Goal: Task Accomplishment & Management: Use online tool/utility

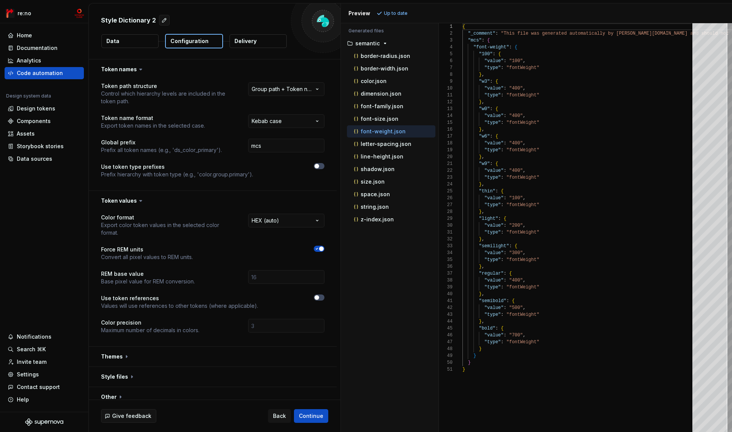
scroll to position [69, 0]
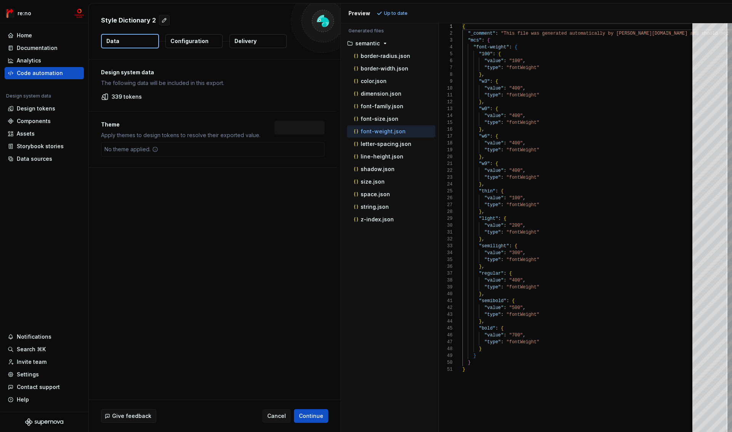
click at [198, 42] on p "Configuration" at bounding box center [189, 41] width 38 height 8
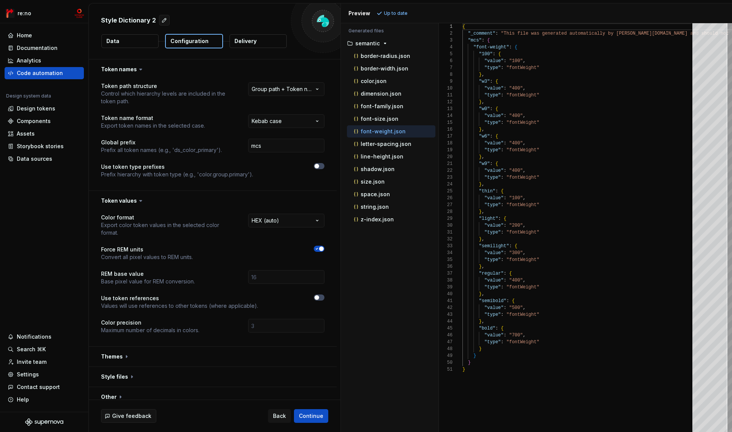
click at [133, 43] on button "Data" at bounding box center [129, 41] width 57 height 14
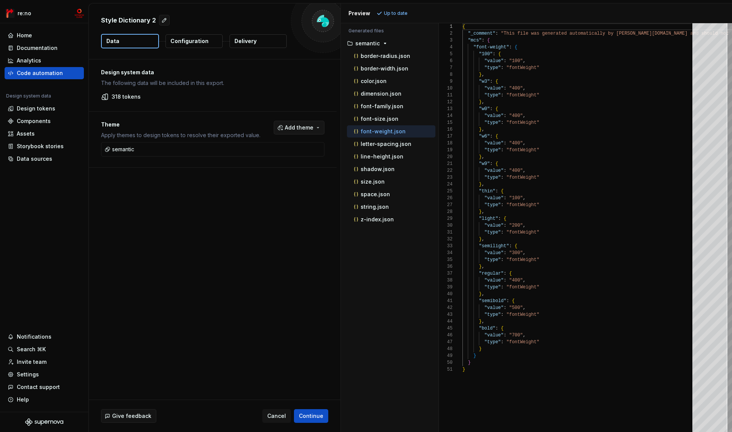
click at [309, 128] on span "Add theme" at bounding box center [299, 128] width 29 height 8
click at [250, 173] on div "semantic" at bounding box center [259, 171] width 24 height 8
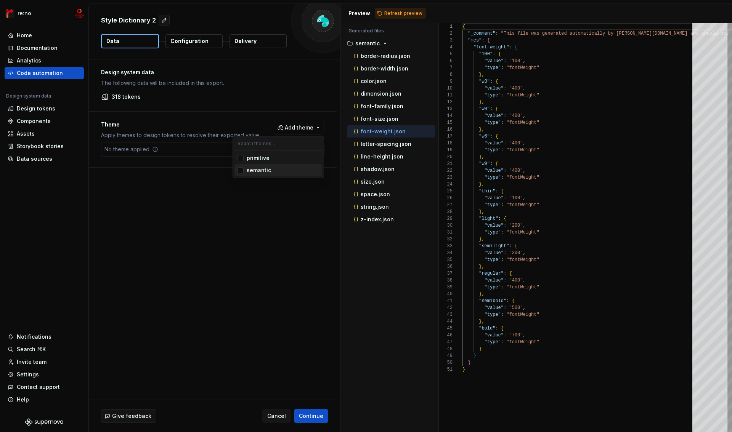
click at [254, 204] on html "re:no Home Documentation Analytics Code automation Design system data Design to…" at bounding box center [366, 216] width 732 height 432
click at [299, 133] on button "Add theme" at bounding box center [299, 128] width 51 height 14
click at [270, 170] on div "semantic" at bounding box center [259, 171] width 24 height 8
click at [196, 40] on html "re:no Home Documentation Analytics Code automation Design system data Design to…" at bounding box center [366, 216] width 732 height 432
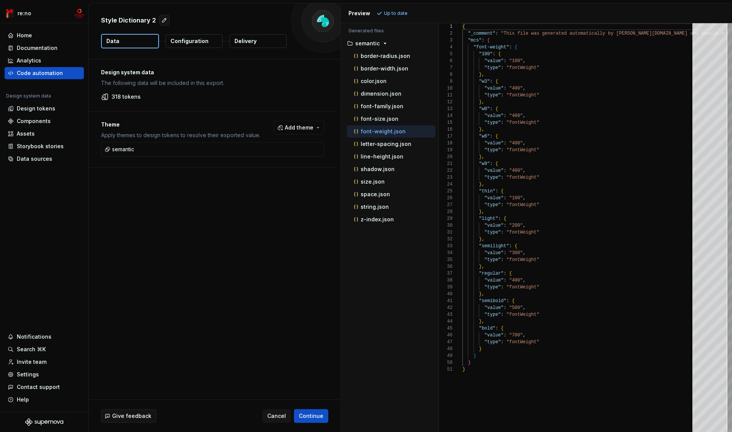
click at [196, 40] on p "Configuration" at bounding box center [189, 41] width 38 height 8
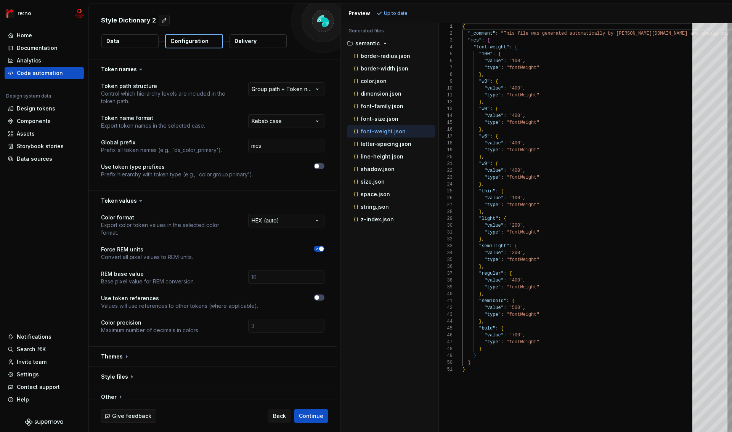
scroll to position [8, 0]
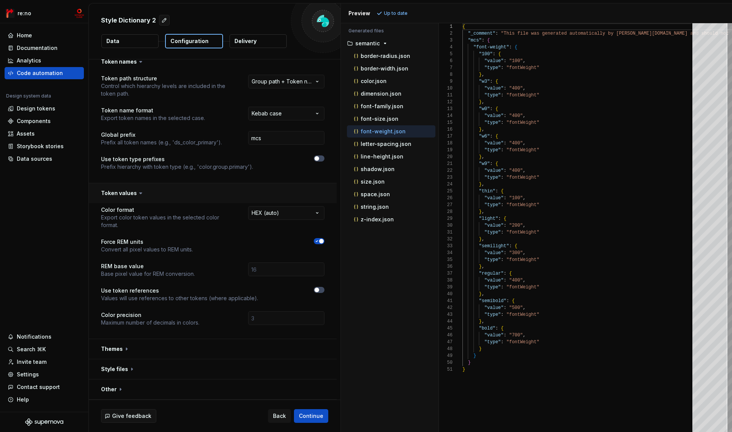
click at [126, 195] on button "button" at bounding box center [213, 193] width 248 height 20
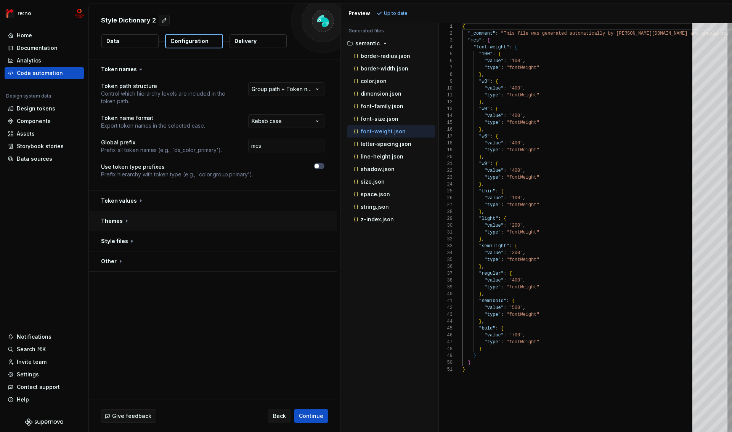
click at [119, 220] on button "button" at bounding box center [213, 221] width 248 height 20
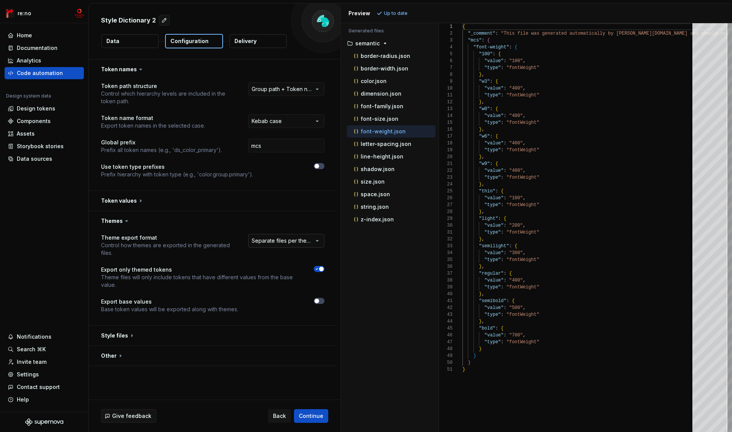
click at [308, 241] on html "**********" at bounding box center [366, 216] width 732 height 432
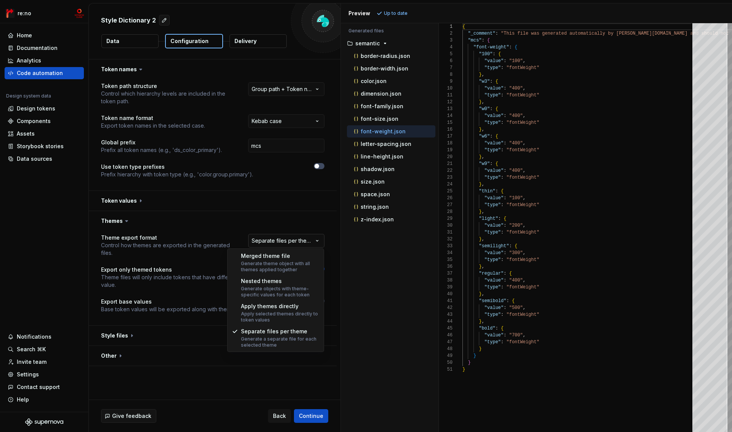
click at [308, 241] on html "**********" at bounding box center [366, 216] width 732 height 432
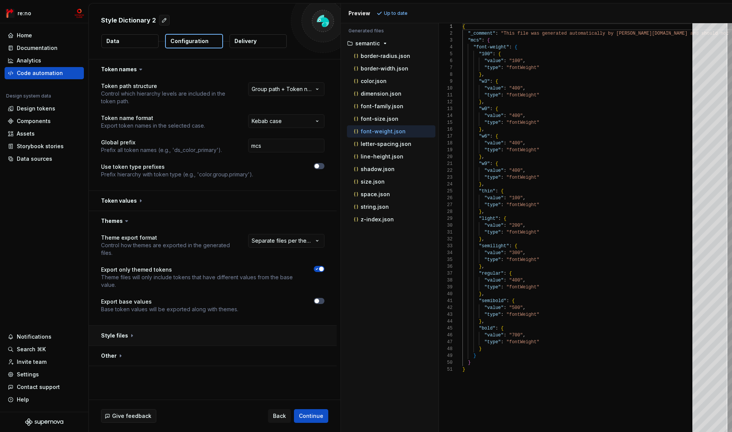
click at [112, 338] on button "button" at bounding box center [213, 336] width 248 height 20
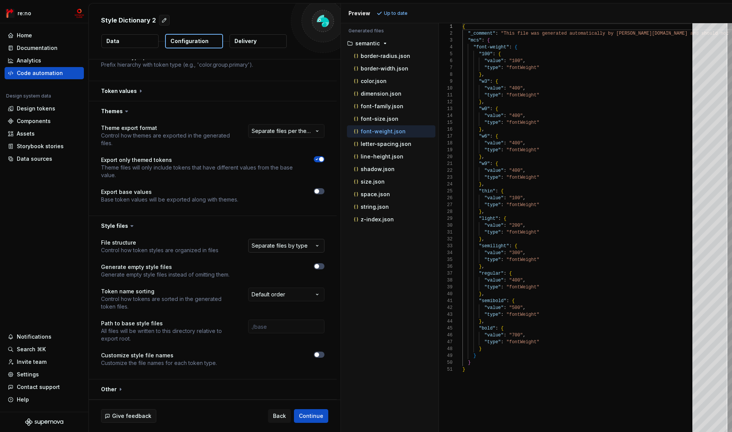
click at [283, 252] on html "**********" at bounding box center [366, 216] width 732 height 432
click at [284, 250] on html "**********" at bounding box center [366, 216] width 732 height 432
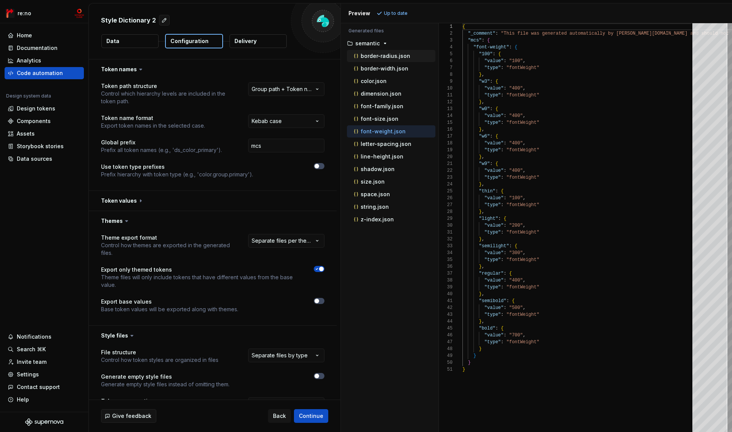
click at [380, 56] on p "border-radius.json" at bounding box center [386, 56] width 50 height 6
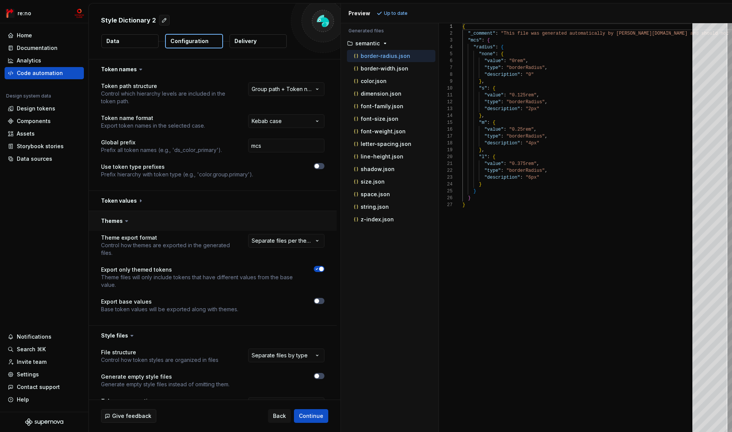
click at [117, 219] on button "button" at bounding box center [213, 221] width 248 height 20
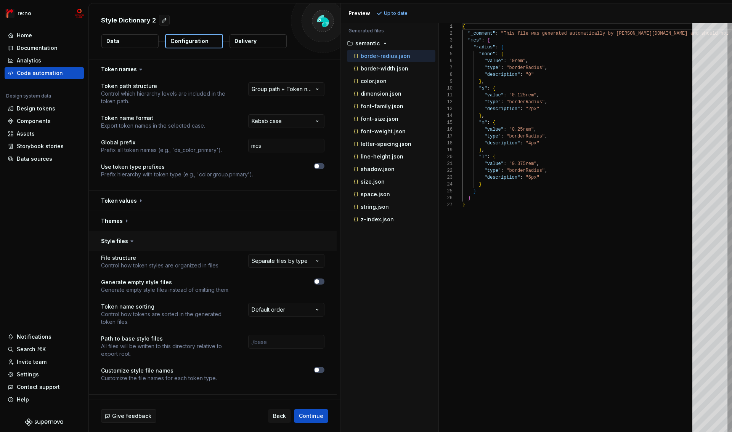
click at [116, 239] on button "button" at bounding box center [213, 241] width 248 height 20
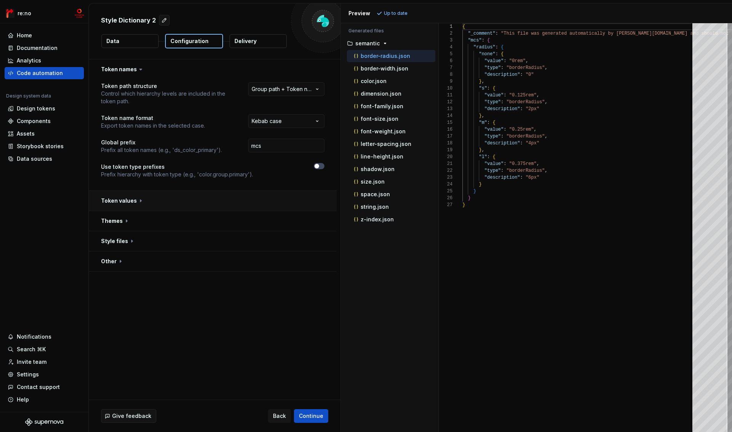
click at [116, 205] on button "button" at bounding box center [213, 201] width 248 height 20
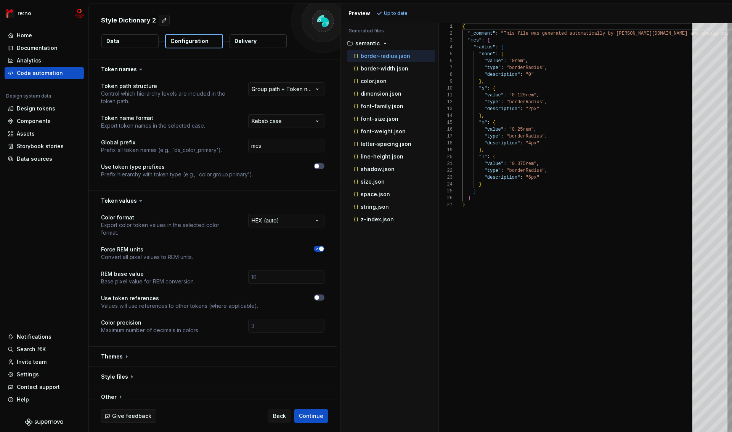
click at [320, 248] on span "button" at bounding box center [321, 249] width 5 height 5
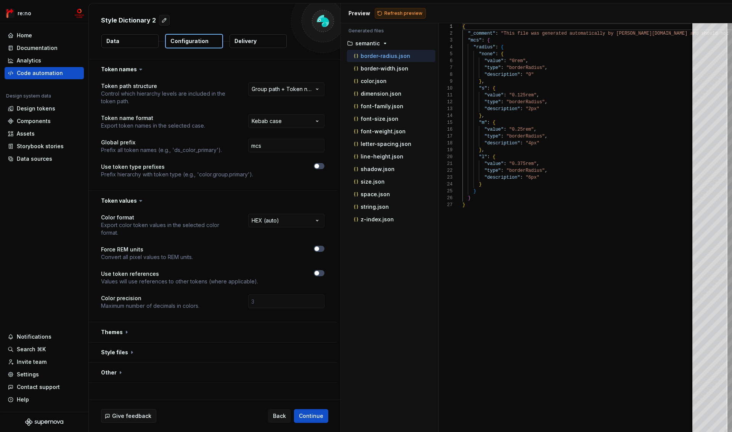
click at [397, 13] on span "Refresh preview" at bounding box center [403, 13] width 38 height 6
click at [390, 70] on p "border-width.json" at bounding box center [385, 69] width 48 height 6
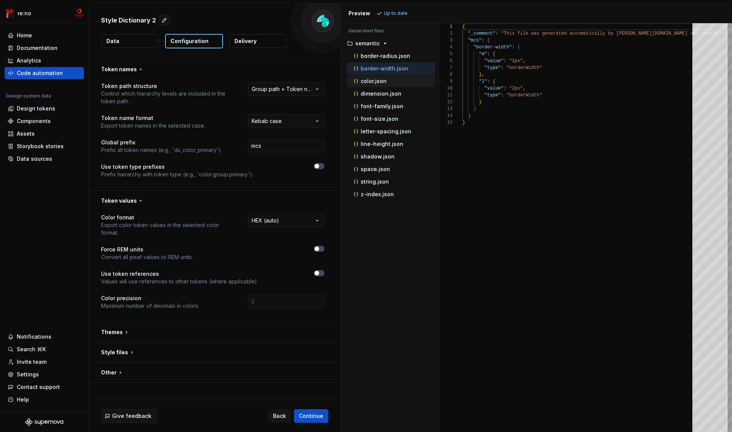
click at [381, 82] on p "color.json" at bounding box center [374, 81] width 26 height 6
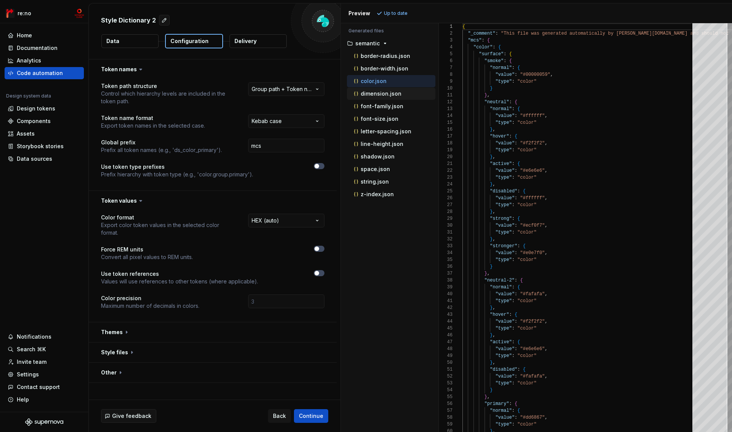
click at [379, 95] on p "dimension.json" at bounding box center [381, 94] width 41 height 6
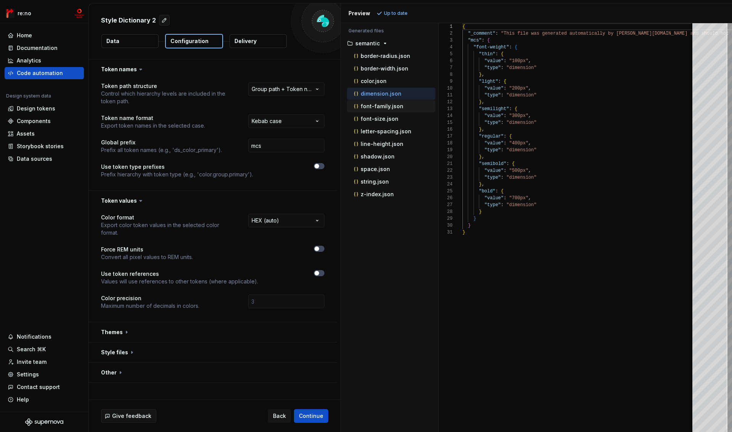
click at [379, 106] on p "font-family.json" at bounding box center [382, 106] width 43 height 6
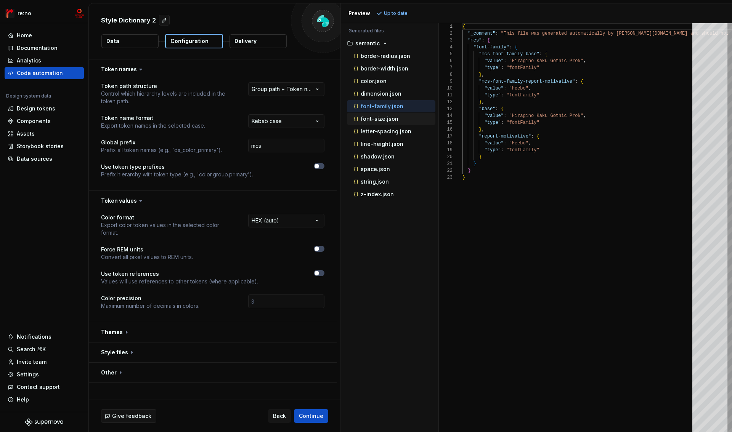
click at [379, 119] on p "font-size.json" at bounding box center [380, 119] width 38 height 6
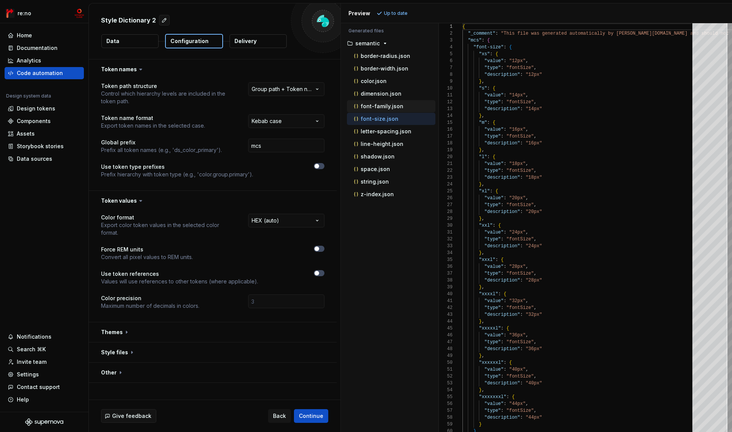
click at [382, 104] on p "font-family.json" at bounding box center [382, 106] width 43 height 6
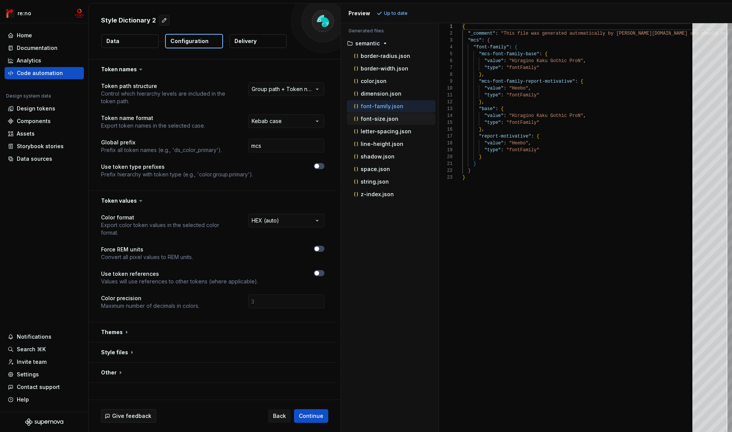
click at [382, 123] on div "font-size.json" at bounding box center [391, 119] width 88 height 12
click at [384, 118] on p "font-size.json" at bounding box center [380, 119] width 38 height 6
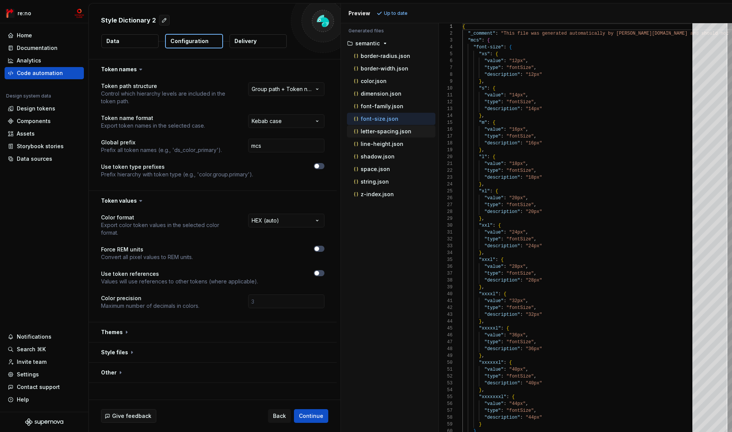
click at [387, 135] on div "letter-spacing.json" at bounding box center [393, 132] width 83 height 8
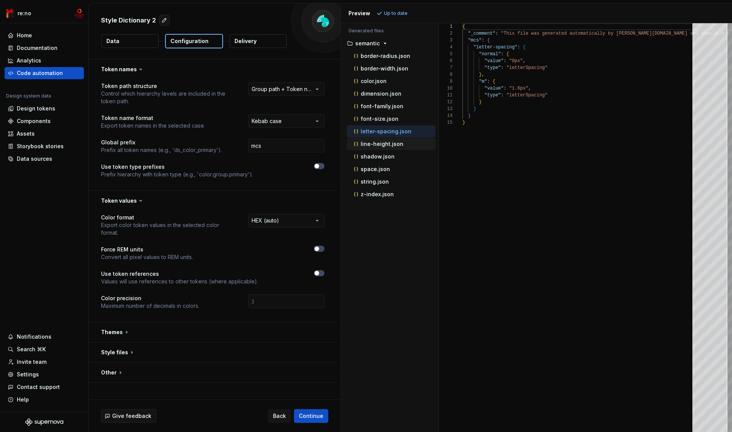
click at [387, 145] on p "line-height.json" at bounding box center [382, 144] width 43 height 6
click at [387, 135] on div "letter-spacing.json" at bounding box center [393, 132] width 83 height 8
click at [387, 144] on p "line-height.json" at bounding box center [382, 144] width 43 height 6
click at [384, 136] on div "letter-spacing.json" at bounding box center [391, 131] width 88 height 12
click at [384, 133] on p "letter-spacing.json" at bounding box center [386, 131] width 51 height 6
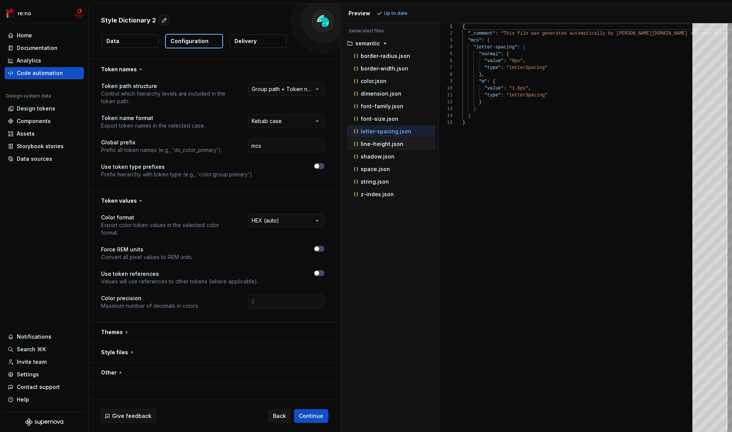
click at [384, 143] on p "line-height.json" at bounding box center [382, 144] width 43 height 6
type textarea "**********"
click at [385, 158] on p "shadow.json" at bounding box center [378, 157] width 34 height 6
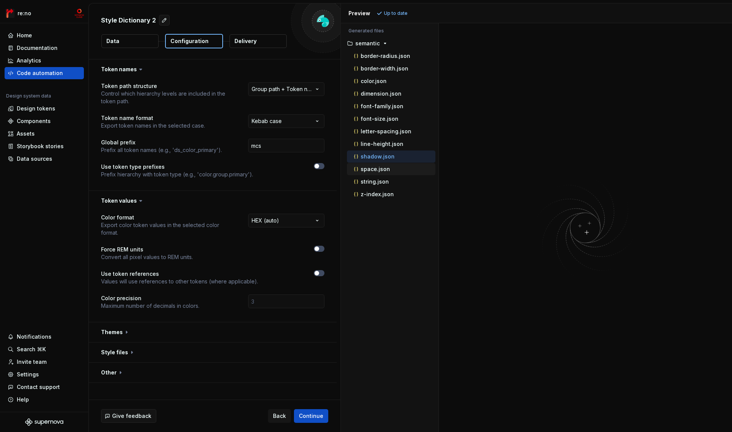
click at [385, 170] on p "space.json" at bounding box center [375, 169] width 29 height 6
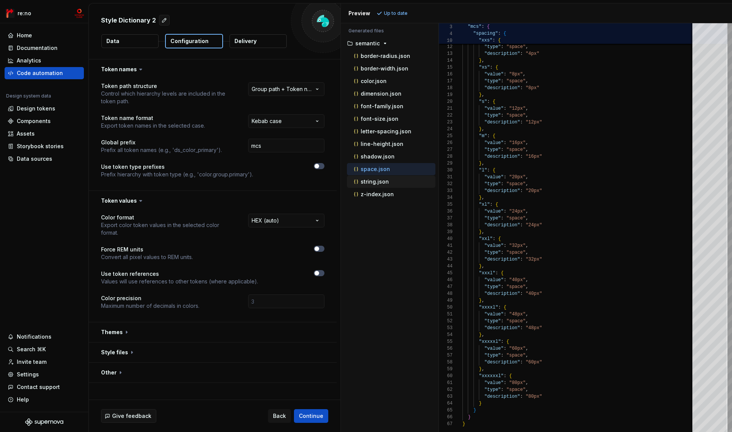
click at [384, 181] on p "string.json" at bounding box center [375, 182] width 28 height 6
type textarea "**********"
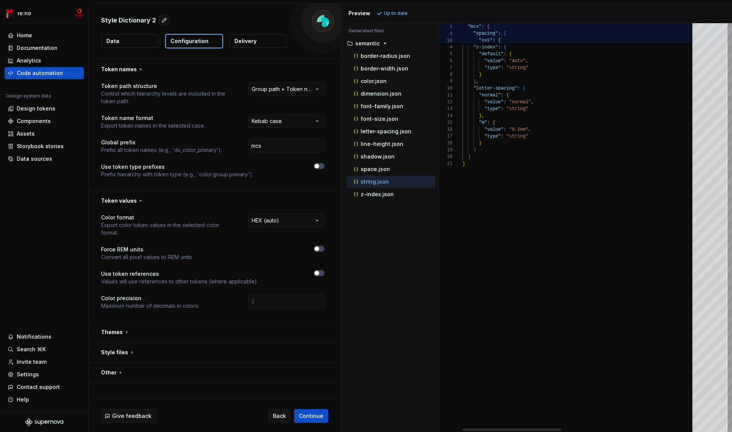
scroll to position [69, 0]
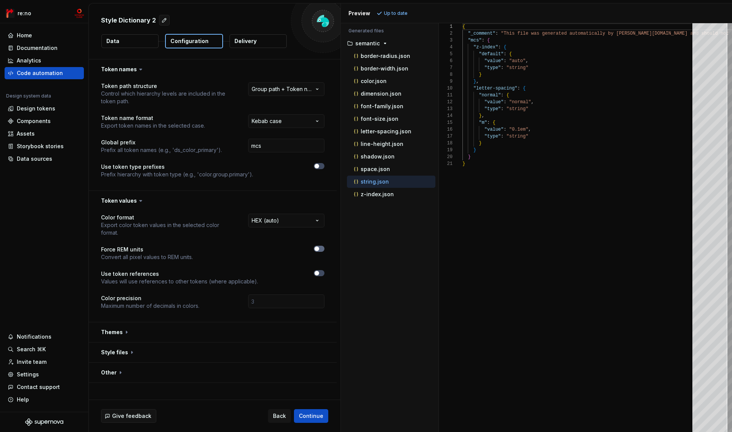
click at [319, 247] on icon "button" at bounding box center [317, 249] width 6 height 5
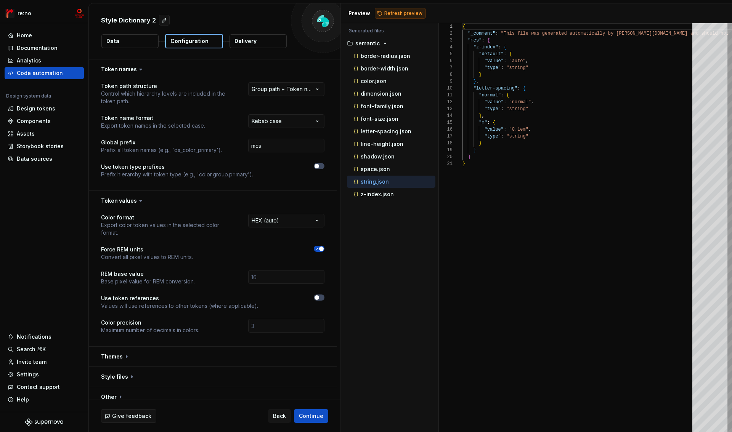
click at [403, 11] on span "Refresh preview" at bounding box center [403, 13] width 38 height 6
click at [318, 247] on icon "button" at bounding box center [317, 249] width 6 height 5
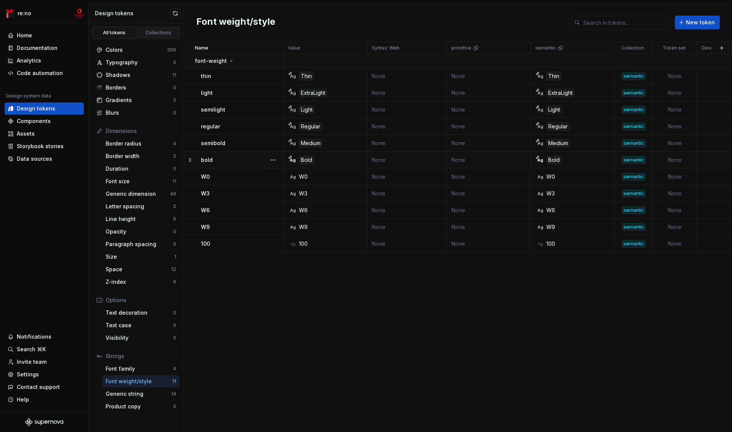
click at [231, 161] on div "bold" at bounding box center [242, 160] width 82 height 8
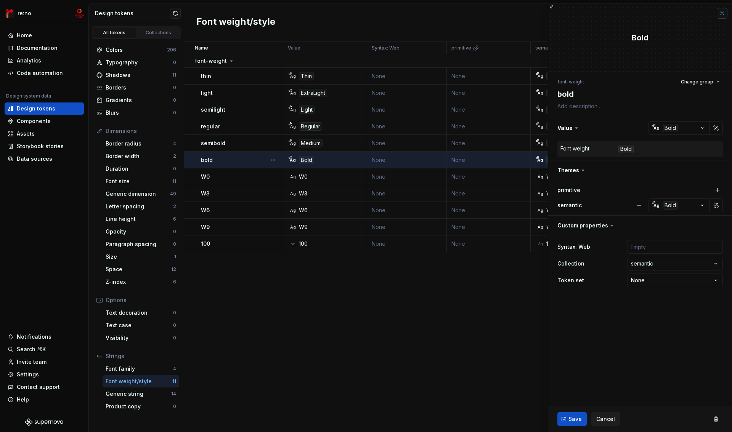
click at [723, 15] on button "button" at bounding box center [722, 13] width 11 height 11
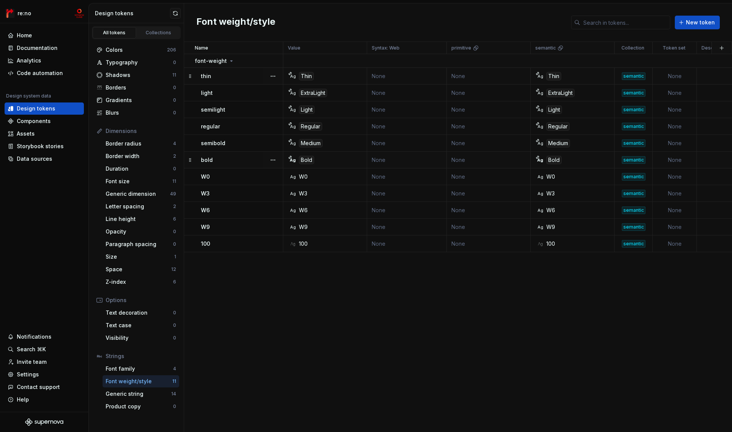
click at [331, 77] on div "Ag Thin" at bounding box center [327, 76] width 78 height 8
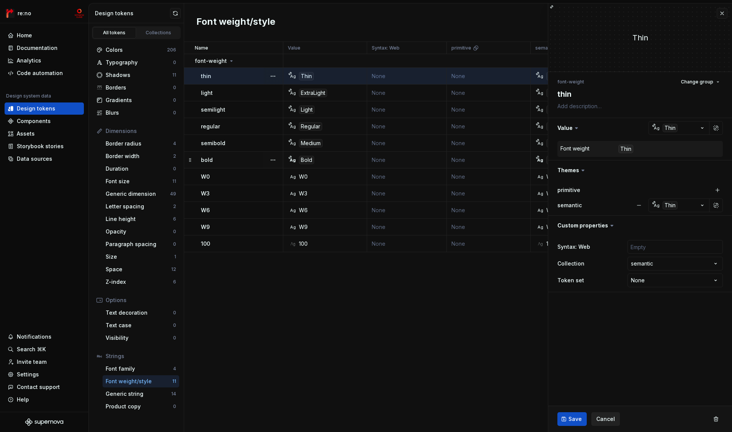
click at [608, 419] on span "Cancel" at bounding box center [605, 420] width 19 height 8
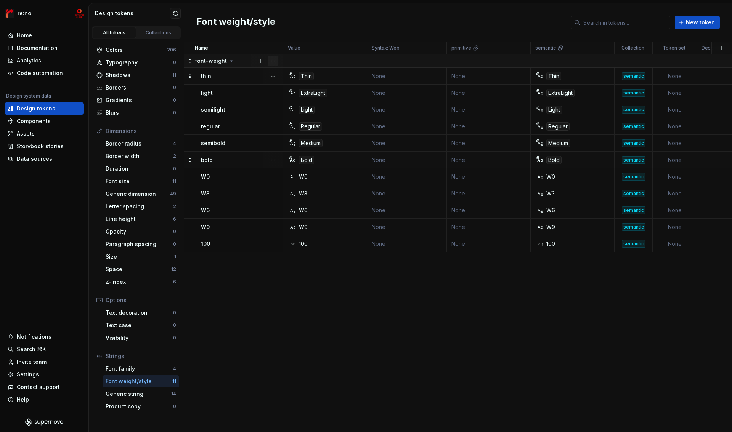
click at [274, 60] on button "button" at bounding box center [273, 61] width 11 height 11
click at [292, 148] on div "Delete group" at bounding box center [307, 147] width 50 height 8
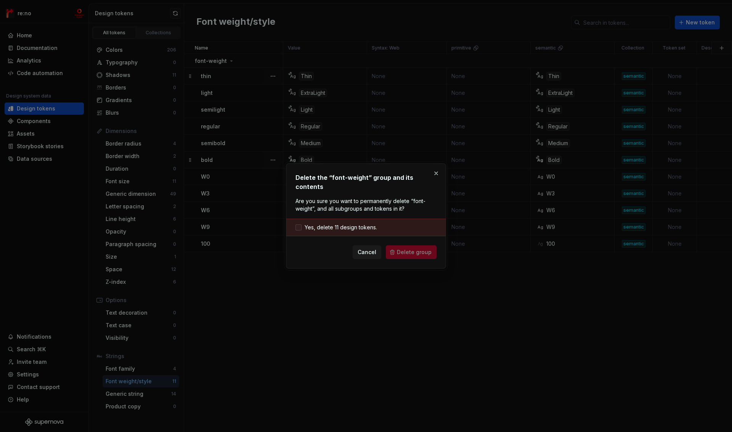
click at [314, 225] on span "Yes, delete 11 design tokens." at bounding box center [341, 228] width 72 height 8
click at [409, 249] on span "Delete group" at bounding box center [414, 253] width 35 height 8
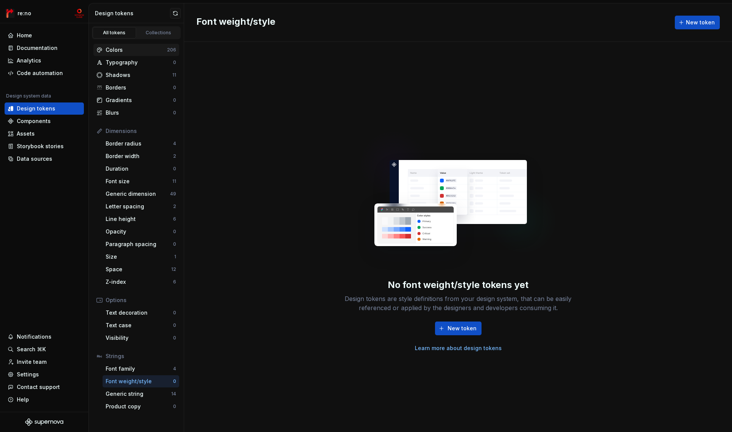
click at [122, 53] on div "Colors" at bounding box center [136, 50] width 61 height 8
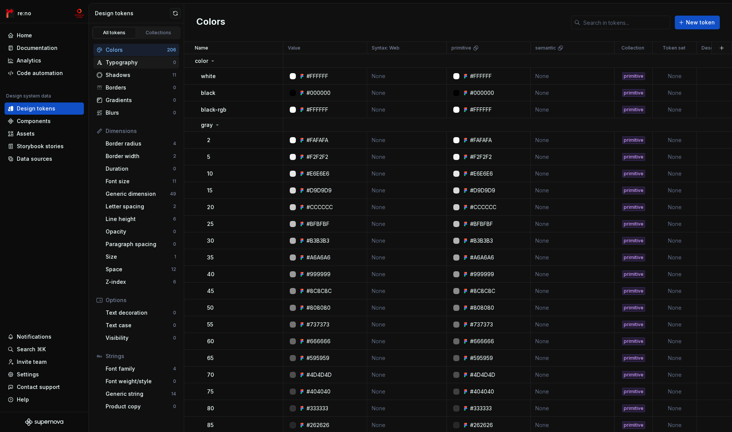
click at [125, 62] on div "Typography" at bounding box center [139, 63] width 67 height 8
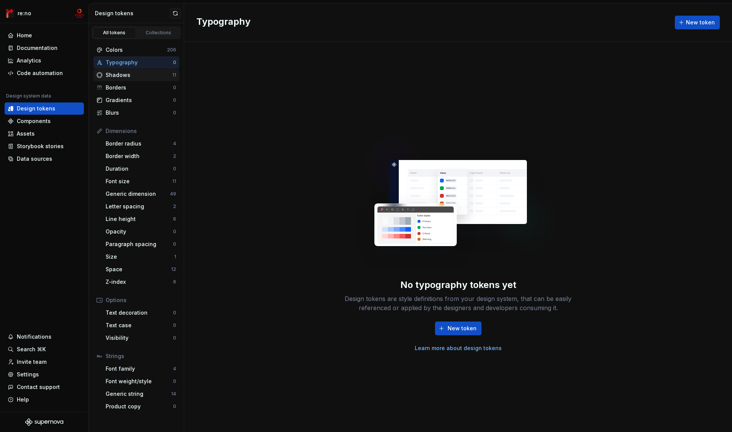
click at [126, 73] on div "Shadows" at bounding box center [139, 75] width 67 height 8
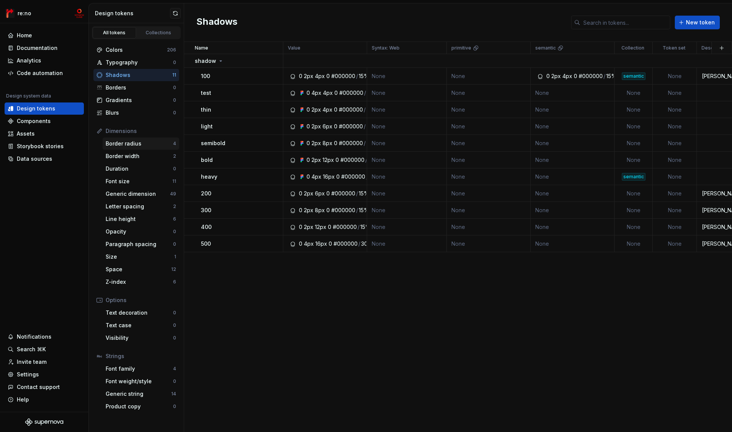
click at [127, 145] on div "Border radius" at bounding box center [139, 144] width 67 height 8
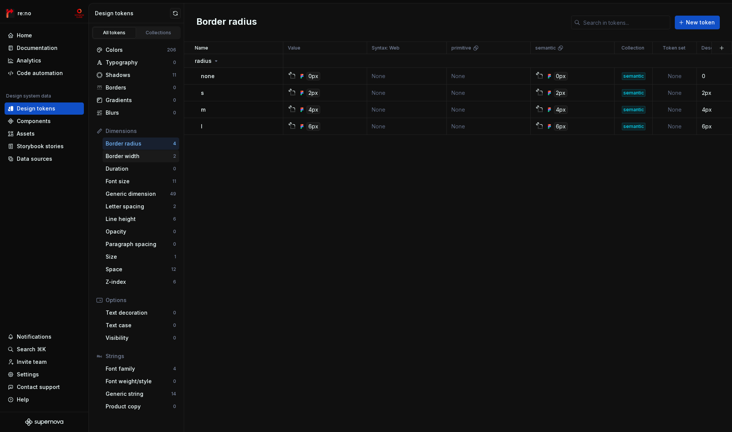
click at [139, 156] on div "Border width" at bounding box center [139, 157] width 67 height 8
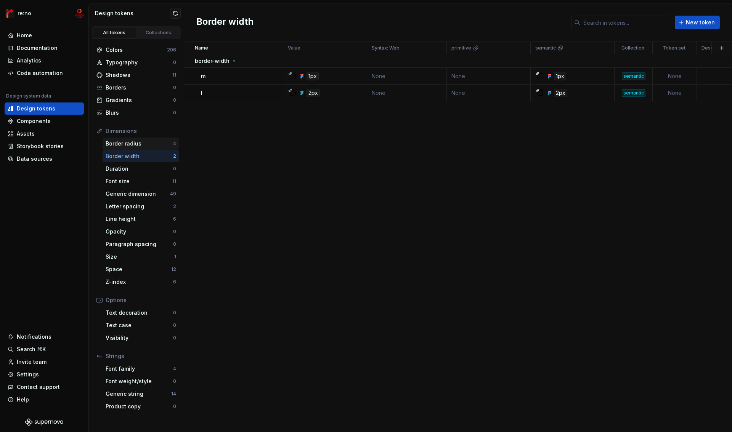
click at [139, 145] on div "Border radius" at bounding box center [139, 144] width 67 height 8
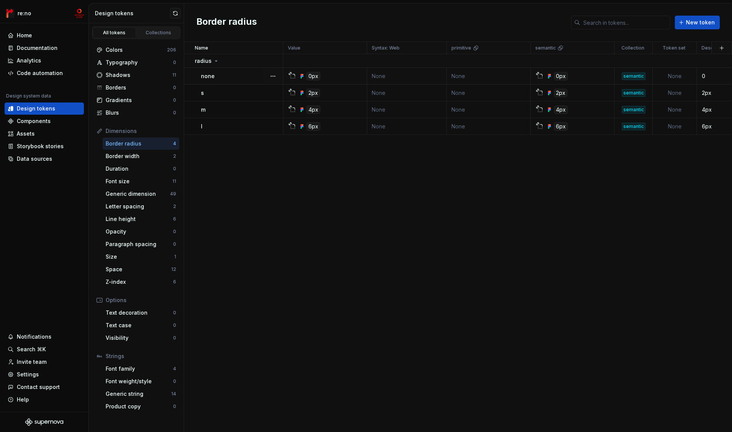
click at [239, 75] on div "none" at bounding box center [242, 76] width 82 height 8
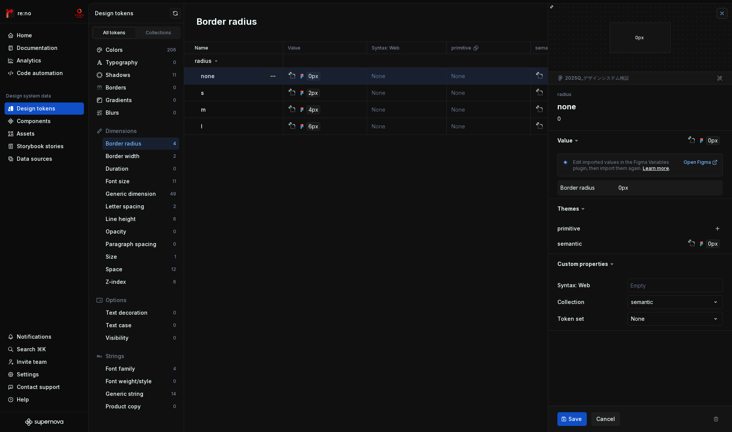
click at [721, 15] on button "button" at bounding box center [722, 13] width 11 height 11
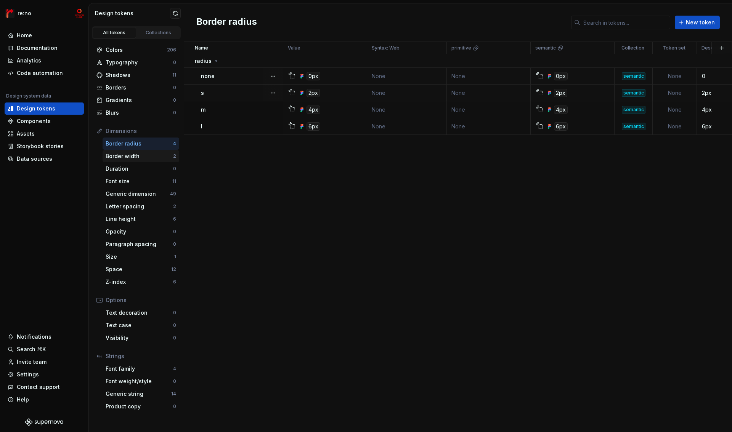
click at [141, 156] on div "Border width" at bounding box center [139, 157] width 67 height 8
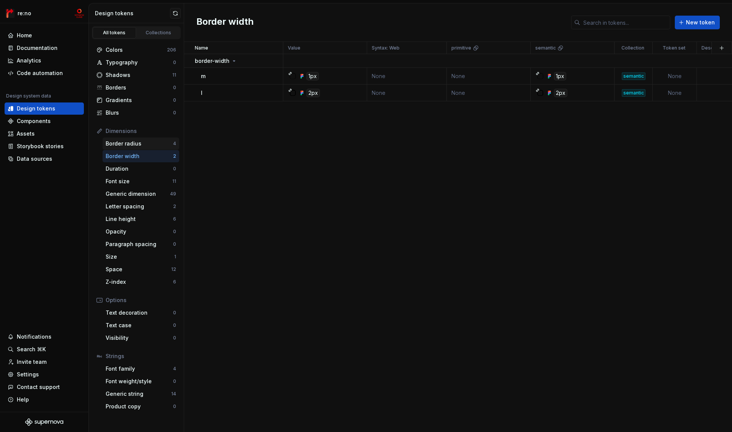
click at [140, 141] on div "Border radius" at bounding box center [139, 144] width 67 height 8
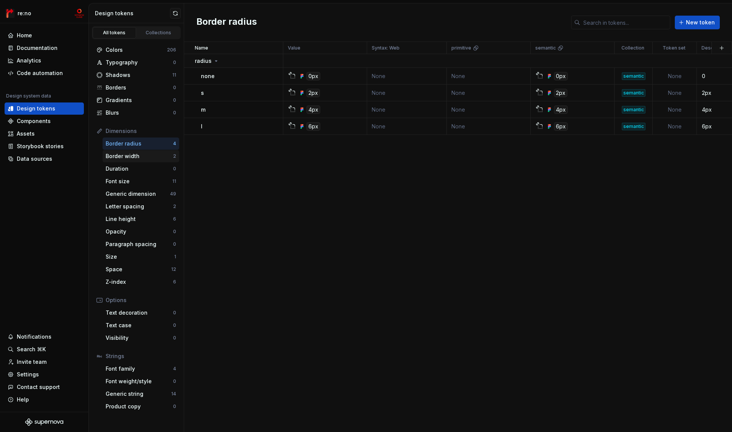
click at [139, 161] on div "Border width 2" at bounding box center [141, 156] width 77 height 12
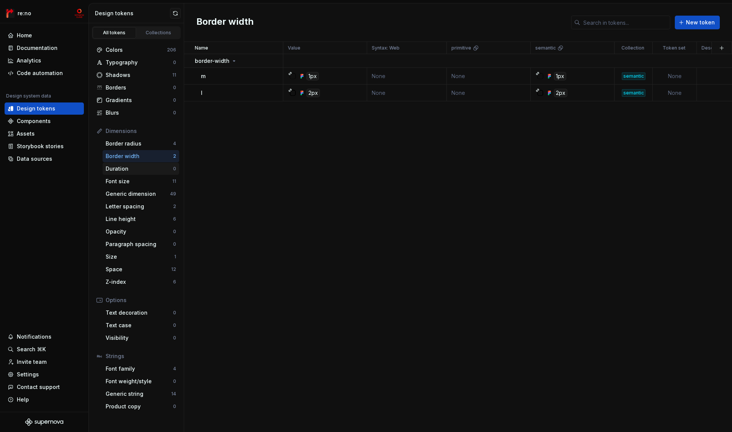
click at [132, 168] on div "Duration" at bounding box center [139, 169] width 67 height 8
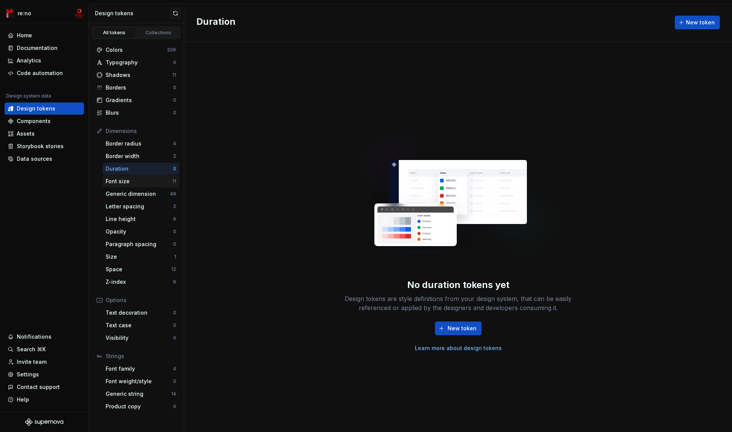
click at [131, 186] on div "Font size 11" at bounding box center [141, 181] width 77 height 12
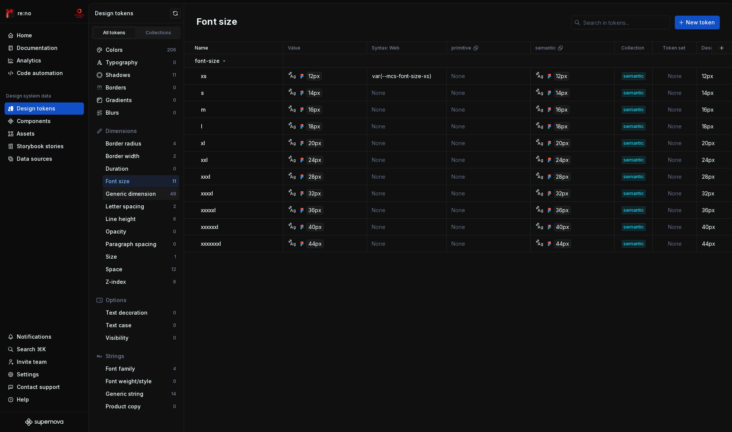
click at [131, 197] on div "Generic dimension" at bounding box center [138, 194] width 64 height 8
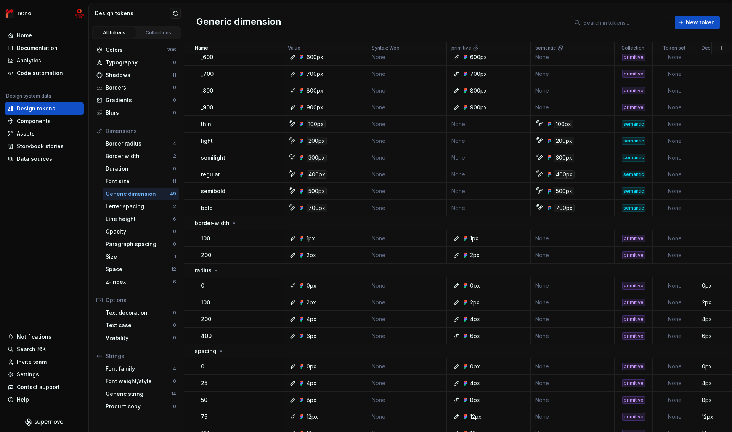
scroll to position [530, 0]
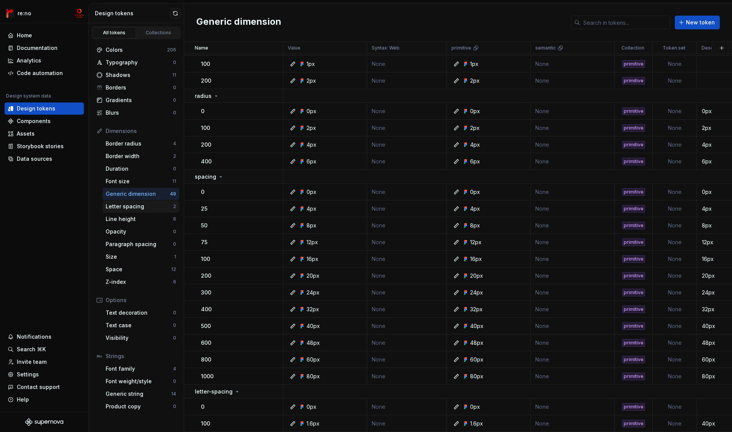
click at [123, 207] on div "Letter spacing" at bounding box center [139, 207] width 67 height 8
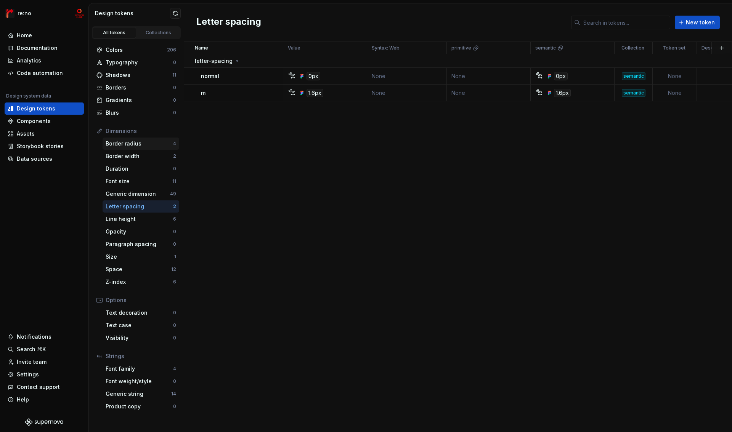
click at [132, 146] on div "Border radius" at bounding box center [139, 144] width 67 height 8
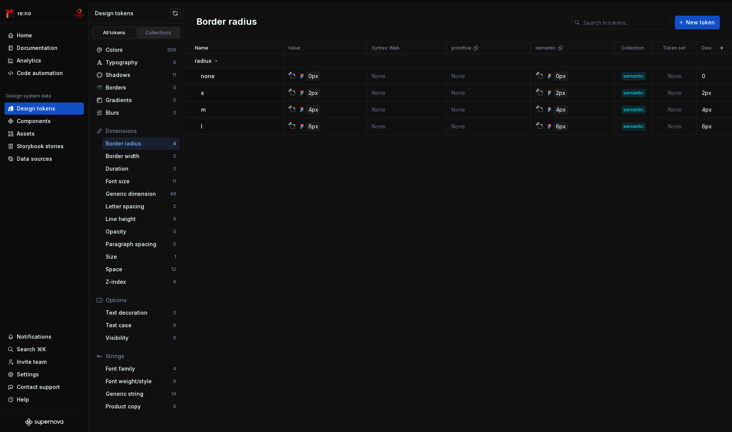
click at [154, 34] on div "Collections" at bounding box center [159, 33] width 38 height 6
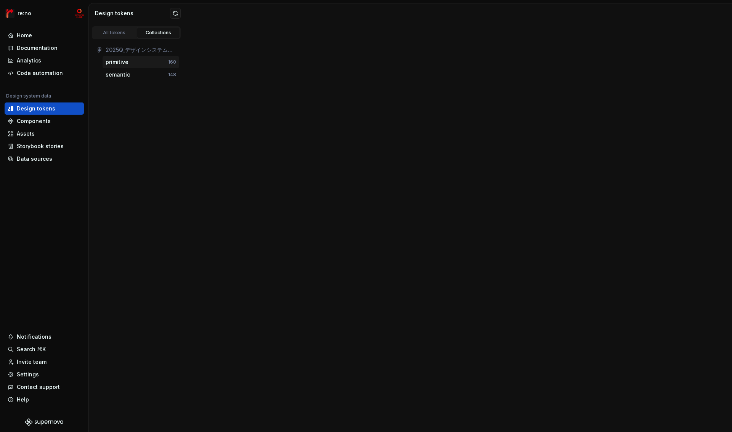
click at [125, 61] on div "primitive" at bounding box center [117, 62] width 23 height 8
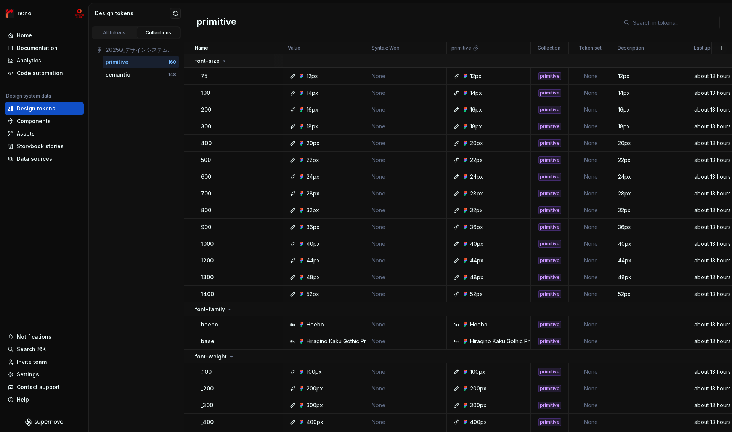
click at [221, 61] on icon at bounding box center [224, 61] width 6 height 6
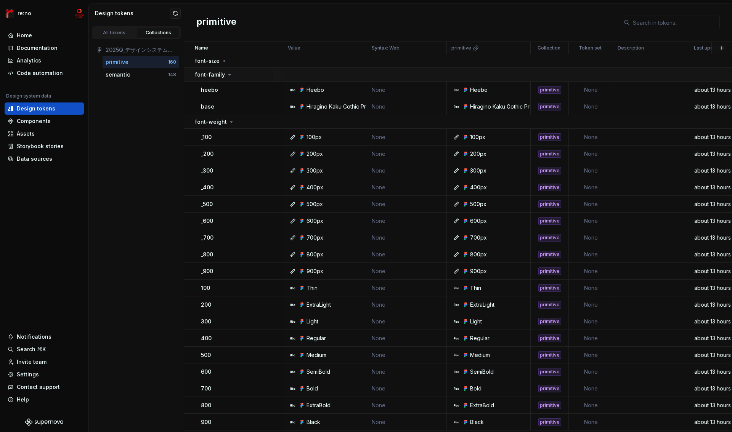
click at [222, 75] on p "font-family" at bounding box center [210, 75] width 30 height 8
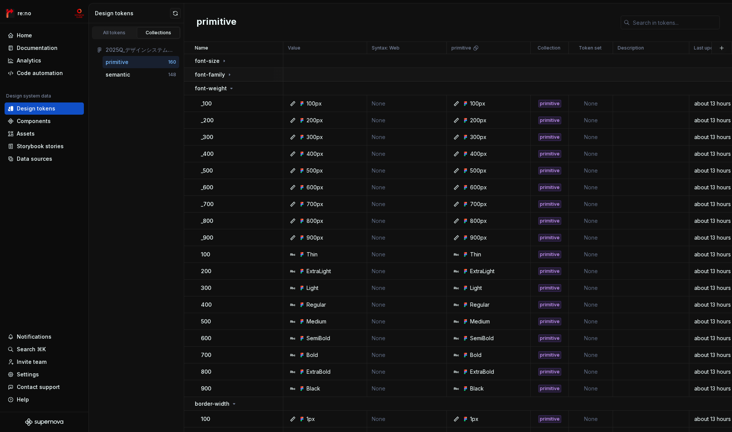
click at [226, 72] on icon at bounding box center [229, 75] width 6 height 6
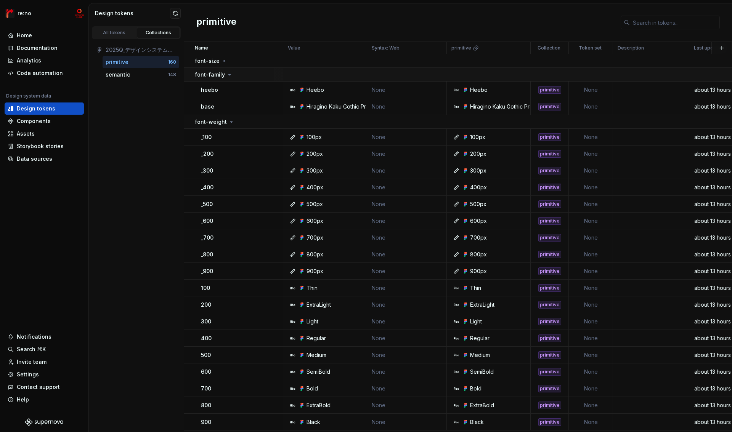
click at [226, 72] on icon at bounding box center [229, 75] width 6 height 6
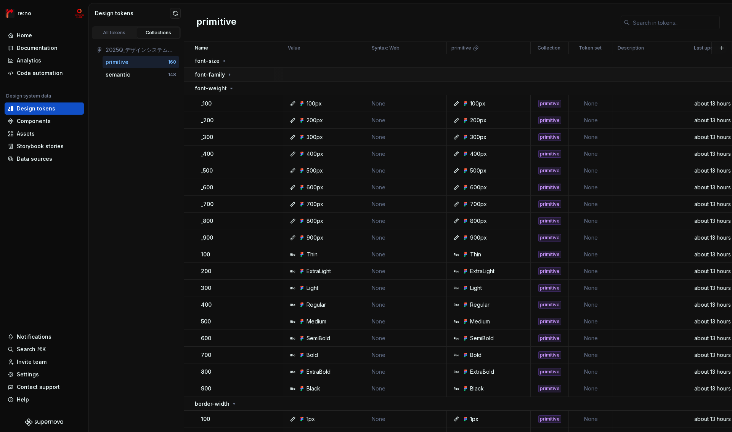
click at [223, 74] on div "font-family" at bounding box center [214, 75] width 38 height 8
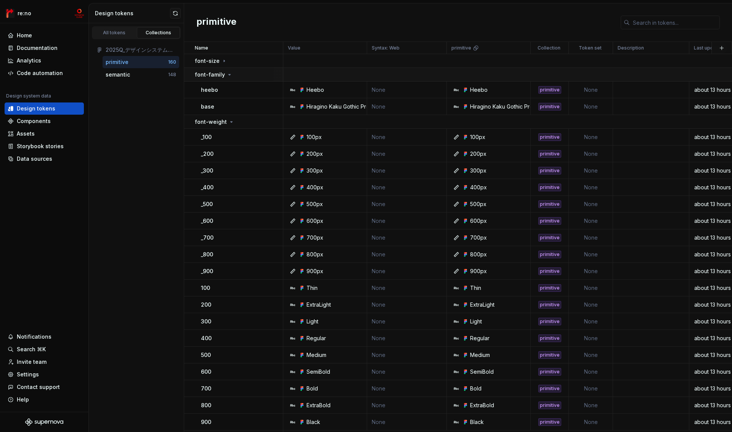
click at [223, 74] on div "font-family" at bounding box center [214, 75] width 38 height 8
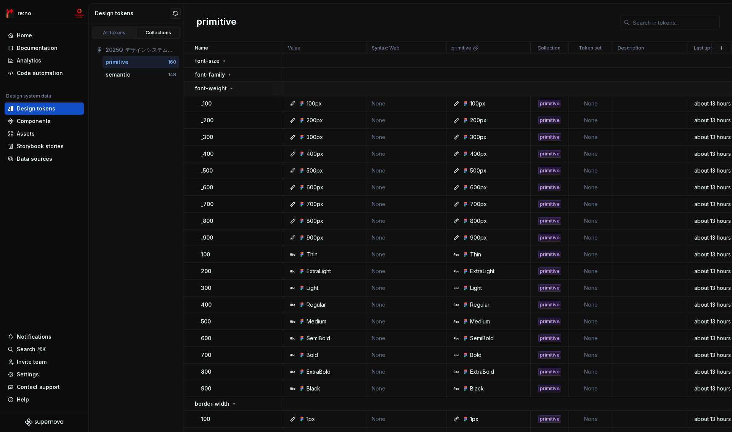
click at [223, 86] on p "font-weight" at bounding box center [211, 89] width 32 height 8
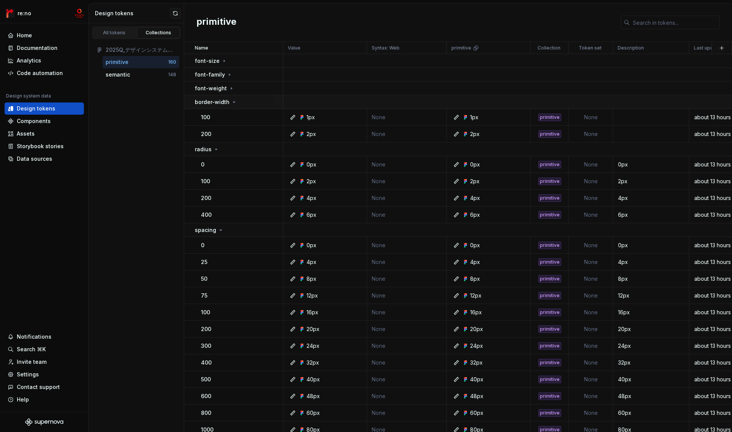
click at [223, 100] on p "border-width" at bounding box center [212, 102] width 35 height 8
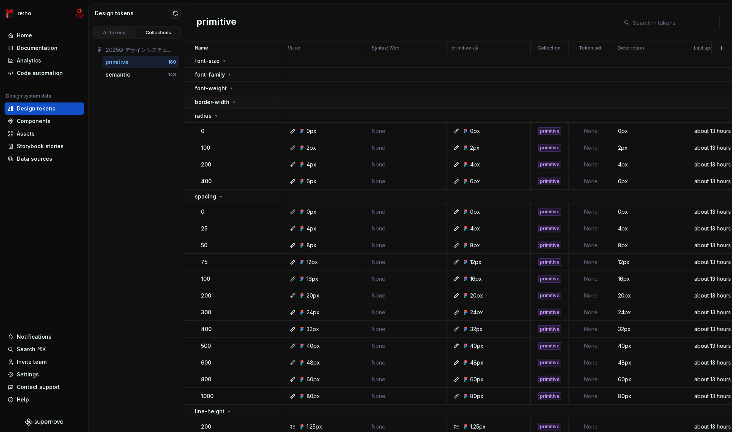
click at [219, 100] on p "border-width" at bounding box center [212, 102] width 35 height 8
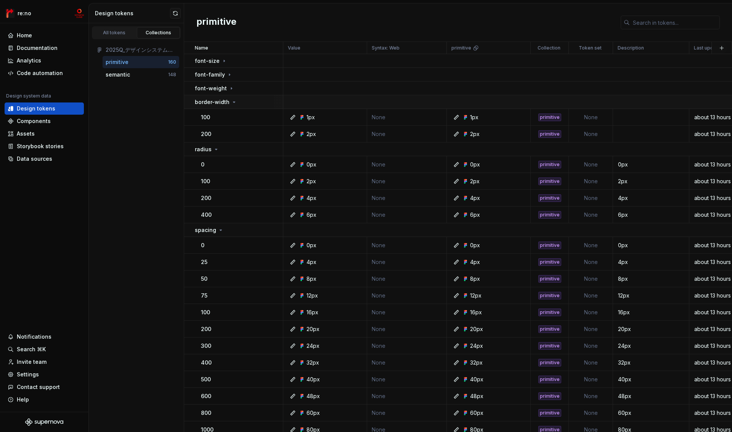
click at [219, 100] on p "border-width" at bounding box center [212, 102] width 35 height 8
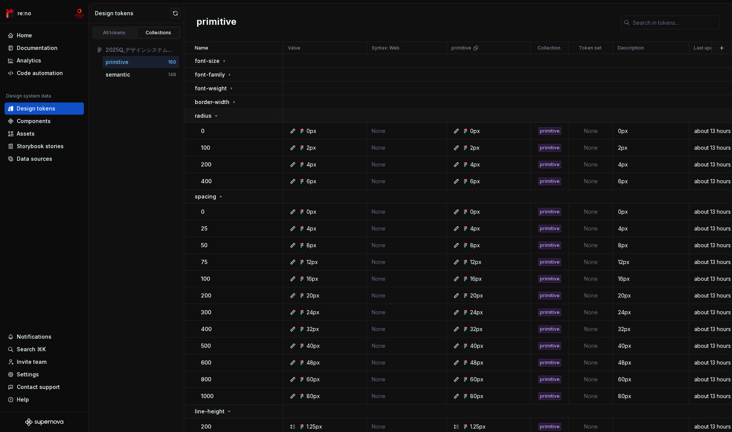
click at [219, 116] on div "radius" at bounding box center [239, 116] width 88 height 8
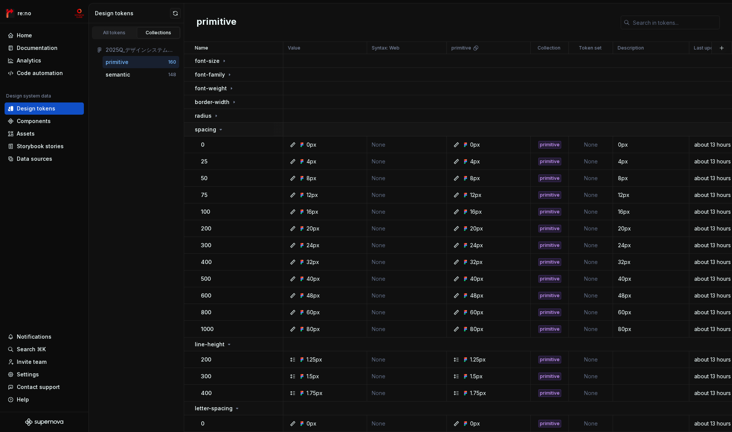
click at [218, 130] on icon at bounding box center [221, 130] width 6 height 6
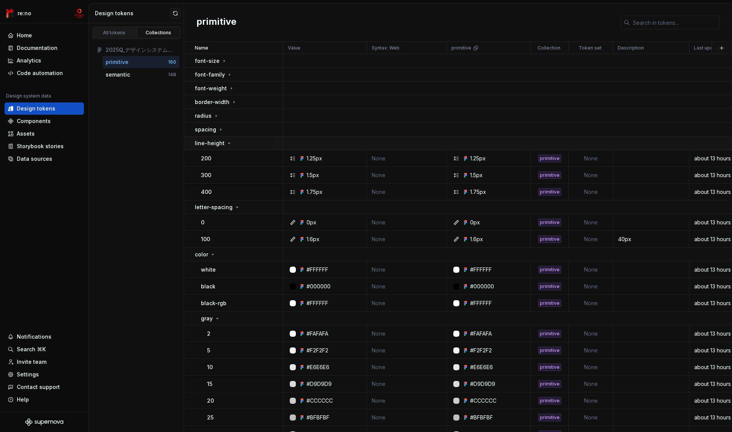
click at [216, 142] on p "line-height" at bounding box center [210, 144] width 30 height 8
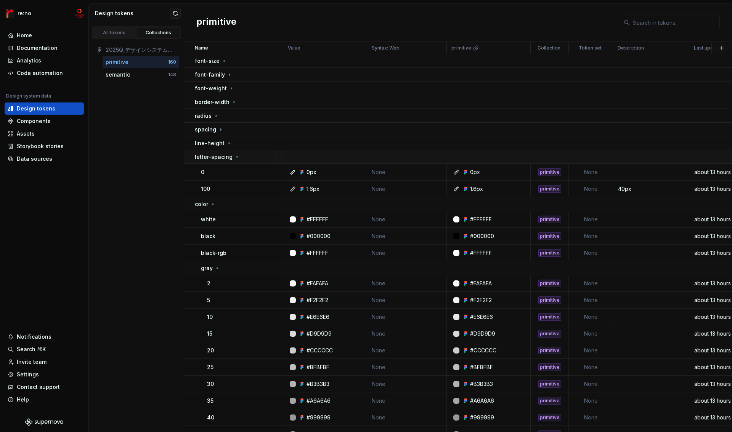
click at [216, 157] on p "letter-spacing" at bounding box center [214, 157] width 38 height 8
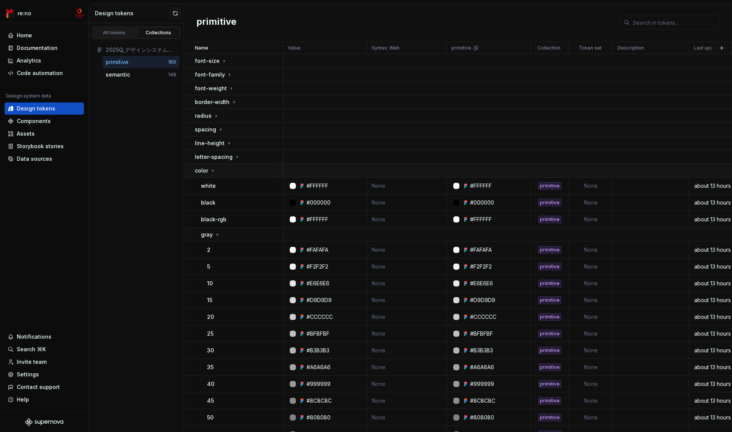
click at [216, 170] on div "color" at bounding box center [239, 171] width 88 height 8
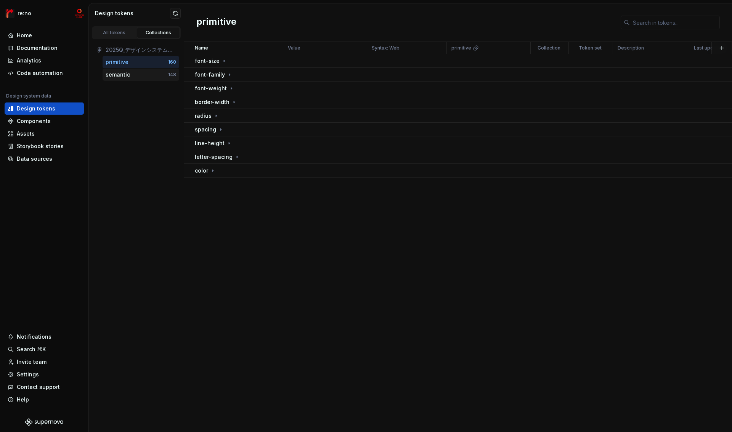
click at [117, 78] on div "semantic" at bounding box center [118, 75] width 24 height 8
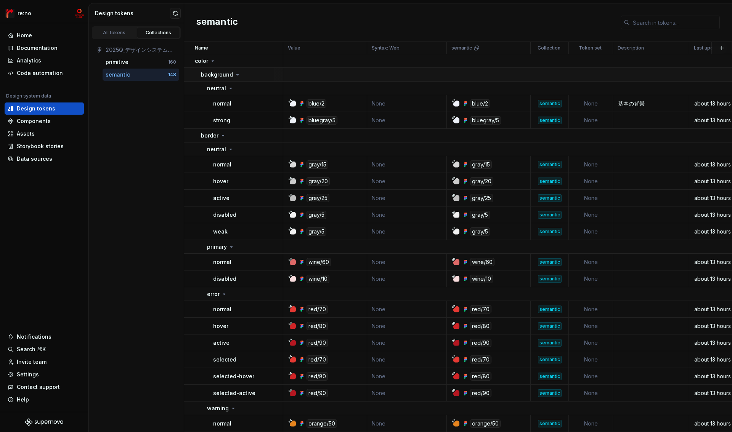
click at [218, 75] on p "background" at bounding box center [217, 75] width 32 height 8
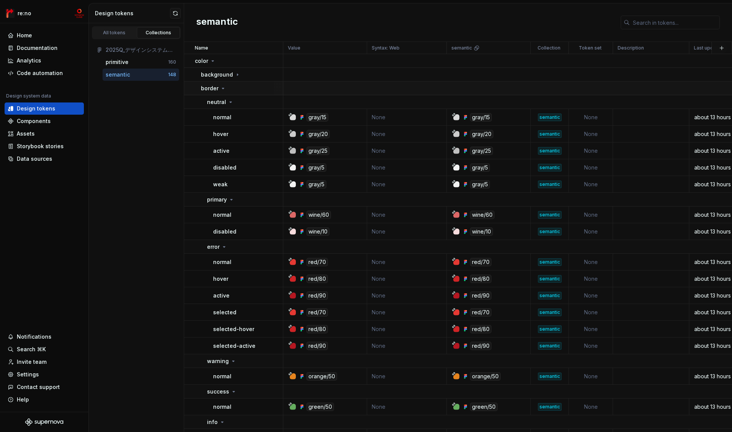
click at [218, 89] on div "border" at bounding box center [213, 89] width 25 height 8
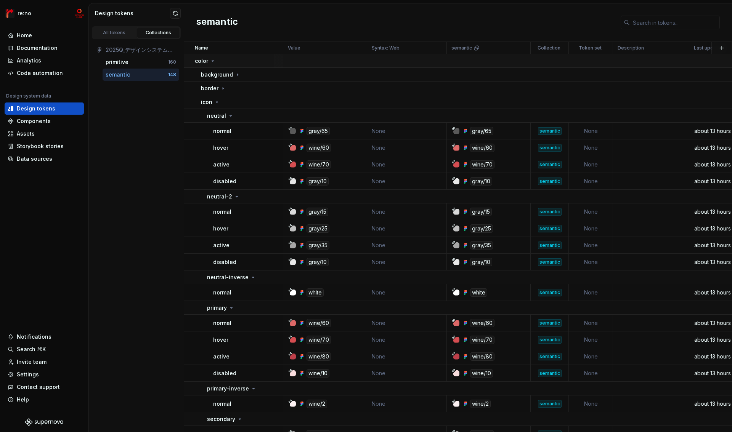
click at [206, 63] on p "color" at bounding box center [201, 61] width 13 height 8
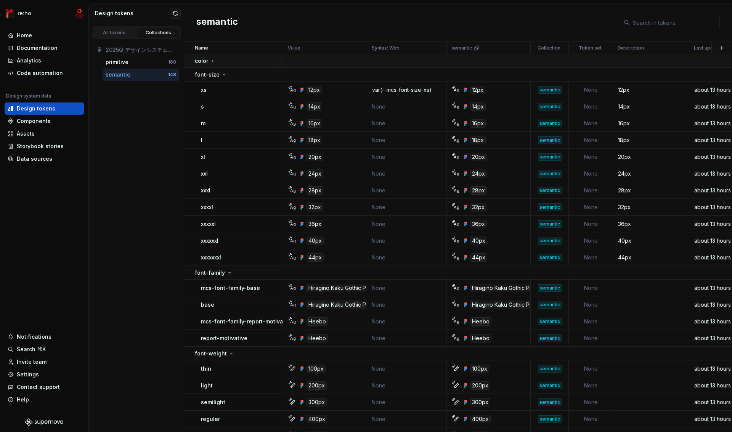
click at [206, 60] on p "color" at bounding box center [201, 61] width 13 height 8
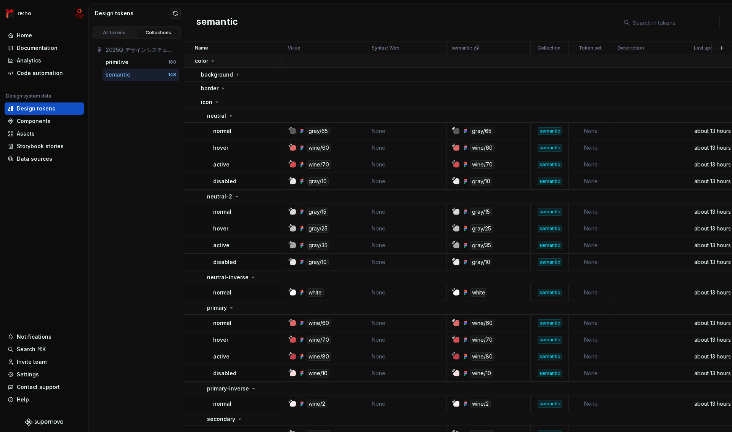
click at [210, 59] on icon at bounding box center [213, 61] width 6 height 6
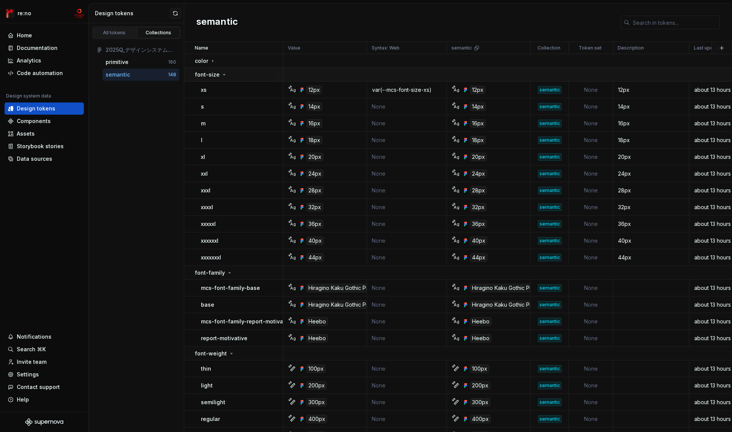
click at [210, 75] on p "font-size" at bounding box center [207, 75] width 25 height 8
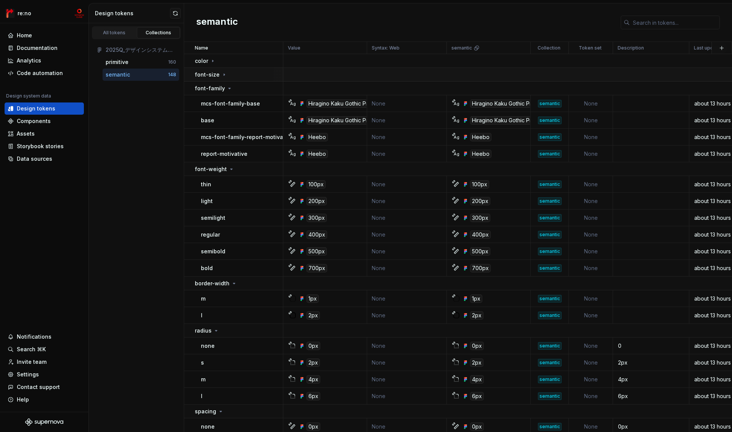
click at [210, 75] on p "font-size" at bounding box center [207, 75] width 25 height 8
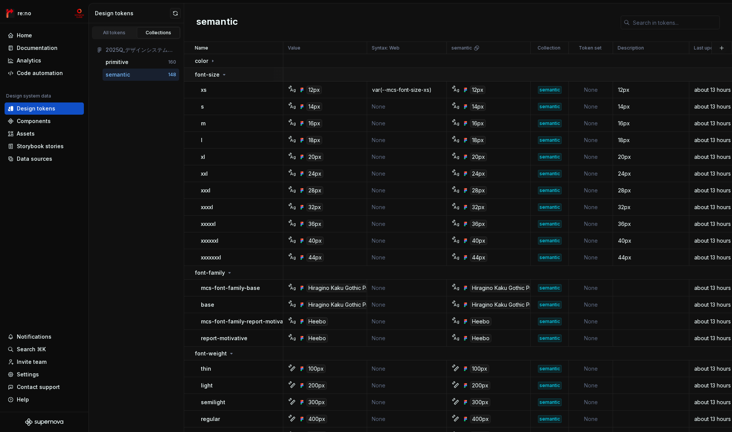
click at [210, 75] on p "font-size" at bounding box center [207, 75] width 25 height 8
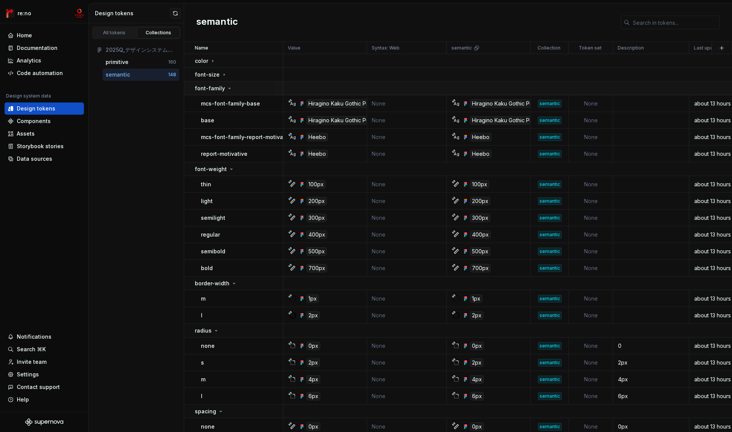
click at [213, 91] on p "font-family" at bounding box center [210, 89] width 30 height 8
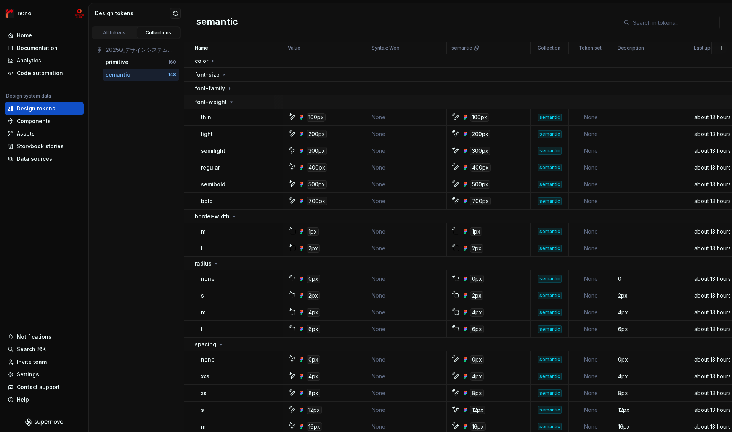
click at [212, 100] on p "font-weight" at bounding box center [211, 102] width 32 height 8
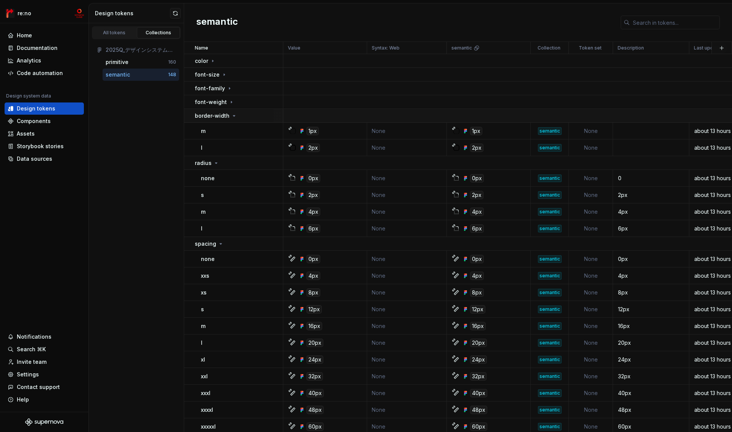
click at [216, 115] on p "border-width" at bounding box center [212, 116] width 35 height 8
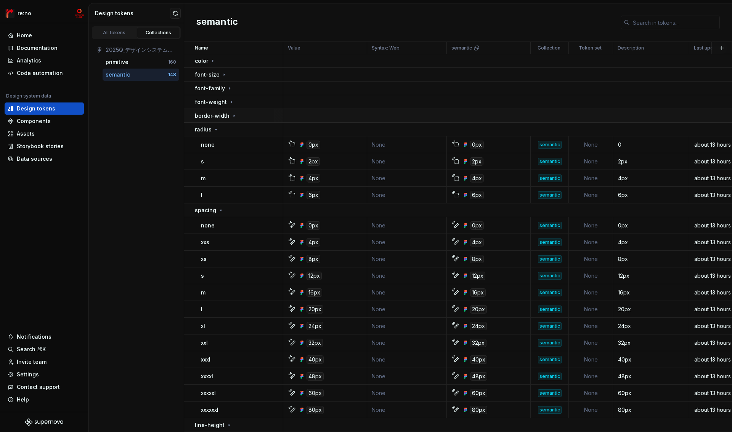
click at [214, 116] on p "border-width" at bounding box center [212, 116] width 35 height 8
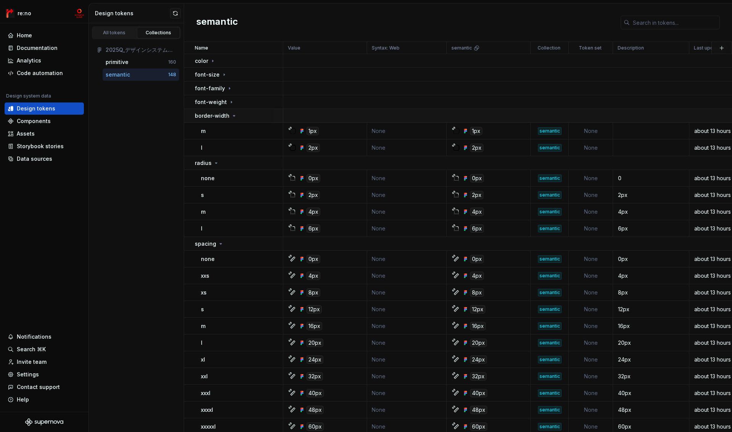
click at [214, 116] on p "border-width" at bounding box center [212, 116] width 35 height 8
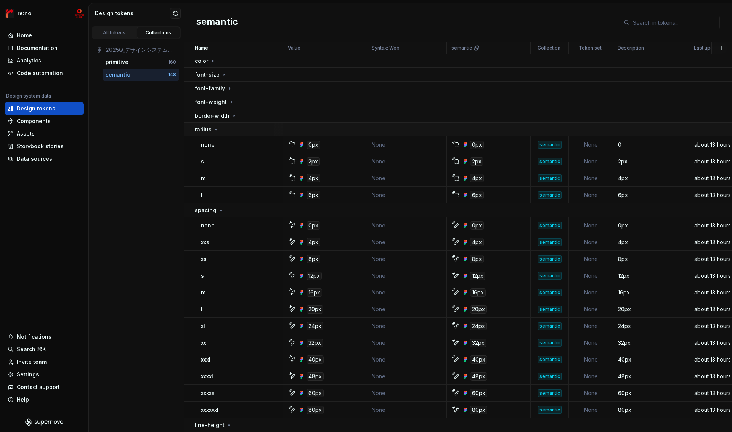
click at [215, 129] on icon at bounding box center [216, 129] width 2 height 1
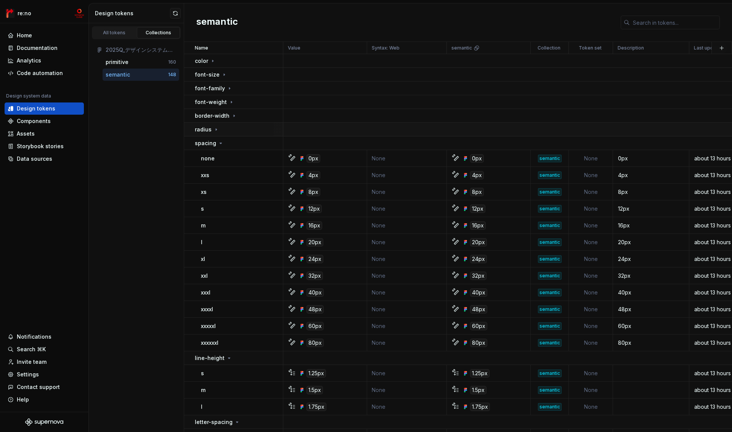
click at [214, 129] on icon at bounding box center [216, 130] width 6 height 6
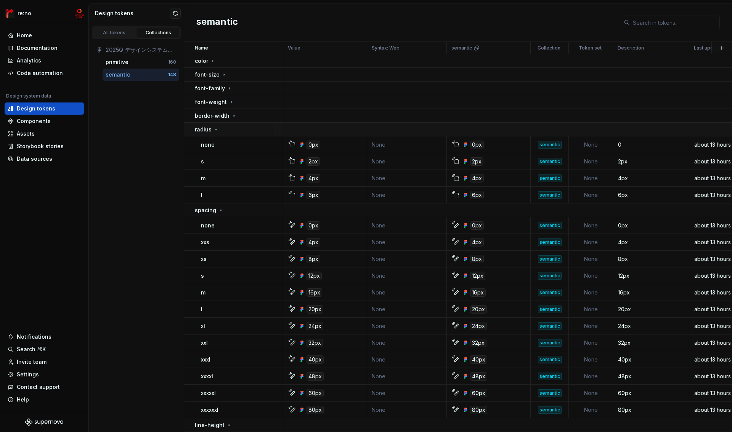
click at [215, 129] on icon at bounding box center [216, 129] width 2 height 1
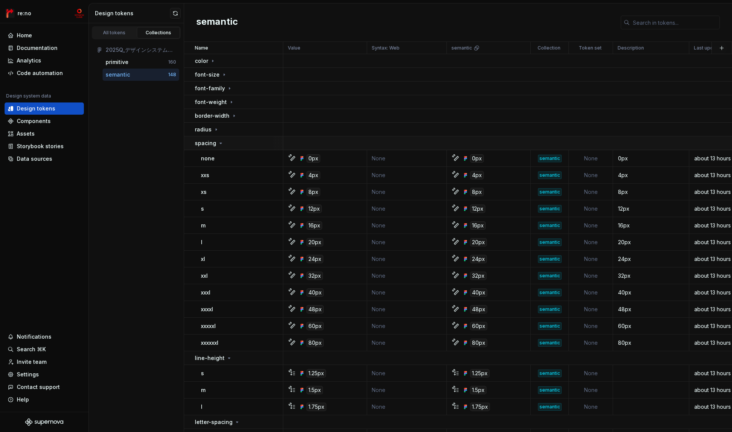
click at [216, 142] on div "spacing" at bounding box center [209, 144] width 29 height 8
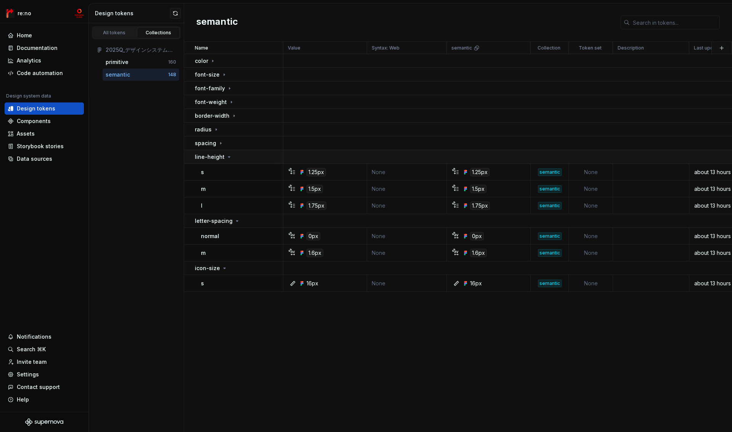
click at [216, 157] on p "line-height" at bounding box center [210, 157] width 30 height 8
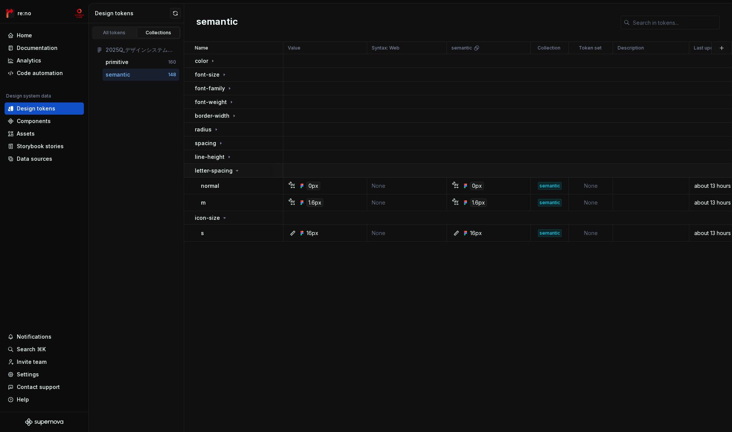
click at [216, 171] on p "letter-spacing" at bounding box center [214, 171] width 38 height 8
click at [216, 186] on p "icon-size" at bounding box center [207, 185] width 25 height 8
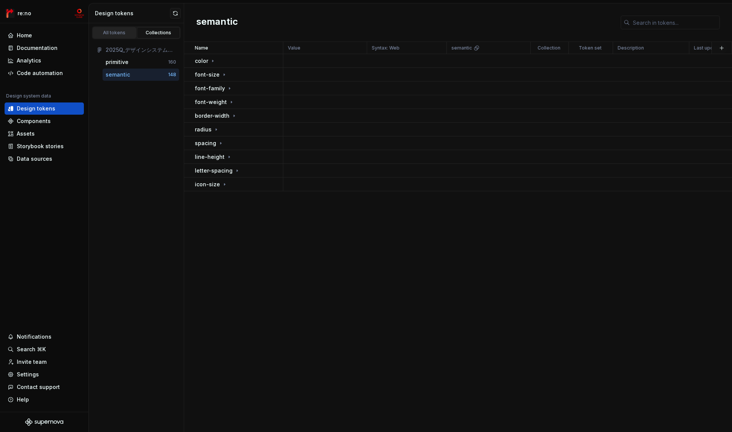
click at [116, 32] on div "All tokens" at bounding box center [114, 33] width 38 height 6
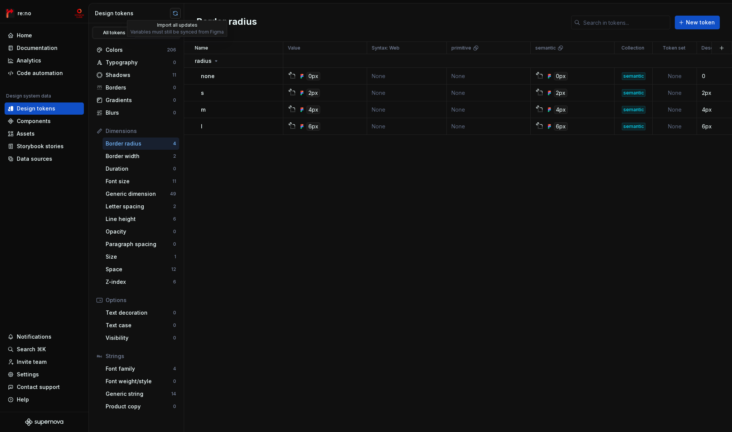
click at [177, 12] on button "button" at bounding box center [175, 13] width 11 height 11
click at [715, 415] on button "button" at bounding box center [716, 416] width 10 height 11
click at [143, 394] on div "Generic string" at bounding box center [139, 394] width 66 height 8
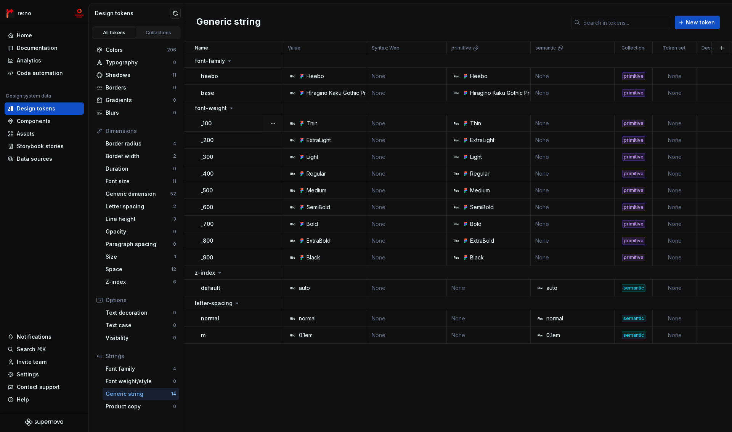
click at [238, 125] on div "_100" at bounding box center [242, 124] width 82 height 8
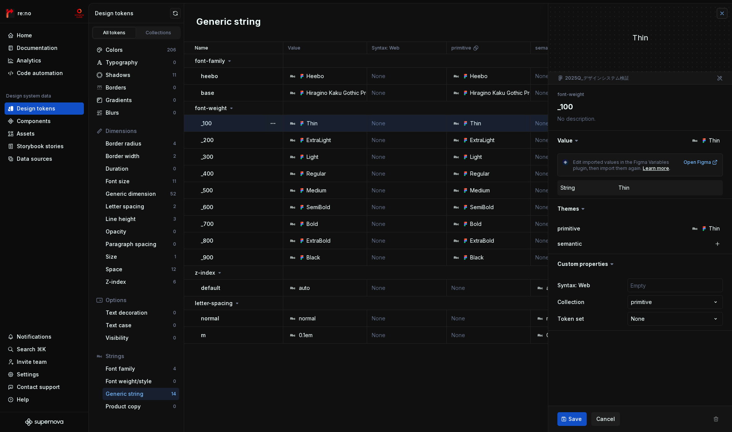
click at [724, 12] on button "button" at bounding box center [722, 13] width 11 height 11
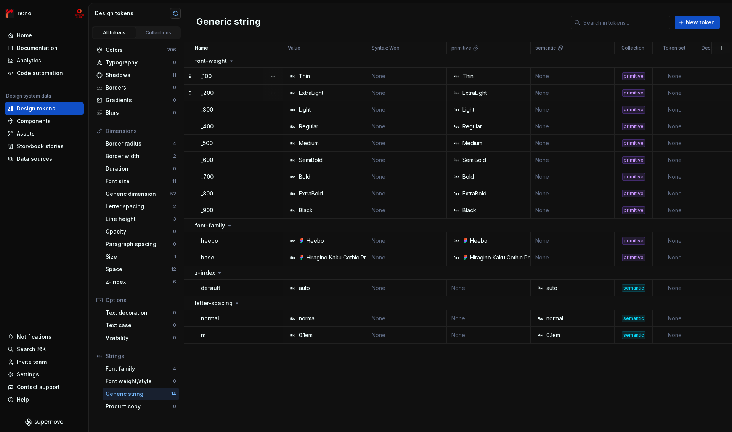
click at [176, 10] on button "button" at bounding box center [175, 13] width 11 height 11
click at [272, 60] on button "button" at bounding box center [273, 61] width 11 height 11
click at [300, 147] on div "Delete group" at bounding box center [307, 147] width 50 height 8
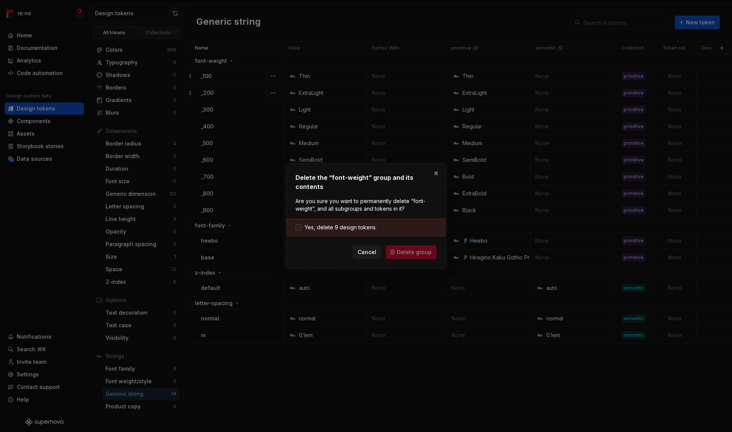
click at [332, 224] on span "Yes, delete 9 design tokens." at bounding box center [341, 228] width 72 height 8
click at [392, 246] on button "Delete group" at bounding box center [411, 253] width 51 height 14
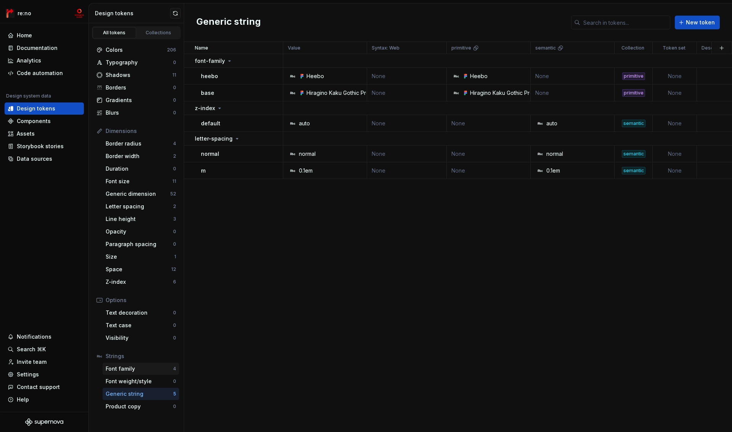
click at [137, 370] on div "Font family" at bounding box center [139, 369] width 67 height 8
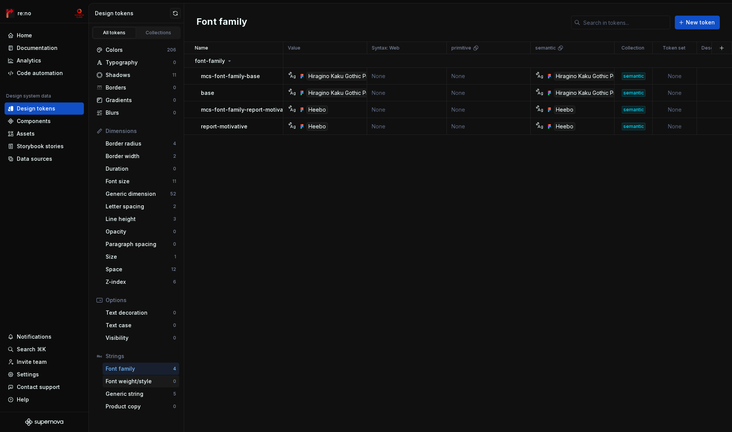
click at [137, 384] on div "Font weight/style" at bounding box center [139, 382] width 67 height 8
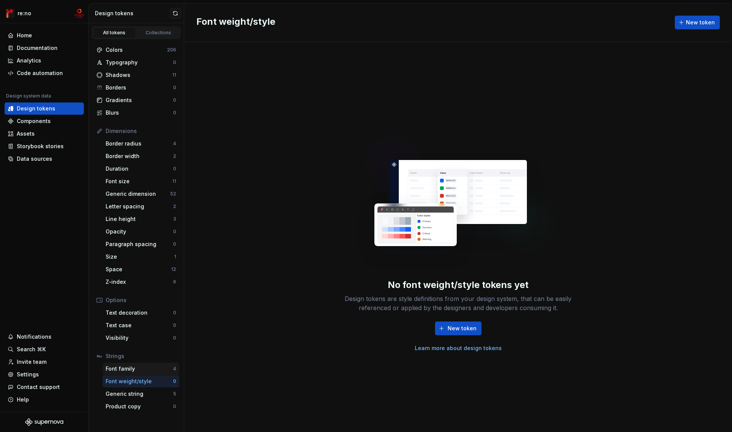
click at [137, 371] on div "Font family" at bounding box center [139, 369] width 67 height 8
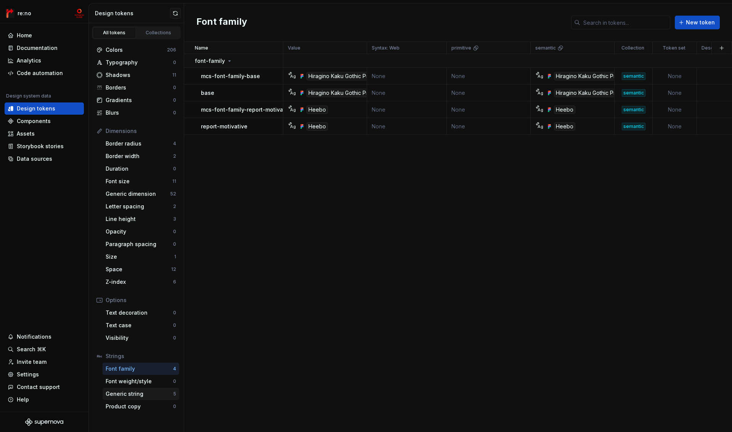
click at [136, 394] on div "Generic string" at bounding box center [139, 394] width 67 height 8
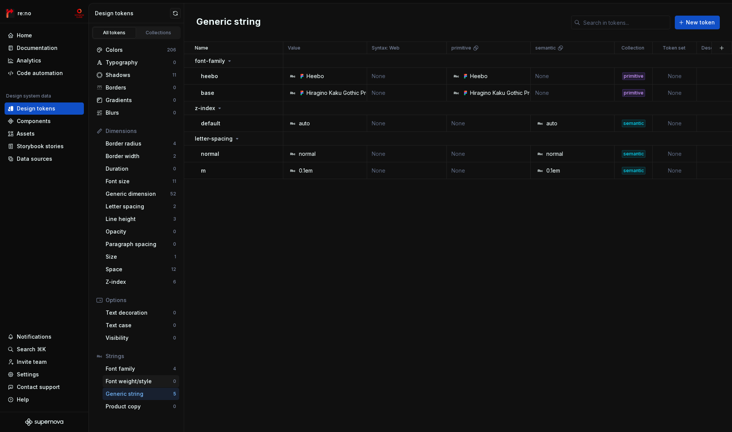
click at [135, 383] on div "Font weight/style" at bounding box center [139, 382] width 67 height 8
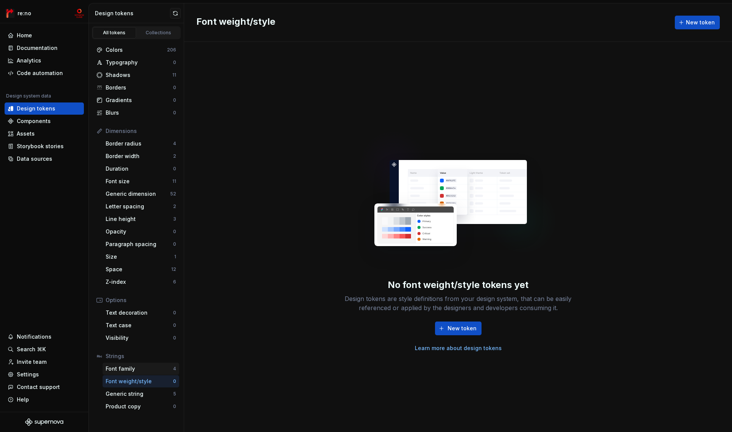
click at [137, 370] on div "Font family" at bounding box center [139, 369] width 67 height 8
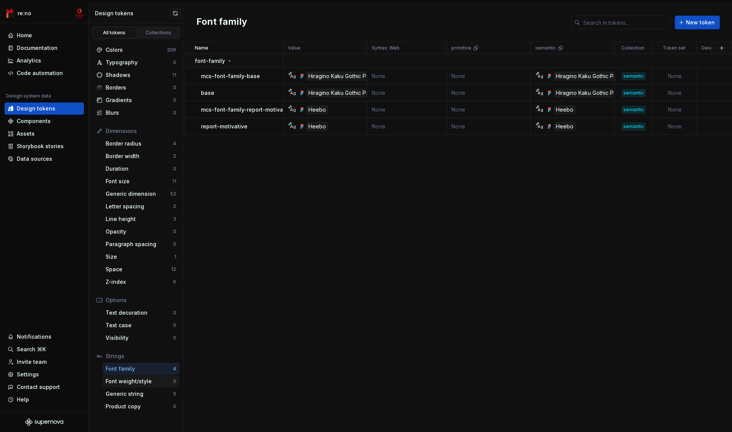
click at [136, 383] on div "Font weight/style" at bounding box center [139, 382] width 67 height 8
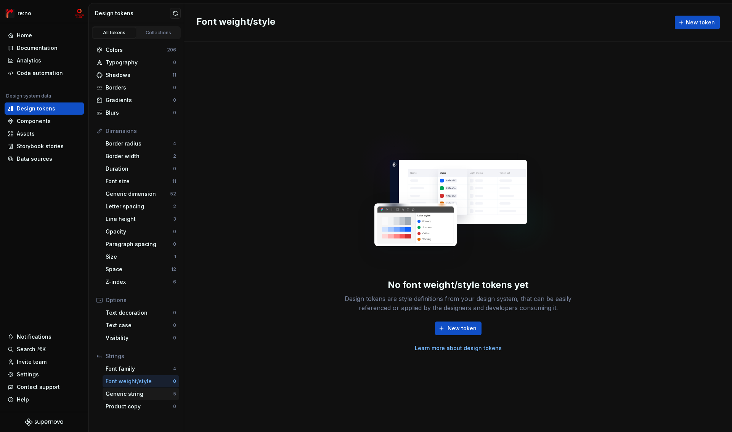
click at [130, 396] on div "Generic string" at bounding box center [139, 394] width 67 height 8
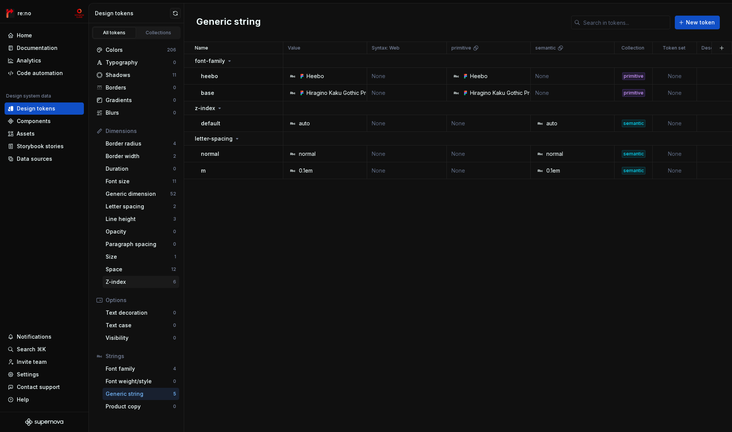
click at [131, 281] on div "Z-index" at bounding box center [139, 282] width 67 height 8
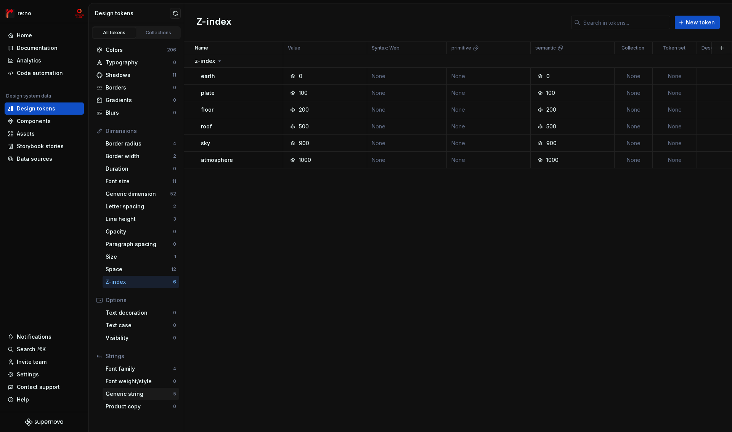
click at [142, 395] on div "Generic string" at bounding box center [139, 394] width 67 height 8
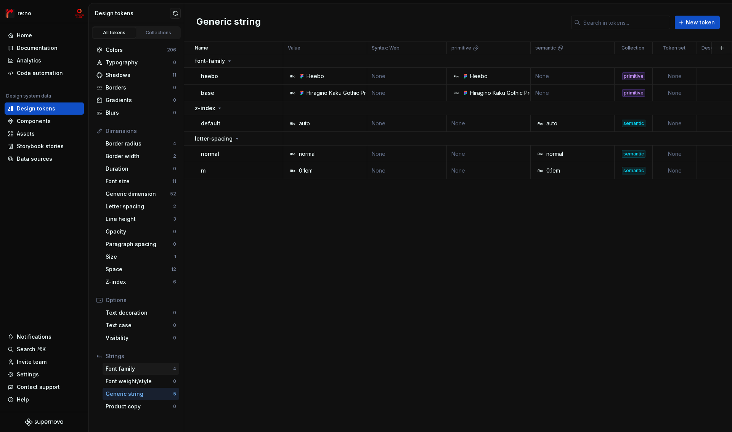
click at [140, 371] on div "Font family" at bounding box center [139, 369] width 67 height 8
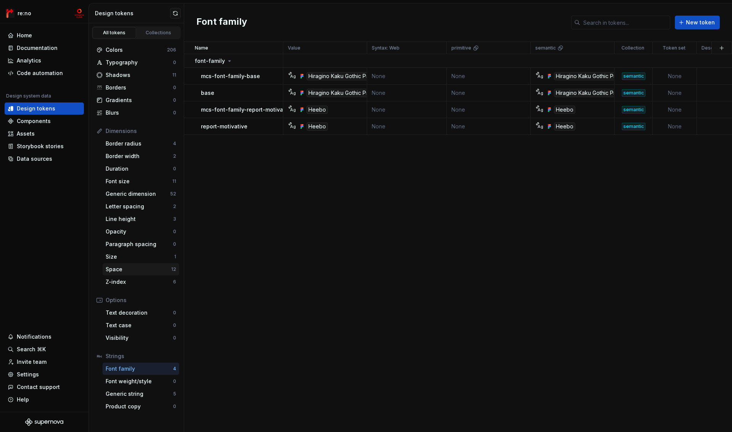
click at [143, 267] on div "Space" at bounding box center [139, 270] width 66 height 8
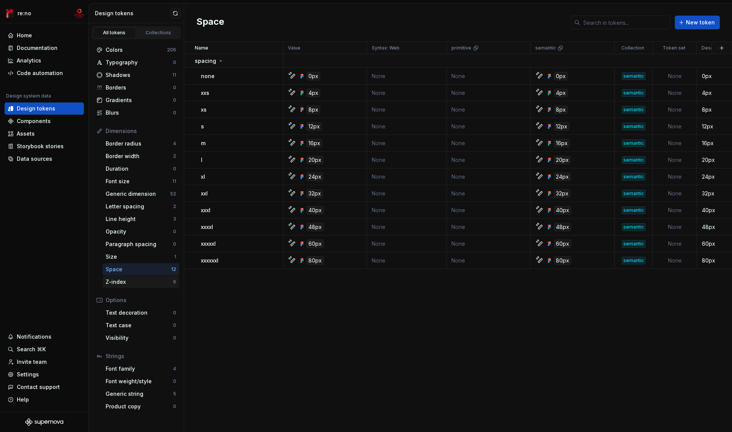
click at [141, 283] on div "Z-index" at bounding box center [139, 282] width 67 height 8
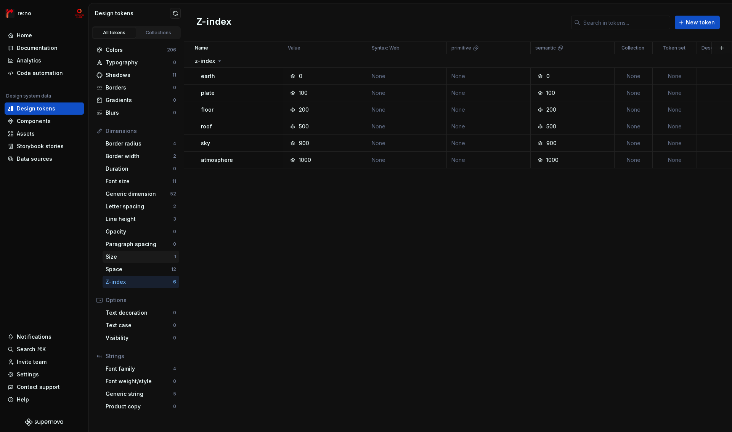
click at [142, 257] on div "Size" at bounding box center [140, 257] width 69 height 8
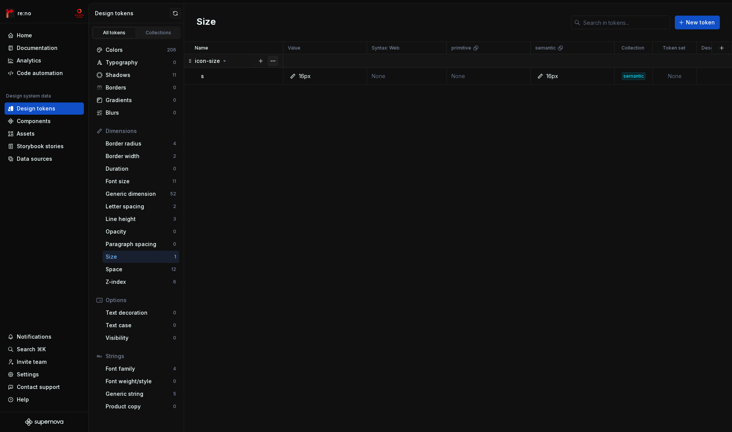
click at [276, 60] on button "button" at bounding box center [273, 61] width 11 height 11
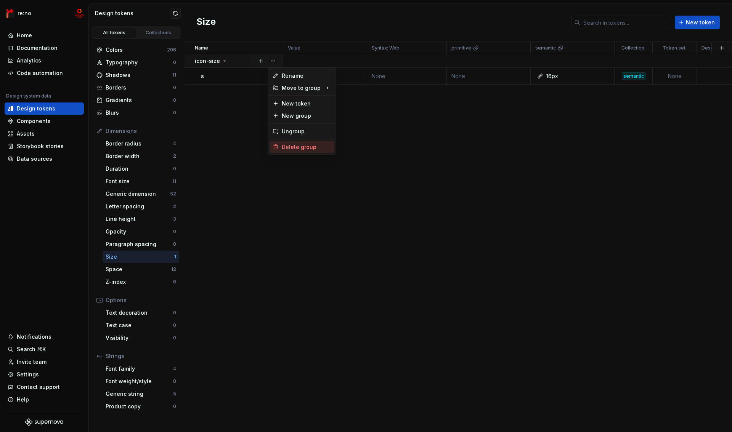
click at [294, 144] on div "Delete group" at bounding box center [307, 147] width 50 height 8
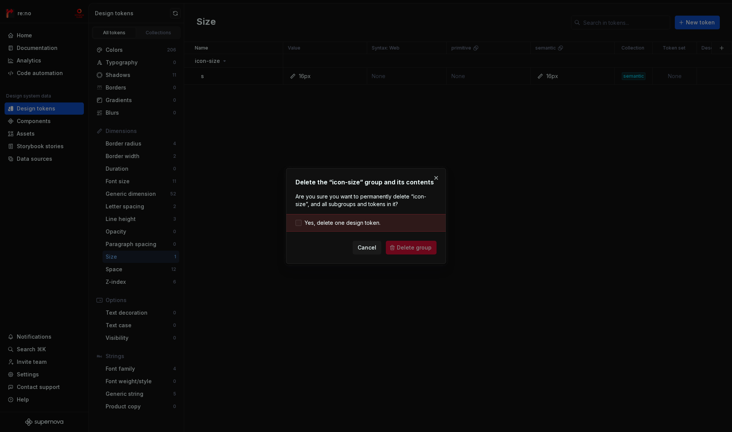
click at [374, 224] on span "Yes, delete one design token." at bounding box center [343, 223] width 76 height 8
click at [418, 258] on div "Delete the “icon-size” group and its contents Are you sure you want to permanen…" at bounding box center [366, 216] width 160 height 96
click at [411, 246] on span "Delete group" at bounding box center [414, 248] width 35 height 8
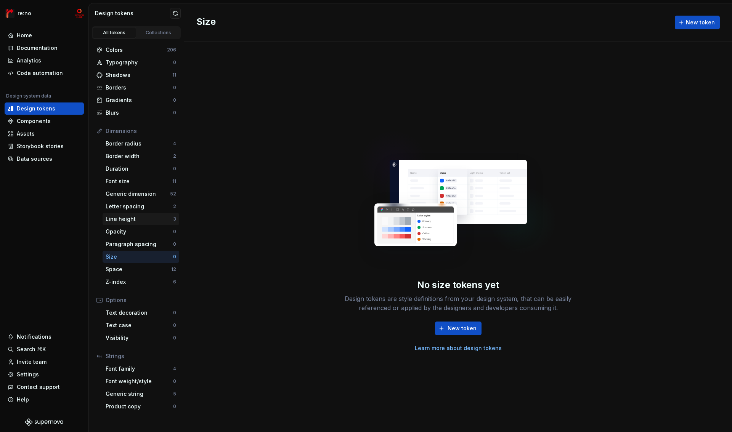
click at [152, 216] on div "Line height" at bounding box center [139, 219] width 67 height 8
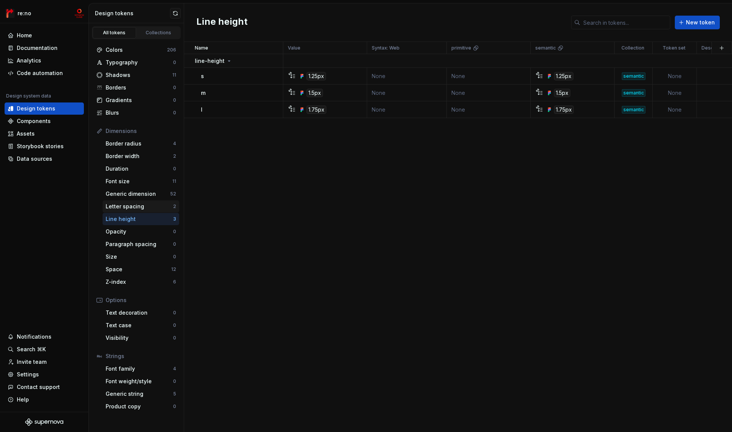
click at [149, 205] on div "Letter spacing" at bounding box center [139, 207] width 67 height 8
click at [149, 217] on div "Line height" at bounding box center [139, 219] width 67 height 8
click at [148, 207] on div "Letter spacing" at bounding box center [139, 207] width 67 height 8
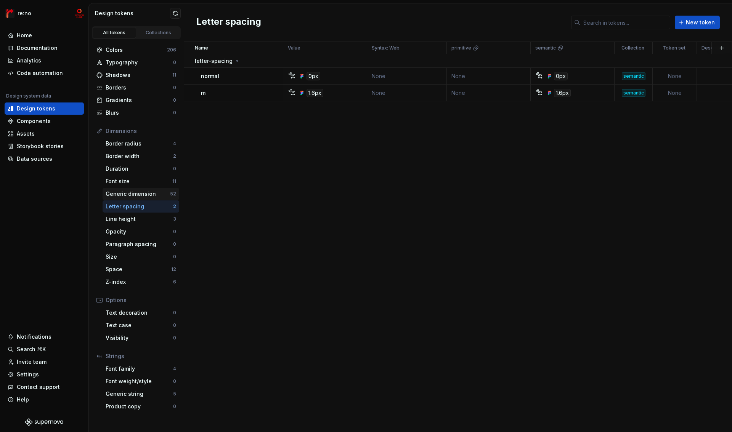
click at [146, 196] on div "Generic dimension" at bounding box center [138, 194] width 64 height 8
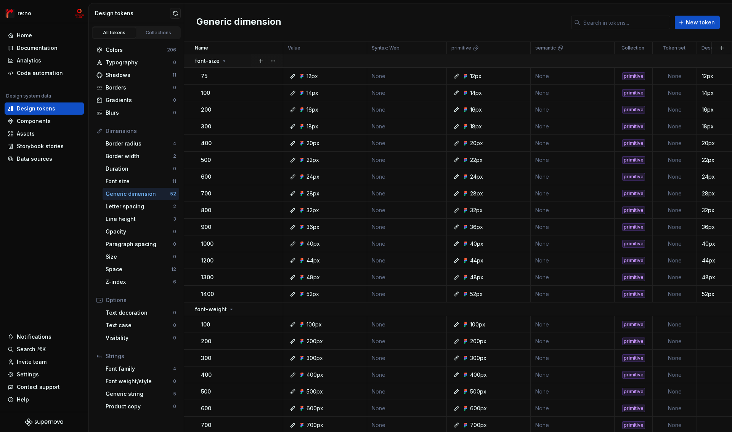
click at [215, 61] on p "font-size" at bounding box center [207, 61] width 25 height 8
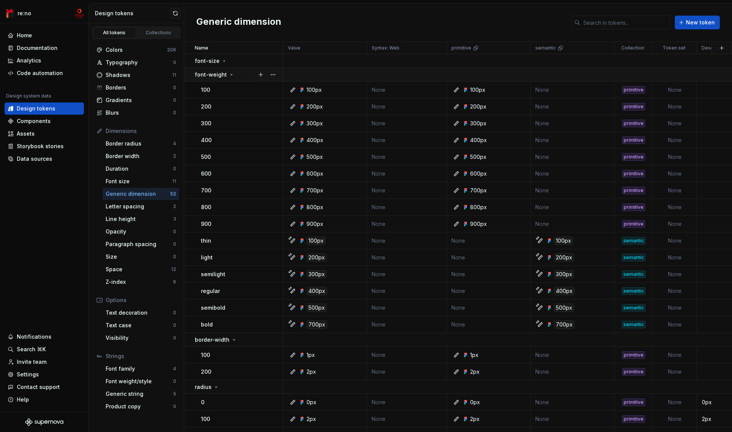
click at [215, 77] on p "font-weight" at bounding box center [211, 75] width 32 height 8
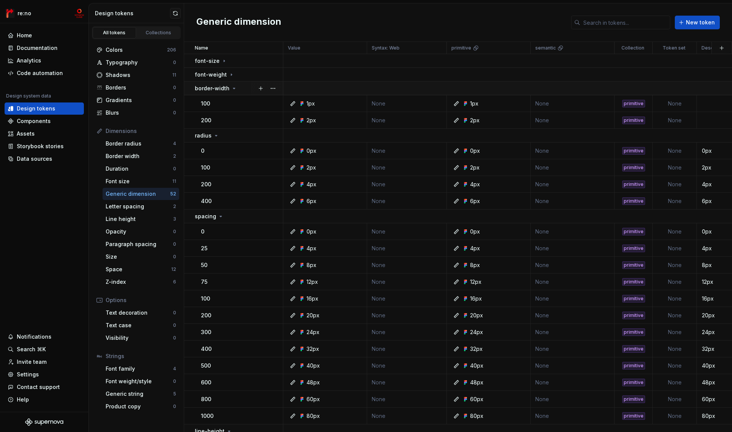
click at [215, 87] on p "border-width" at bounding box center [212, 89] width 35 height 8
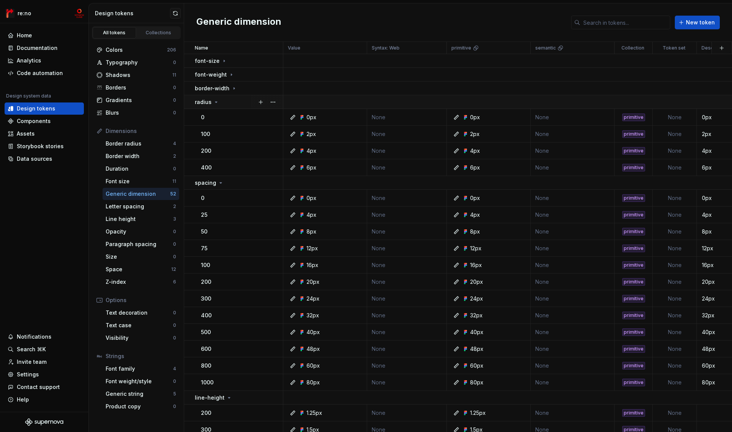
click at [215, 102] on icon at bounding box center [216, 102] width 2 height 1
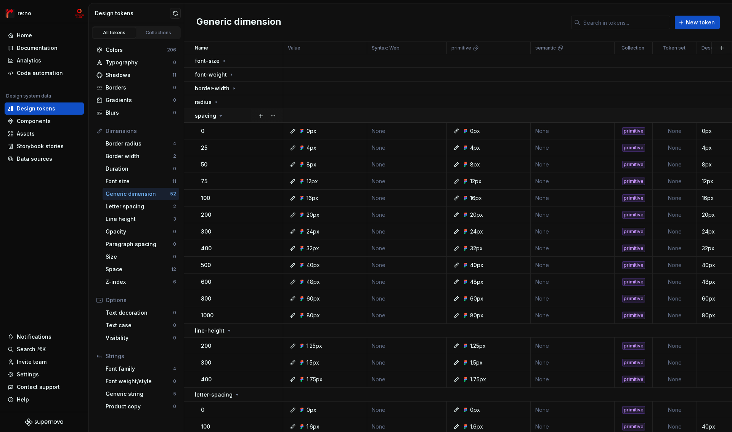
click at [216, 116] on div "spacing" at bounding box center [209, 116] width 29 height 8
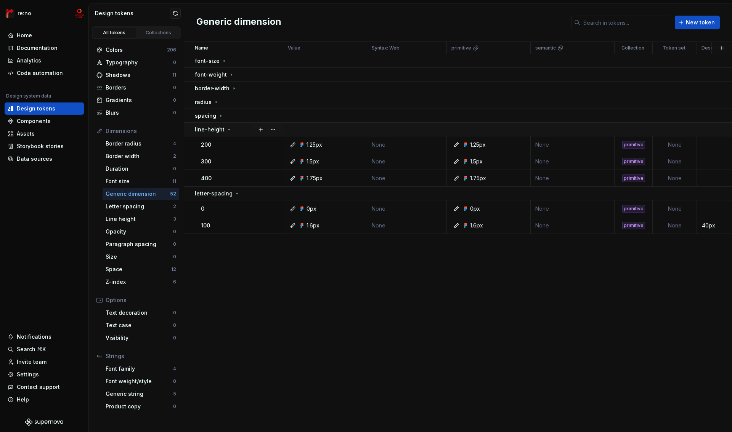
click at [217, 128] on p "line-height" at bounding box center [210, 130] width 30 height 8
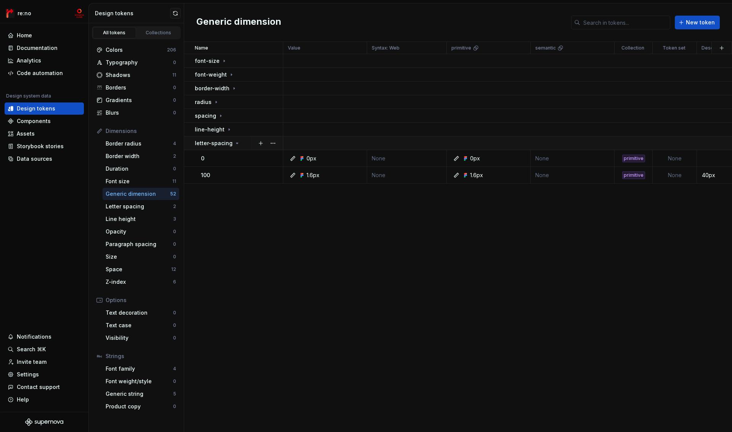
click at [230, 146] on p "letter-spacing" at bounding box center [214, 144] width 38 height 8
click at [231, 145] on div "letter-spacing" at bounding box center [217, 144] width 45 height 8
click at [226, 132] on icon at bounding box center [229, 130] width 6 height 6
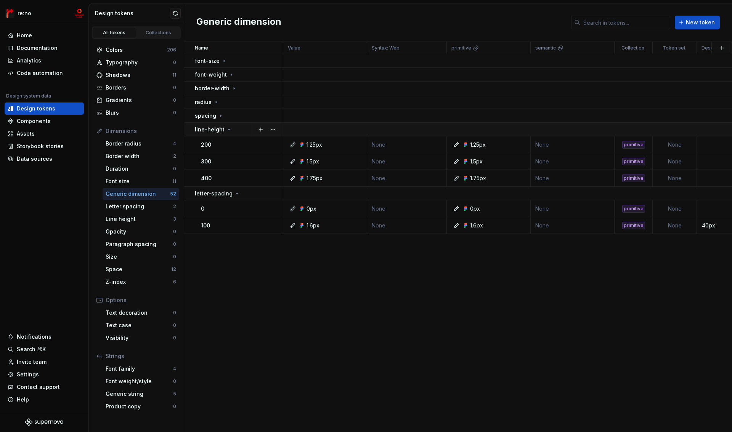
click at [226, 132] on icon at bounding box center [229, 130] width 6 height 6
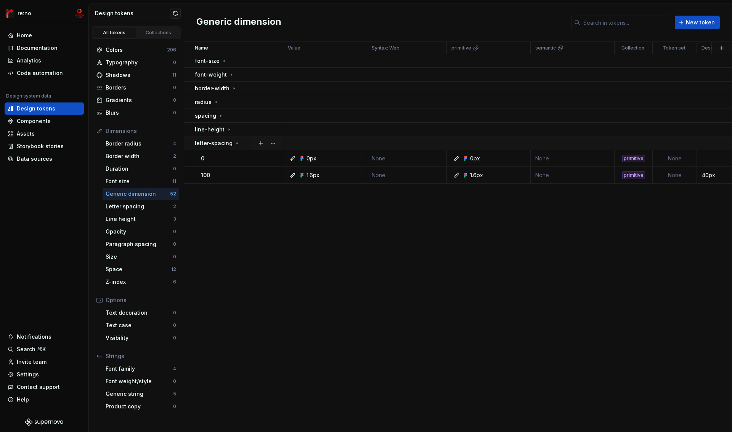
click at [224, 141] on p "letter-spacing" at bounding box center [214, 144] width 38 height 8
click at [226, 128] on icon at bounding box center [229, 130] width 6 height 6
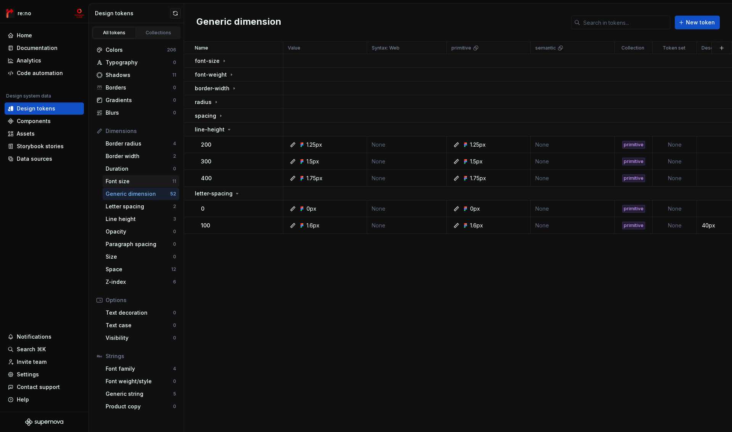
click at [139, 182] on div "Font size" at bounding box center [139, 182] width 67 height 8
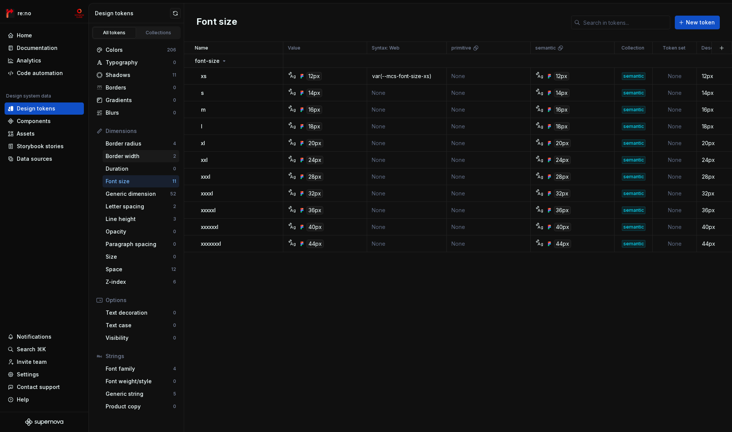
click at [139, 156] on div "Border width" at bounding box center [139, 157] width 67 height 8
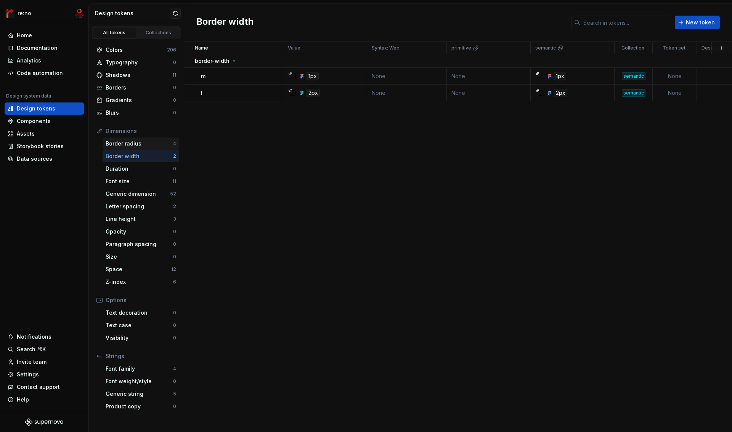
click at [140, 143] on div "Border radius" at bounding box center [139, 144] width 67 height 8
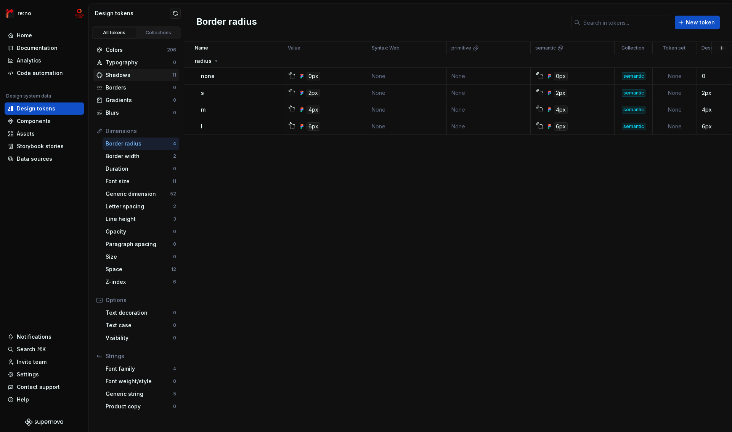
click at [135, 77] on div "Shadows" at bounding box center [139, 75] width 67 height 8
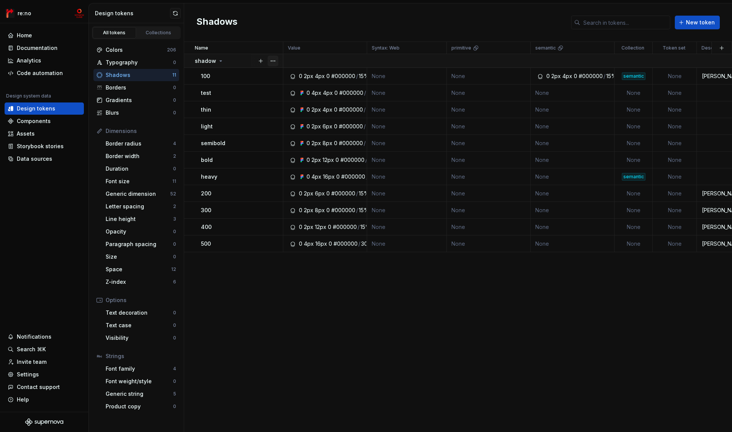
click at [272, 61] on button "button" at bounding box center [273, 61] width 11 height 11
click at [273, 59] on button "button" at bounding box center [273, 61] width 11 height 11
click at [241, 195] on div "200" at bounding box center [242, 194] width 82 height 8
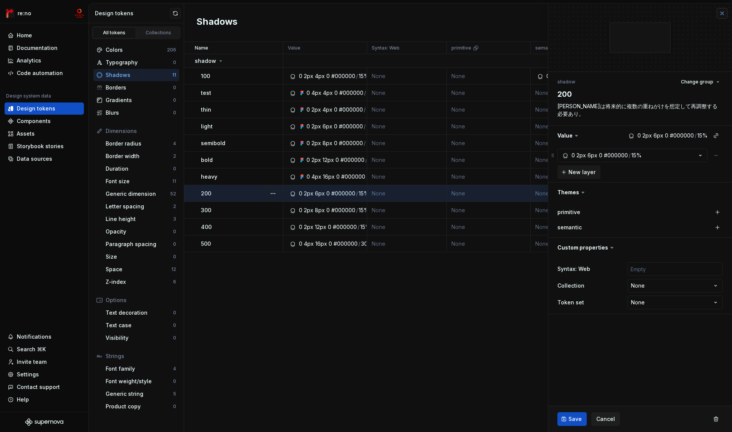
click at [726, 13] on button "button" at bounding box center [722, 13] width 11 height 11
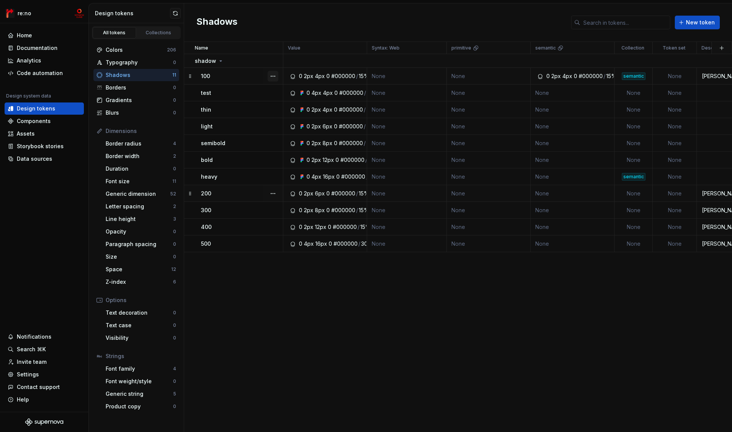
click at [275, 75] on button "button" at bounding box center [273, 76] width 11 height 11
click at [262, 76] on html "re:no Home Documentation Analytics Code automation Design system data Design to…" at bounding box center [366, 216] width 732 height 432
click at [260, 72] on td "100" at bounding box center [233, 76] width 99 height 17
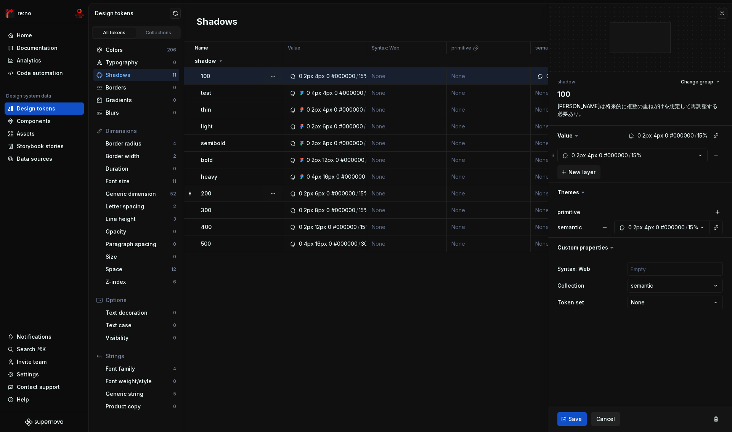
click at [607, 419] on span "Cancel" at bounding box center [605, 420] width 19 height 8
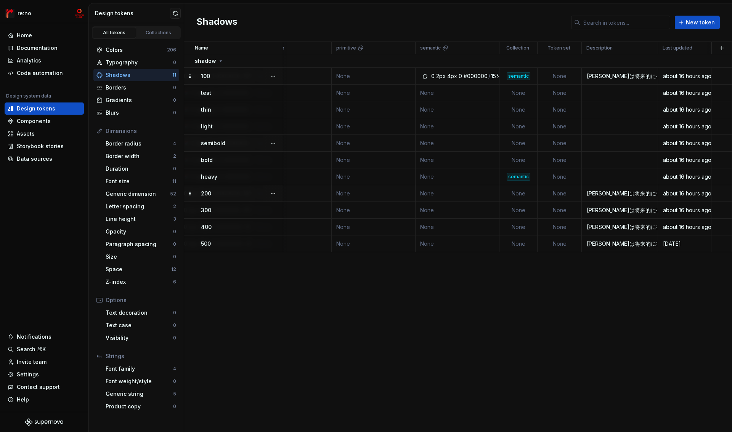
scroll to position [0, 115]
click at [273, 77] on button "button" at bounding box center [273, 76] width 11 height 11
click at [125, 207] on div "Letter spacing" at bounding box center [139, 207] width 67 height 8
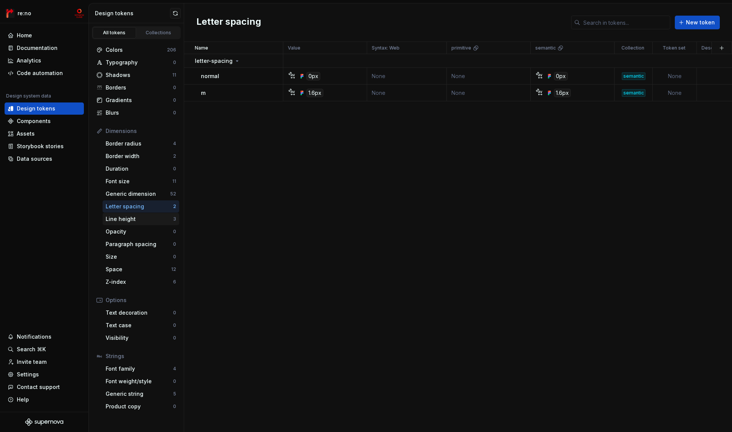
click at [135, 217] on div "Line height" at bounding box center [139, 219] width 67 height 8
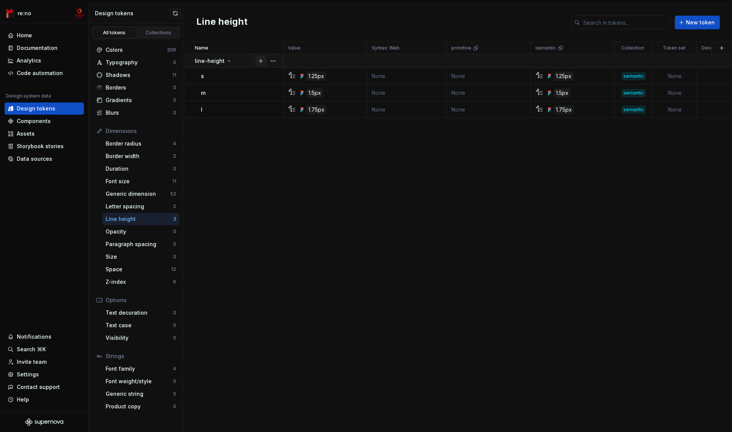
click at [262, 61] on button "button" at bounding box center [260, 61] width 11 height 11
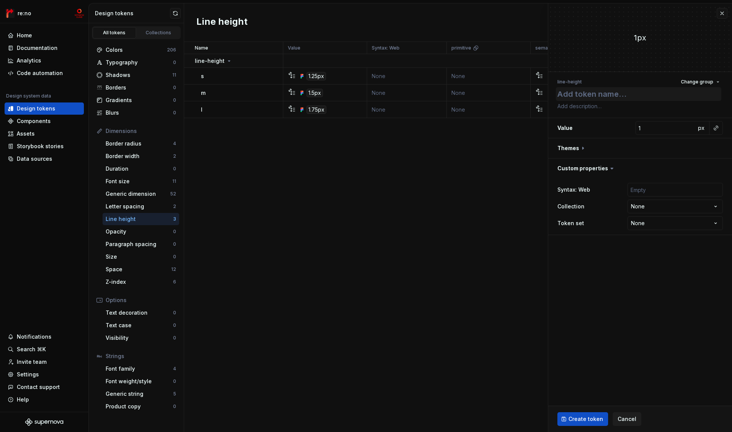
click at [595, 92] on textarea at bounding box center [638, 94] width 165 height 14
type textarea "*"
type textarea "_"
type textarea "*"
type textarea "_s"
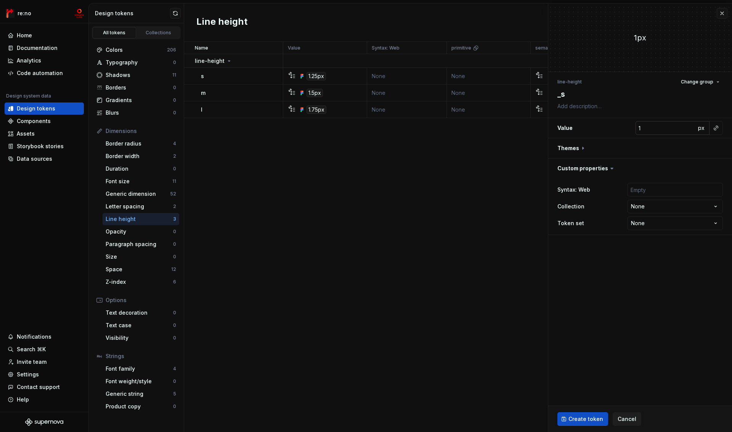
click at [652, 125] on input "1" at bounding box center [666, 128] width 60 height 14
type textarea "*"
type input "1.2"
type textarea "*"
type input "1.25"
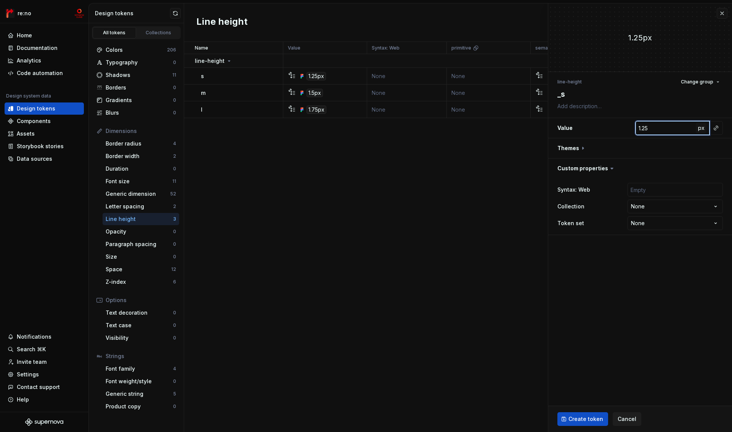
click at [699, 129] on span "px" at bounding box center [701, 128] width 6 height 6
click at [699, 129] on span "rem" at bounding box center [702, 128] width 10 height 6
click at [700, 130] on span "%" at bounding box center [701, 128] width 5 height 6
click at [577, 149] on button "button" at bounding box center [640, 148] width 184 height 20
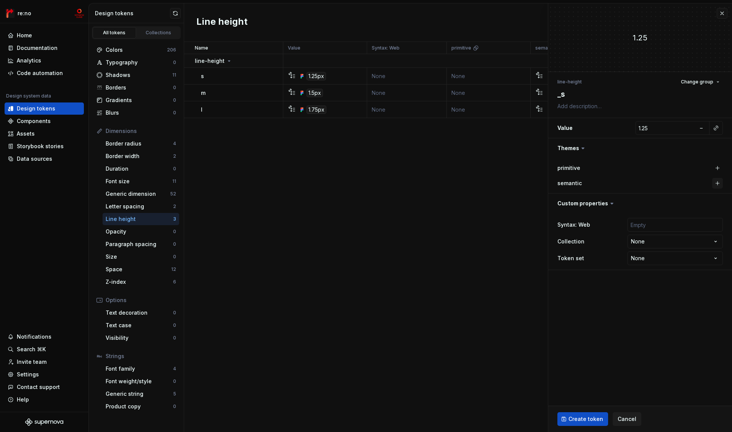
click at [719, 183] on button "button" at bounding box center [717, 183] width 11 height 11
type textarea "*"
click at [658, 239] on html "re:no Home Documentation Analytics Code automation Design system data Design to…" at bounding box center [366, 216] width 732 height 432
select select "**********"
click at [583, 418] on span "Create token" at bounding box center [586, 420] width 35 height 8
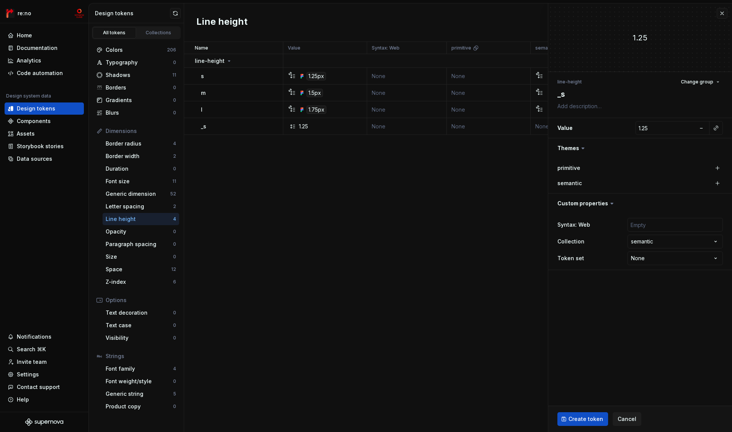
type textarea "*"
type input "1"
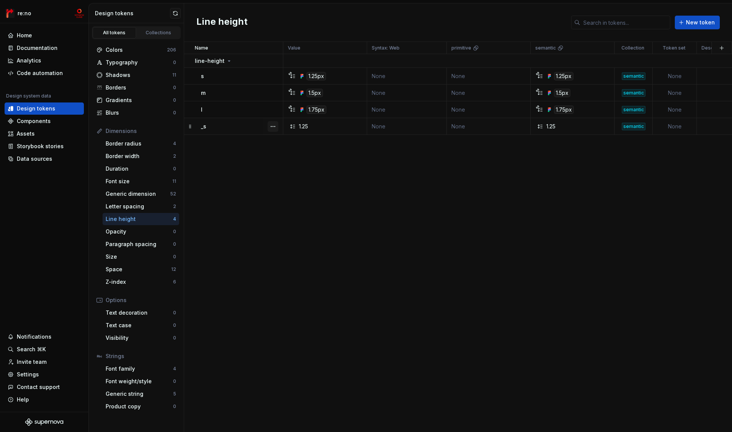
click at [273, 126] on button "button" at bounding box center [273, 126] width 11 height 11
click at [222, 126] on div "_s" at bounding box center [242, 127] width 82 height 8
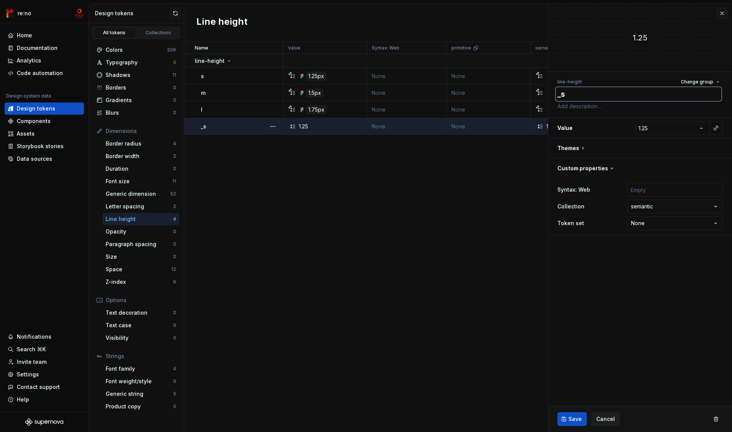
click at [590, 100] on textarea "_s" at bounding box center [638, 94] width 165 height 14
type textarea "*"
type textarea "s"
type textarea "*"
type textarea "s_"
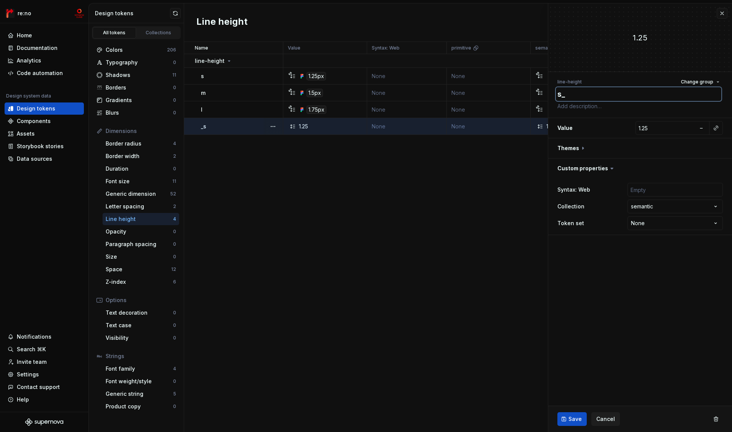
type textarea "*"
type textarea "s_t"
type textarea "*"
type textarea "s_te"
type textarea "*"
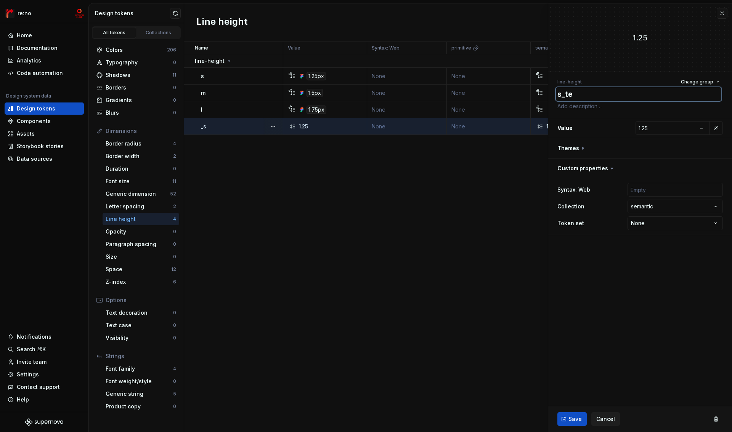
type textarea "s_tes"
type textarea "*"
type textarea "s_test"
type textarea "*"
type textarea "s_test"
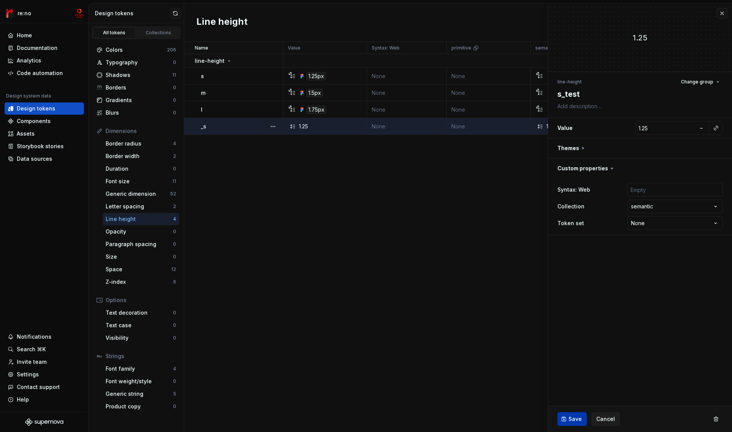
click at [576, 416] on span "Save" at bounding box center [575, 420] width 13 height 8
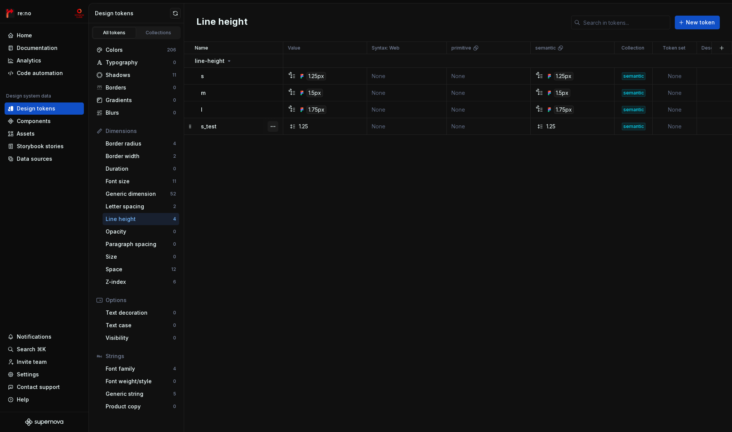
click at [271, 127] on button "button" at bounding box center [273, 126] width 11 height 11
click at [293, 143] on div "Open detail" at bounding box center [307, 142] width 50 height 8
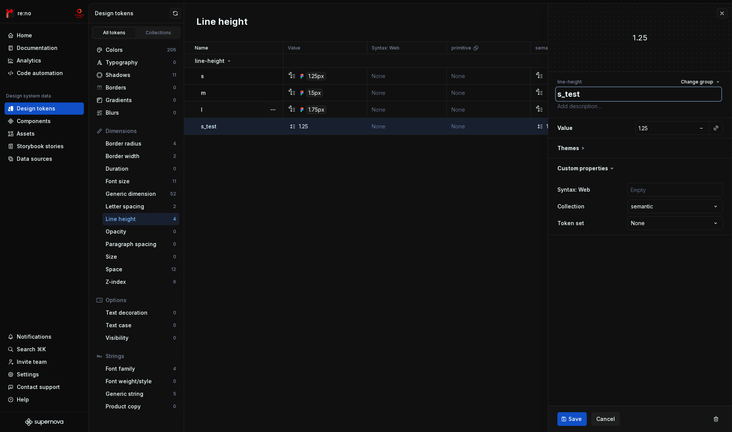
click at [589, 95] on textarea "s_test" at bounding box center [638, 94] width 165 height 14
click at [564, 96] on textarea "s_test" at bounding box center [638, 94] width 165 height 14
type textarea "*"
type textarea "_"
type textarea "*"
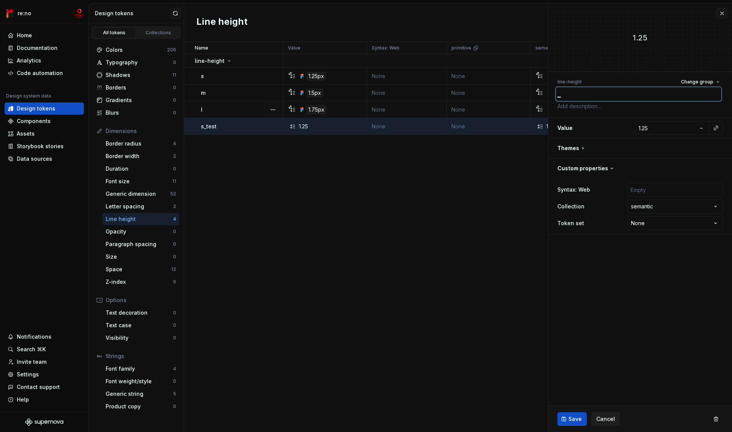
type textarea "_s"
type textarea "*"
type textarea "_ss"
type textarea "*"
type textarea "_sss"
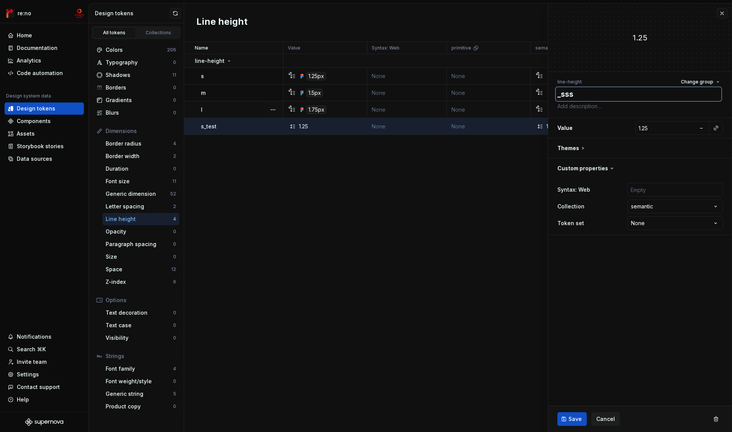
type textarea "*"
type textarea "_sss"
click at [575, 418] on span "Save" at bounding box center [575, 420] width 13 height 8
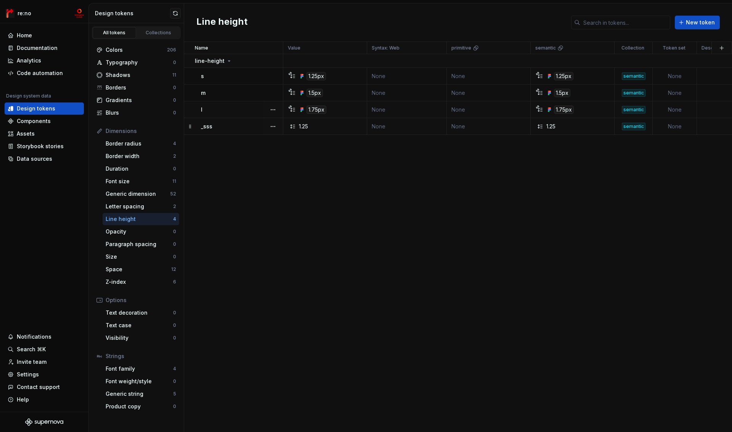
click at [227, 126] on div "_sss" at bounding box center [242, 127] width 82 height 8
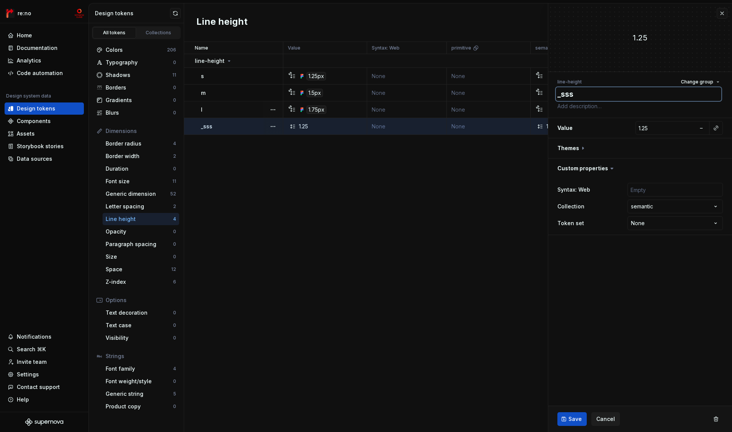
click at [595, 95] on textarea "_sss" at bounding box center [638, 94] width 165 height 14
type textarea "*"
type textarea "_ss"
type textarea "*"
type textarea "_s"
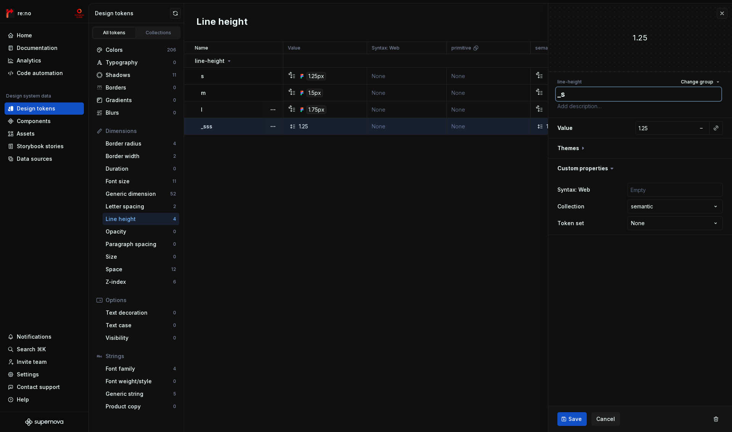
type textarea "*"
type textarea "_s"
click at [575, 418] on span "Save" at bounding box center [575, 420] width 13 height 8
type textarea "*"
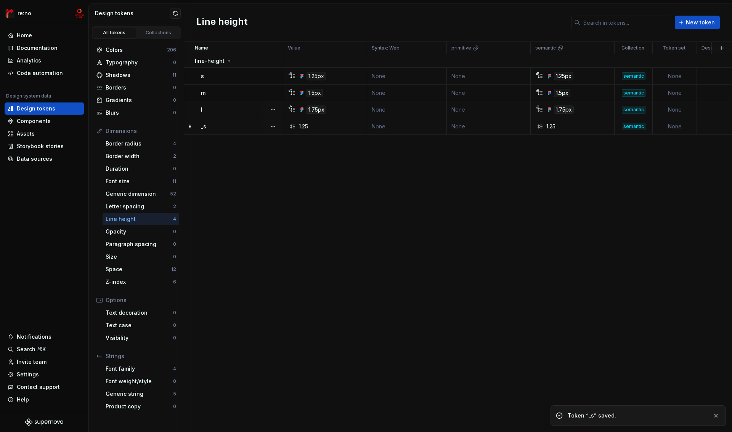
click at [225, 151] on div "Name Value Syntax: Web primitive semantic Collection Token set Description Last…" at bounding box center [458, 237] width 548 height 390
drag, startPoint x: 190, startPoint y: 127, endPoint x: 230, endPoint y: 11, distance: 122.4
click at [284, 158] on div "Name Value Syntax: Web primitive semantic Collection Token set Description Last…" at bounding box center [458, 237] width 548 height 390
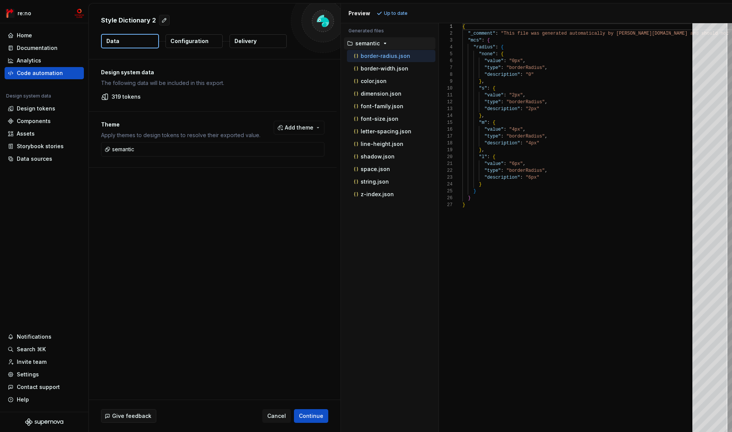
click at [184, 42] on p "Configuration" at bounding box center [189, 41] width 38 height 8
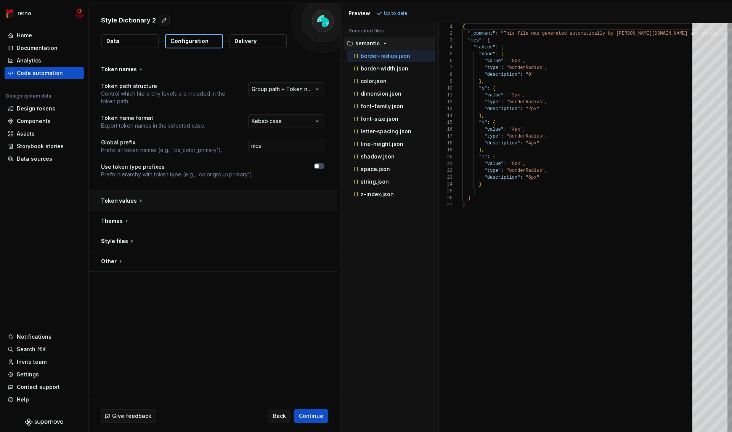
click at [124, 202] on button "button" at bounding box center [213, 201] width 248 height 20
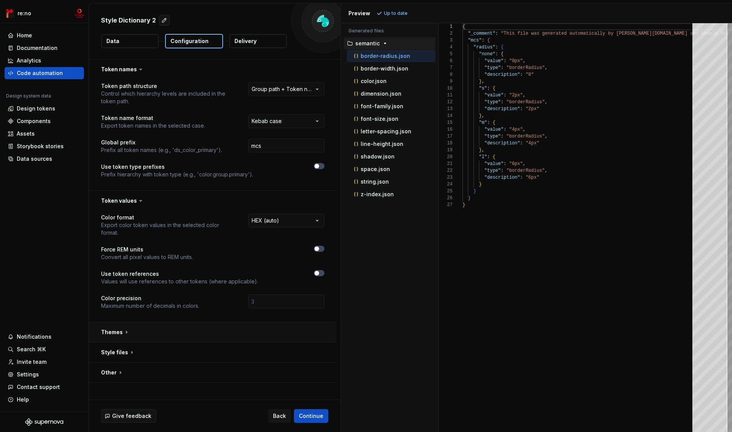
click at [117, 334] on button "button" at bounding box center [213, 333] width 248 height 20
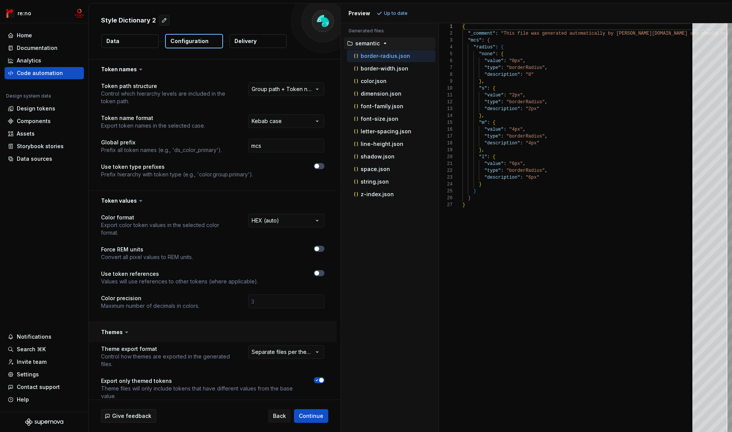
scroll to position [78, 0]
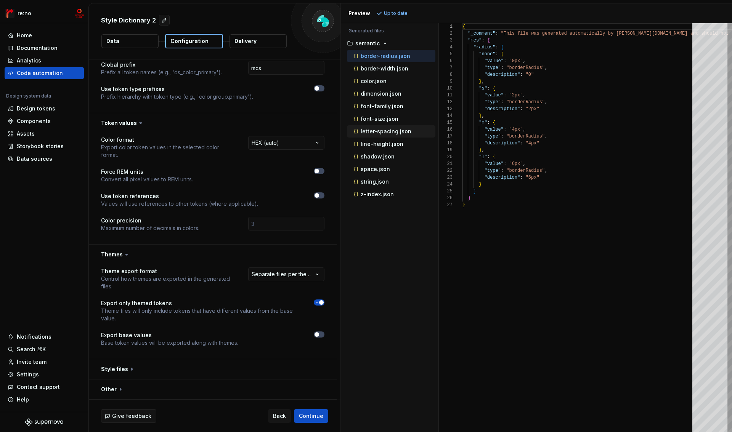
click at [387, 131] on p "letter-spacing.json" at bounding box center [386, 131] width 51 height 6
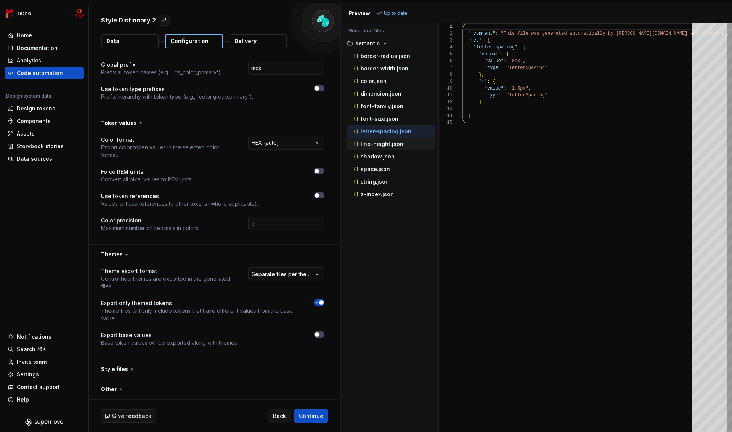
click at [387, 143] on p "line-height.json" at bounding box center [382, 144] width 43 height 6
click at [385, 180] on p "string.json" at bounding box center [375, 182] width 28 height 6
type textarea "**********"
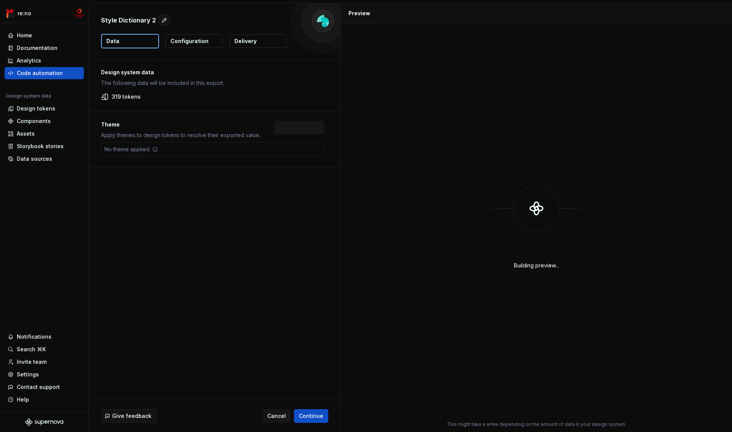
click at [188, 42] on p "Configuration" at bounding box center [189, 41] width 38 height 8
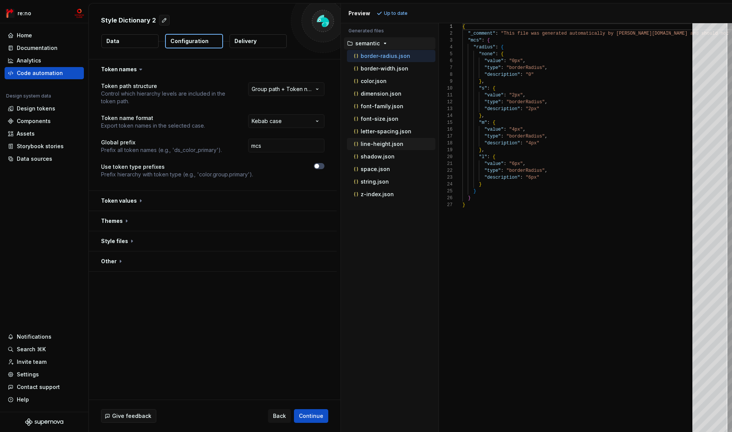
click at [385, 145] on p "line-height.json" at bounding box center [382, 144] width 43 height 6
type textarea "**********"
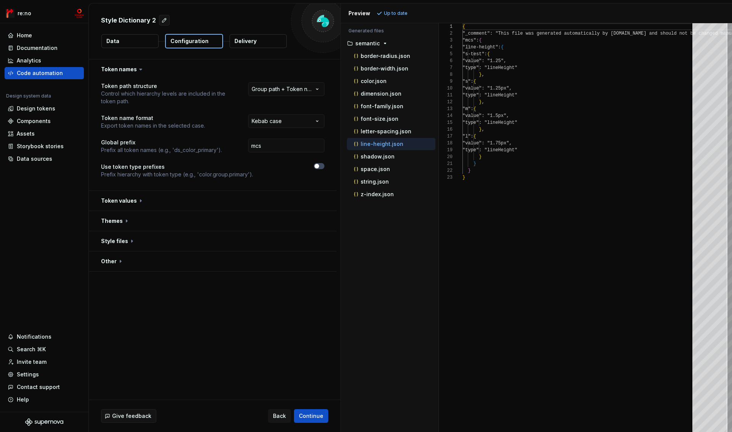
scroll to position [69, 0]
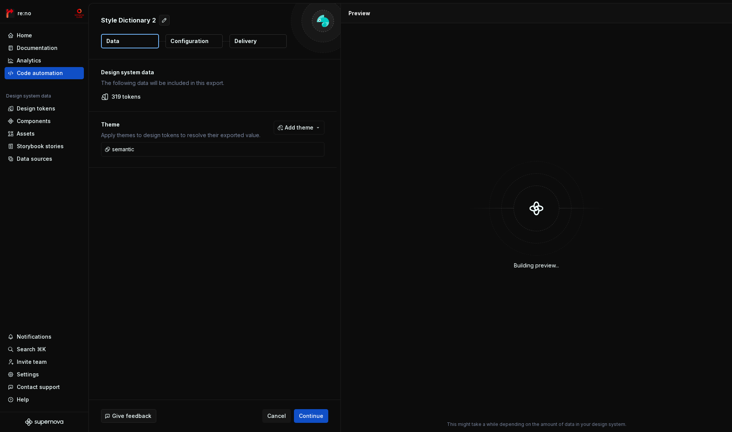
click at [191, 41] on p "Configuration" at bounding box center [189, 41] width 38 height 8
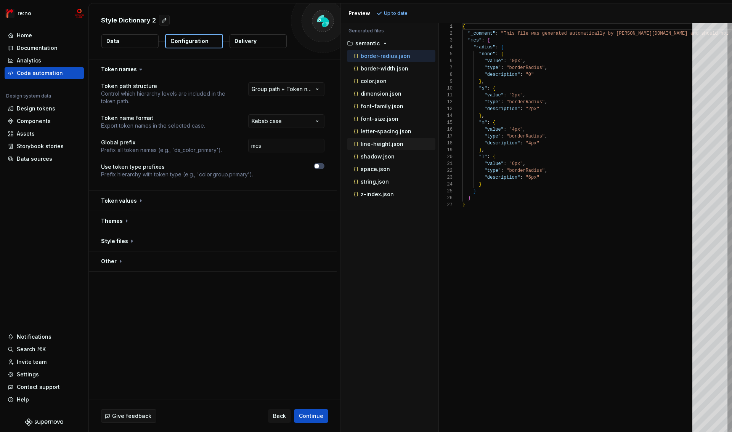
click at [386, 147] on p "line-height.json" at bounding box center [382, 144] width 43 height 6
type textarea "**********"
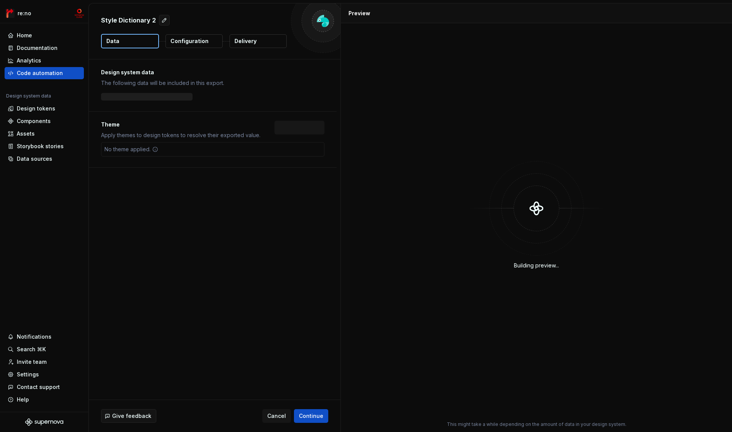
click at [200, 45] on button "Configuration" at bounding box center [193, 41] width 57 height 14
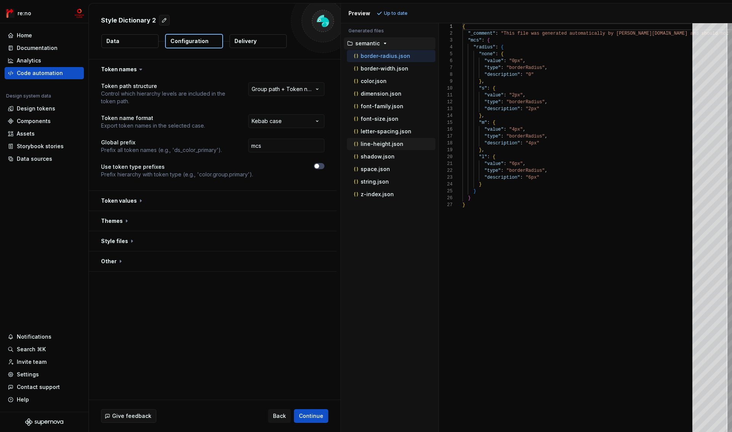
click at [392, 144] on p "line-height.json" at bounding box center [382, 144] width 43 height 6
type textarea "**********"
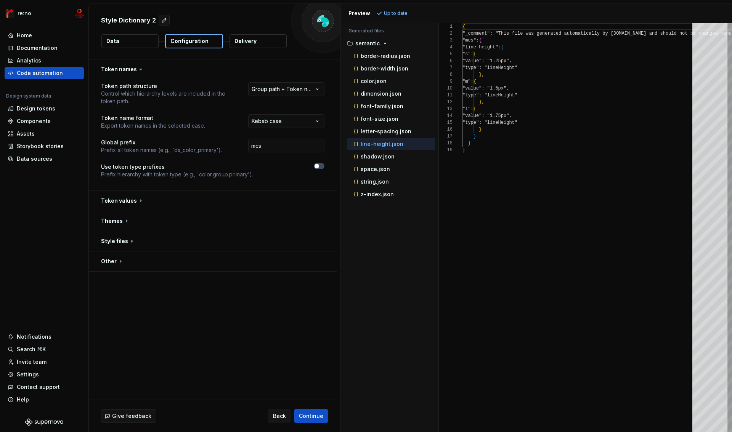
scroll to position [69, 0]
click at [119, 239] on button "button" at bounding box center [213, 241] width 248 height 20
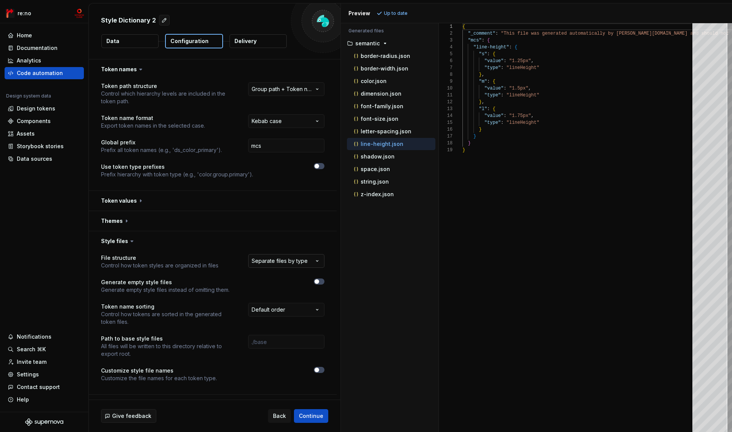
click at [278, 263] on html "**********" at bounding box center [366, 216] width 732 height 432
select select "**********"
click at [399, 13] on span "Refresh preview" at bounding box center [403, 13] width 38 height 6
drag, startPoint x: 476, startPoint y: 47, endPoint x: 506, endPoint y: 48, distance: 29.7
click at [506, 48] on div "{ "_comment" : "This file was generated automatically by Supernov a.io and shou…" at bounding box center [735, 227] width 544 height 409
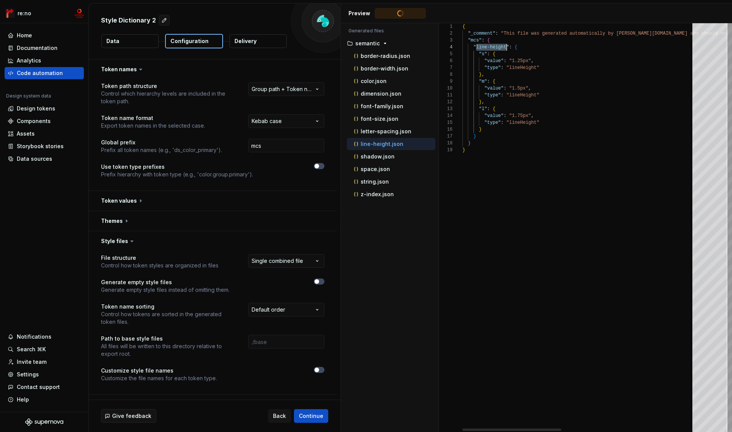
click at [530, 91] on div "{ "_comment" : "This file was generated automatically by Supernov a.io and shou…" at bounding box center [735, 227] width 544 height 409
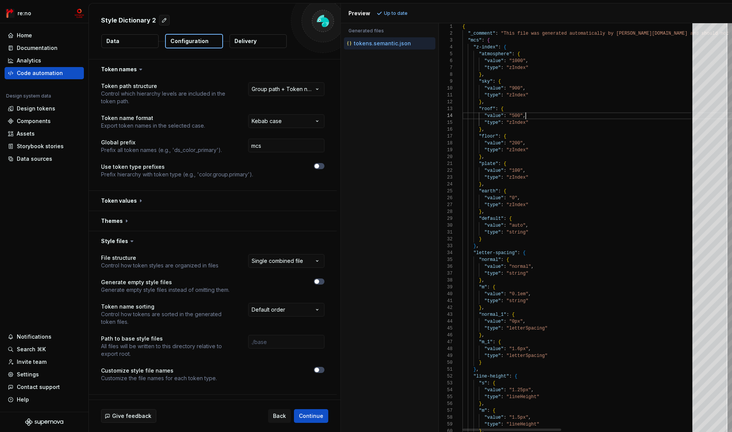
type textarea "**********"
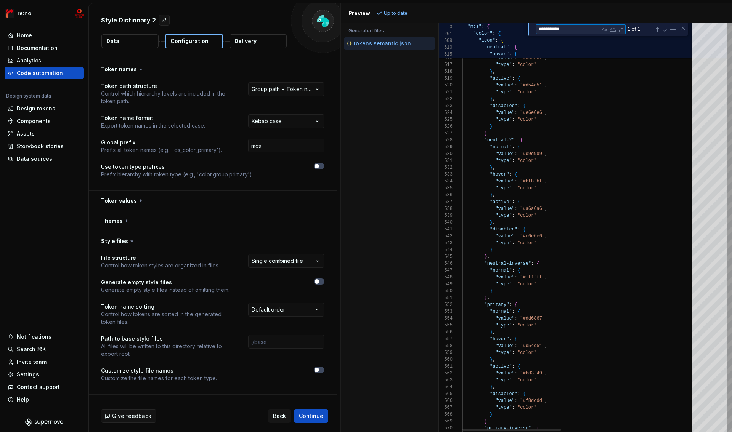
type textarea "**********"
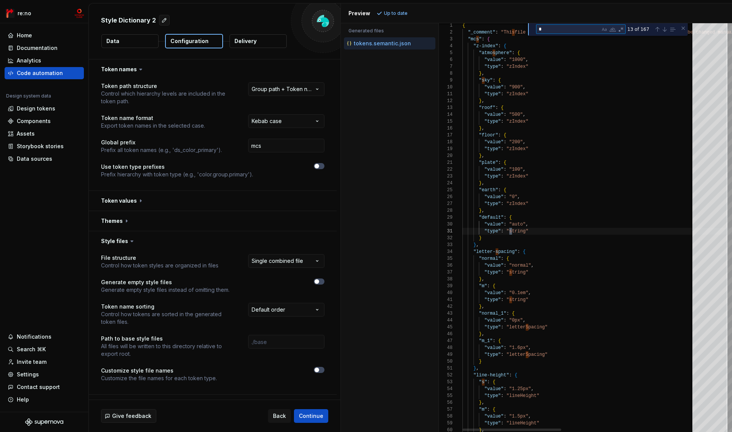
scroll to position [69, 50]
type textarea "***"
type textarea "**********"
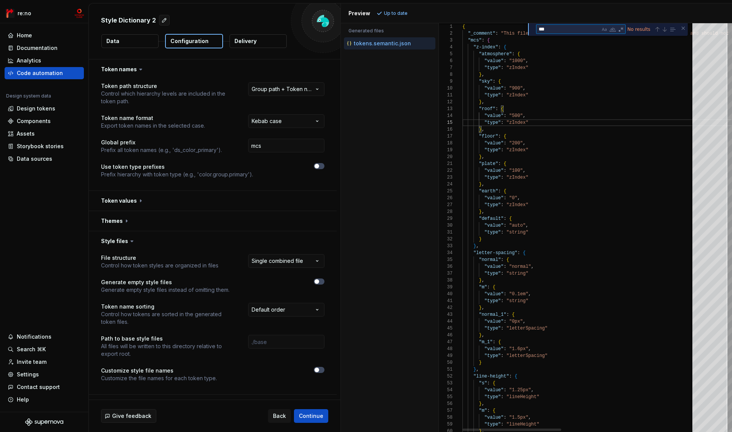
type textarea "*"
type textarea "**********"
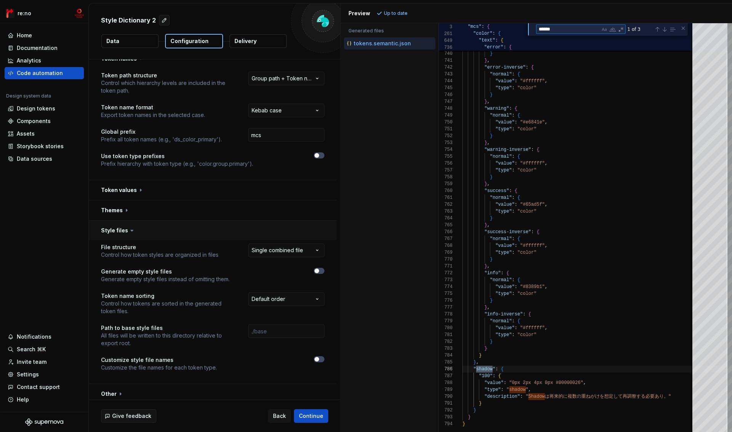
scroll to position [0, 0]
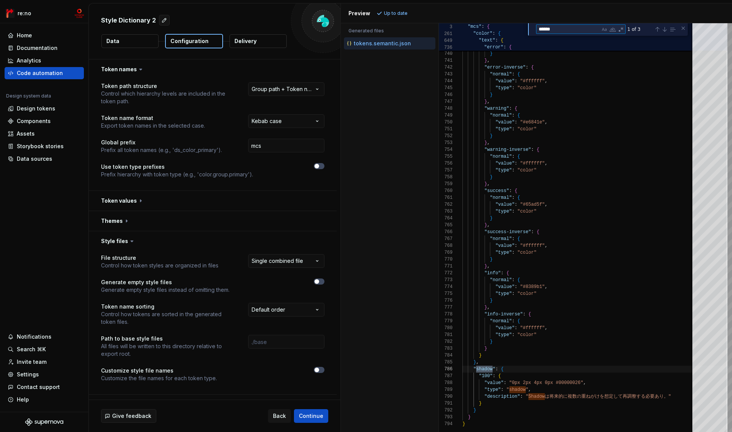
type textarea "******"
click at [136, 41] on button "Data" at bounding box center [129, 41] width 57 height 14
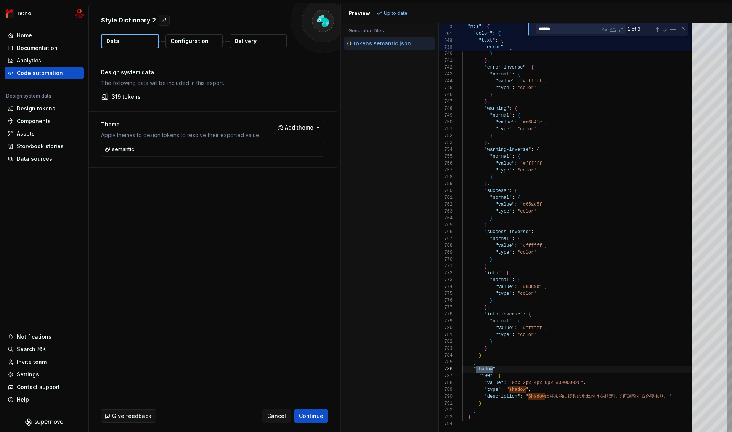
click at [192, 43] on p "Configuration" at bounding box center [189, 41] width 38 height 8
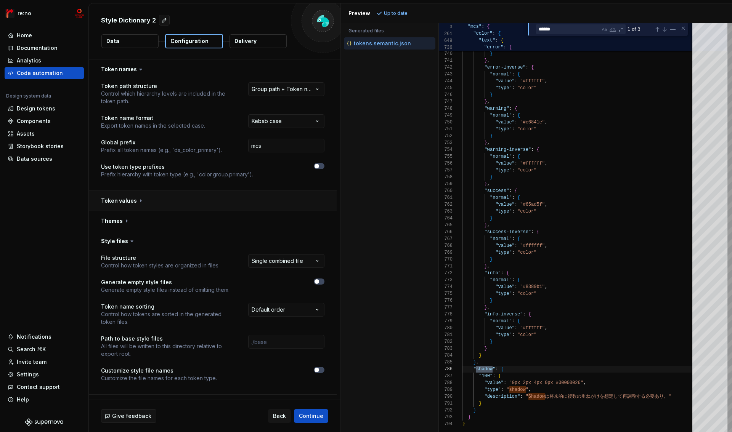
scroll to position [15, 0]
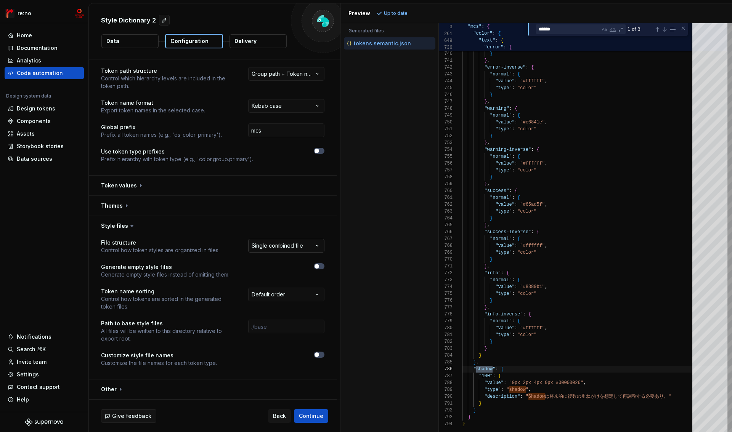
click at [281, 248] on html "**********" at bounding box center [366, 216] width 732 height 432
select select "**********"
click at [403, 12] on span "Refresh preview" at bounding box center [403, 13] width 38 height 6
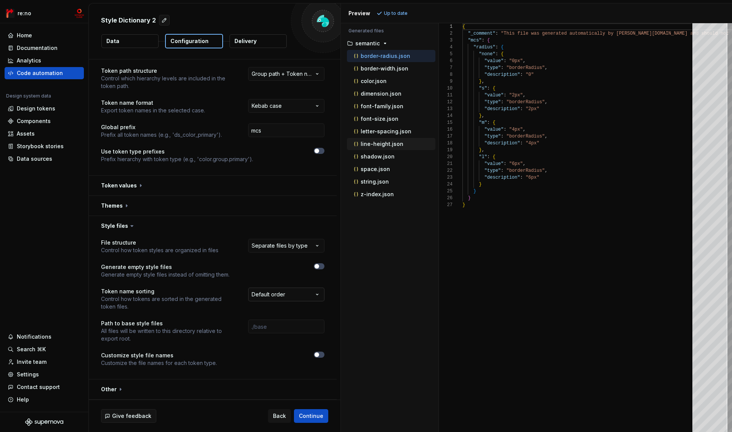
click at [278, 296] on html "**********" at bounding box center [366, 216] width 732 height 432
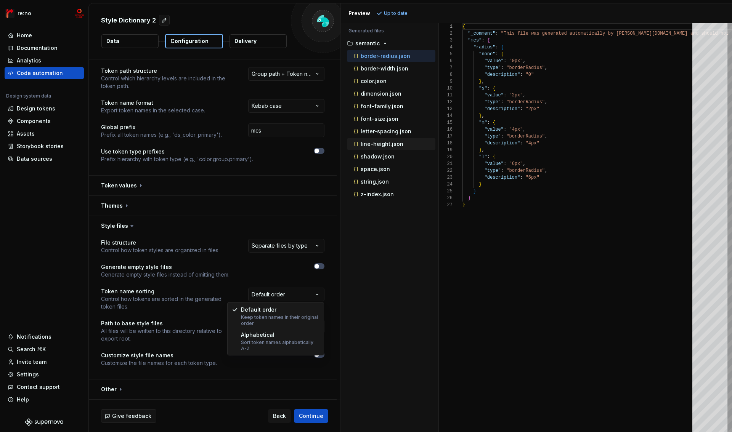
select select "**********"
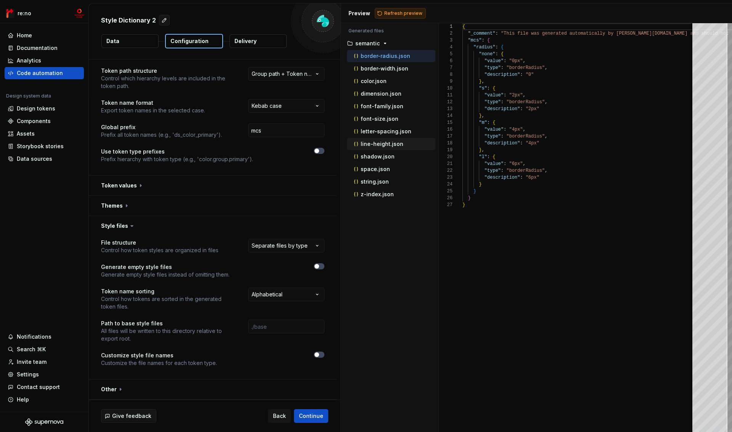
click at [406, 10] on span "Refresh preview" at bounding box center [403, 13] width 38 height 6
click at [393, 145] on p "line-height.json" at bounding box center [382, 144] width 43 height 6
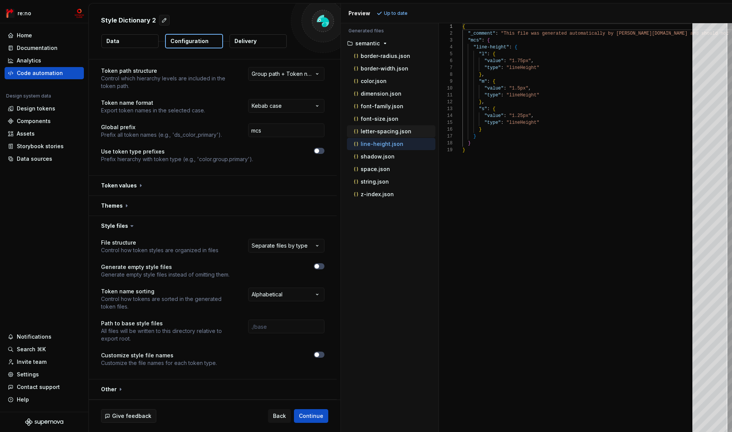
click at [393, 133] on p "letter-spacing.json" at bounding box center [386, 131] width 51 height 6
click at [390, 119] on p "font-size.json" at bounding box center [380, 119] width 38 height 6
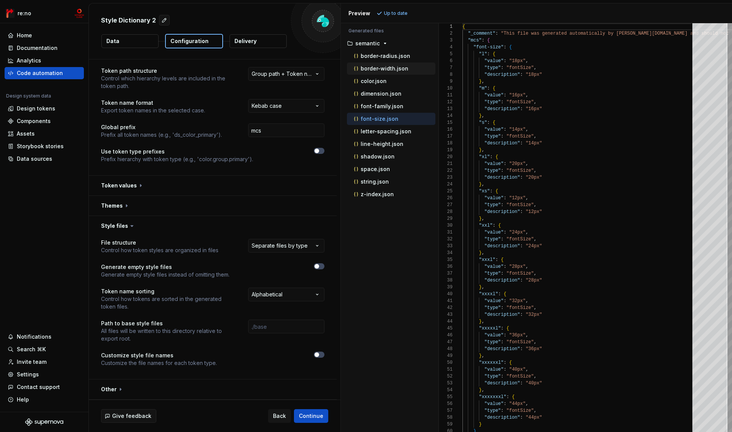
click at [385, 69] on p "border-width.json" at bounding box center [385, 69] width 48 height 6
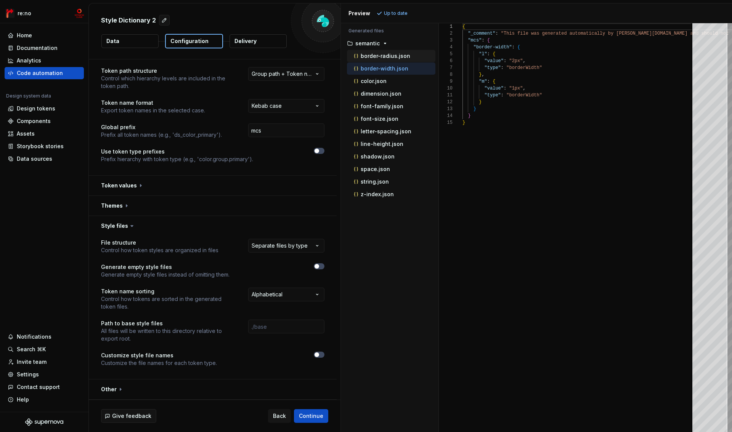
click at [386, 58] on p "border-radius.json" at bounding box center [386, 56] width 50 height 6
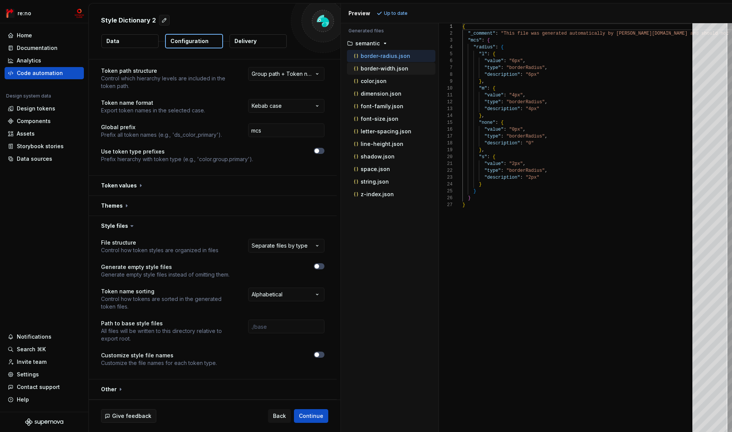
click at [386, 67] on p "border-width.json" at bounding box center [385, 69] width 48 height 6
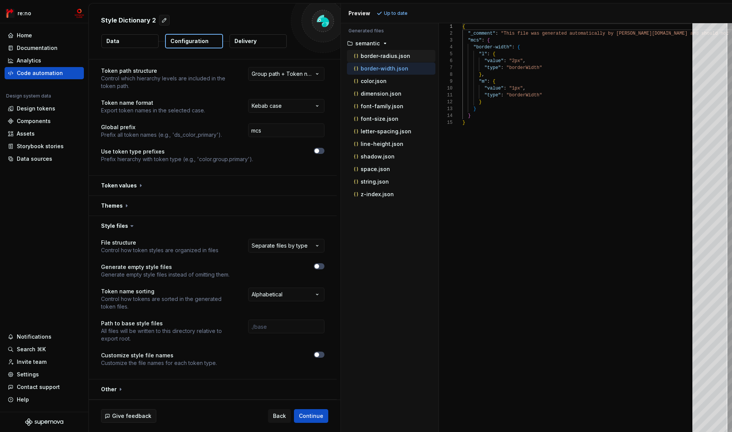
click at [386, 58] on p "border-radius.json" at bounding box center [386, 56] width 50 height 6
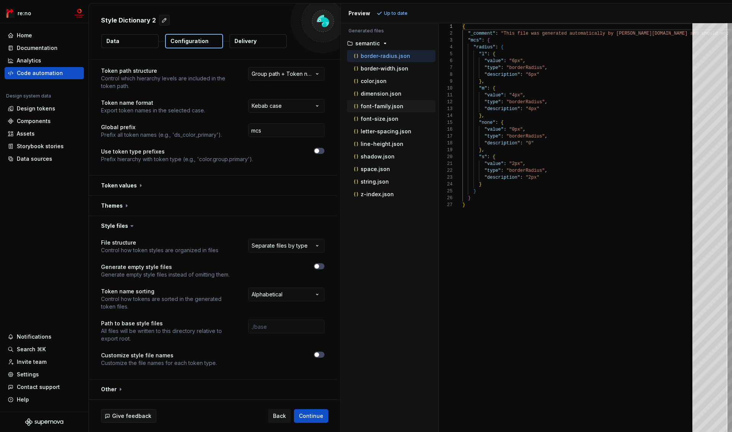
click at [378, 108] on p "font-family.json" at bounding box center [382, 106] width 43 height 6
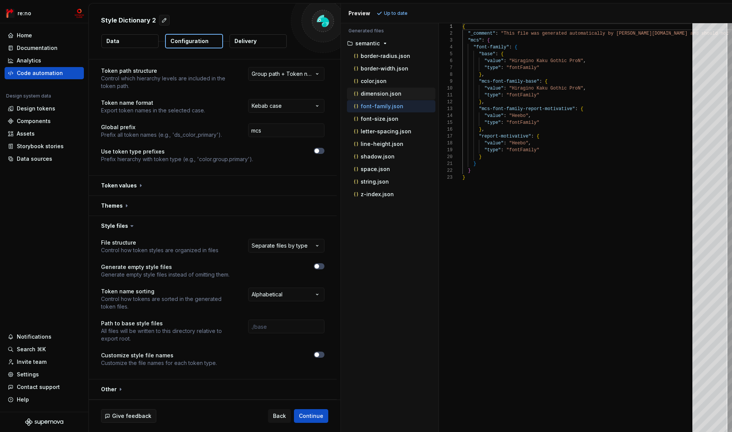
click at [377, 95] on p "dimension.json" at bounding box center [381, 94] width 41 height 6
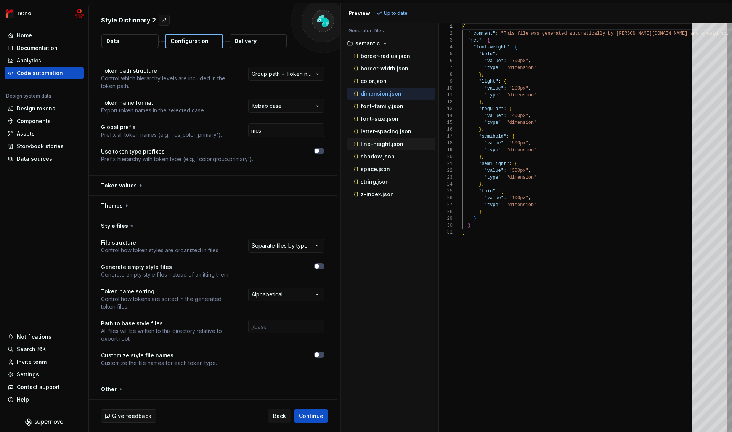
click at [377, 140] on div "line-height.json" at bounding box center [393, 144] width 83 height 8
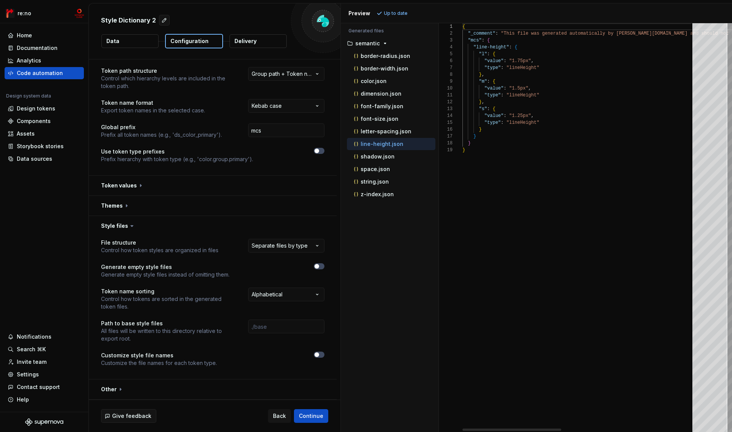
type textarea "**********"
drag, startPoint x: 505, startPoint y: 132, endPoint x: 452, endPoint y: 109, distance: 57.6
click at [463, 109] on div "{ "_comment" : "This file was generated automatically by Supernov a.io and shou…" at bounding box center [735, 227] width 544 height 409
click at [511, 145] on div "{ "_comment" : "This file was generated automatically by Supernov a.io and shou…" at bounding box center [735, 227] width 544 height 409
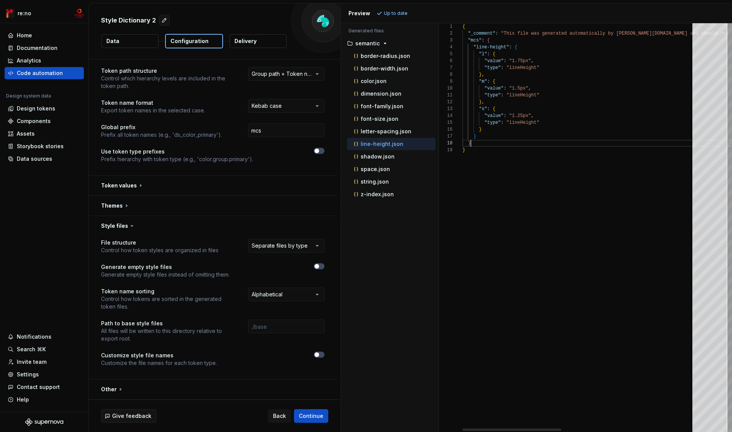
scroll to position [48, 8]
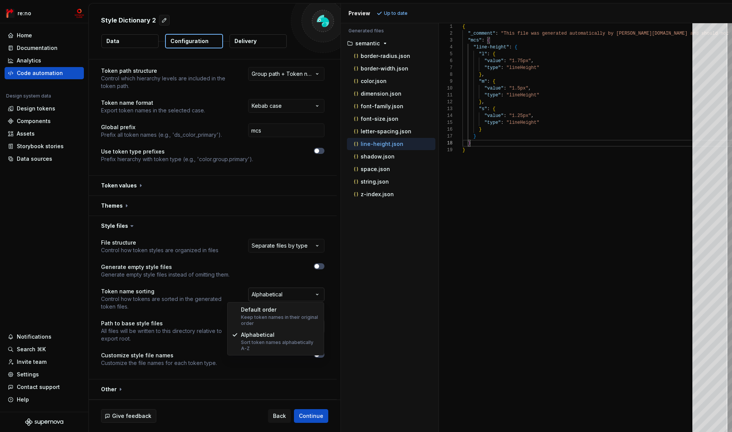
click at [272, 295] on html "**********" at bounding box center [366, 216] width 732 height 432
select select "*******"
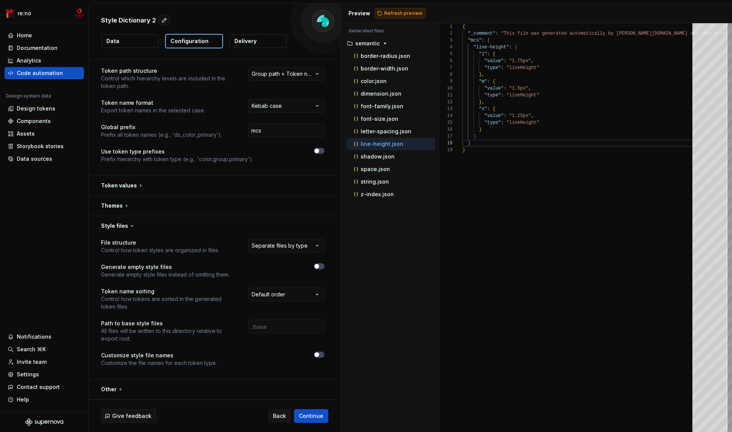
click at [393, 12] on span "Refresh preview" at bounding box center [403, 13] width 38 height 6
type textarea "**********"
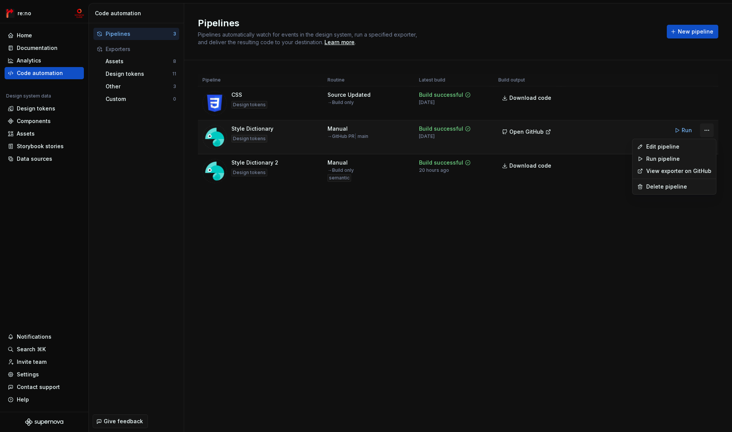
click at [706, 130] on html "re:no Home Documentation Analytics Code automation Design system data Design to…" at bounding box center [366, 216] width 732 height 432
click at [668, 146] on div "Edit pipeline" at bounding box center [678, 147] width 65 height 8
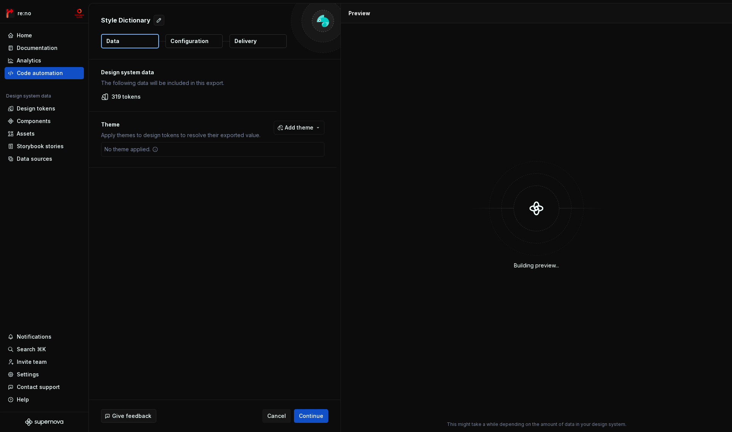
click at [183, 43] on p "Configuration" at bounding box center [189, 41] width 38 height 8
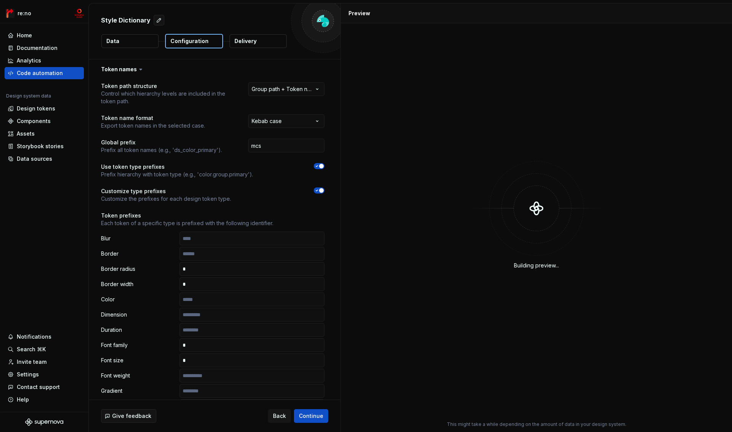
click at [316, 190] on icon "button" at bounding box center [317, 190] width 6 height 5
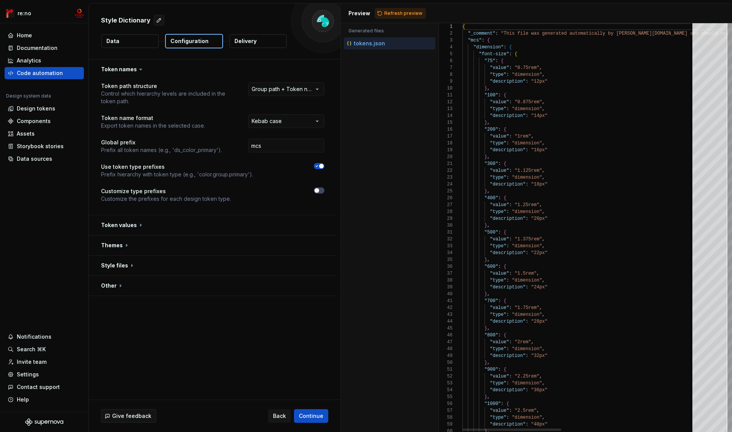
click at [315, 167] on icon "button" at bounding box center [317, 166] width 6 height 5
click at [124, 202] on button "button" at bounding box center [213, 201] width 248 height 20
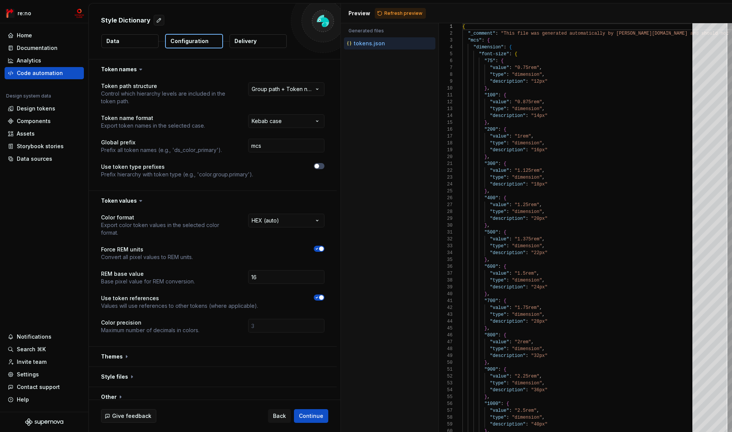
scroll to position [5, 0]
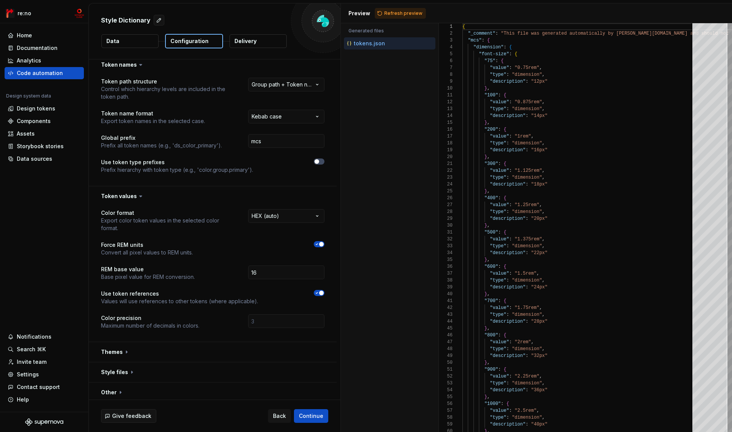
click at [316, 244] on icon "button" at bounding box center [317, 244] width 6 height 5
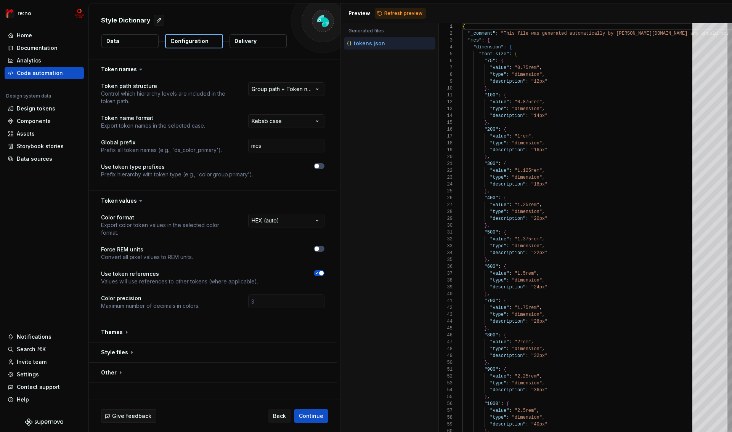
click at [321, 275] on span "button" at bounding box center [321, 273] width 5 height 5
click at [119, 202] on button "button" at bounding box center [213, 201] width 248 height 20
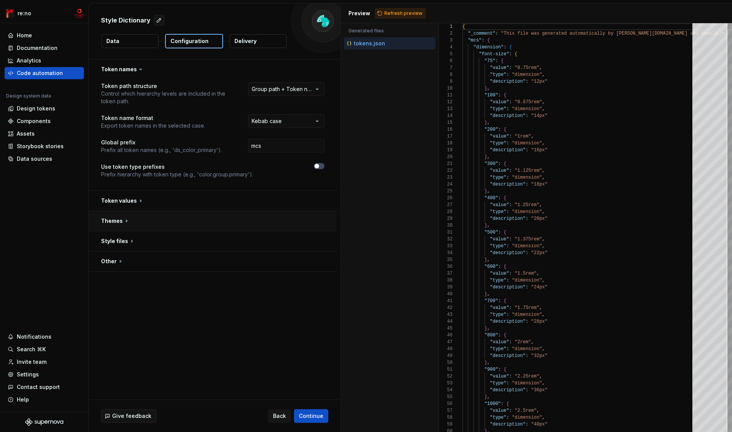
click at [116, 222] on button "button" at bounding box center [213, 221] width 248 height 20
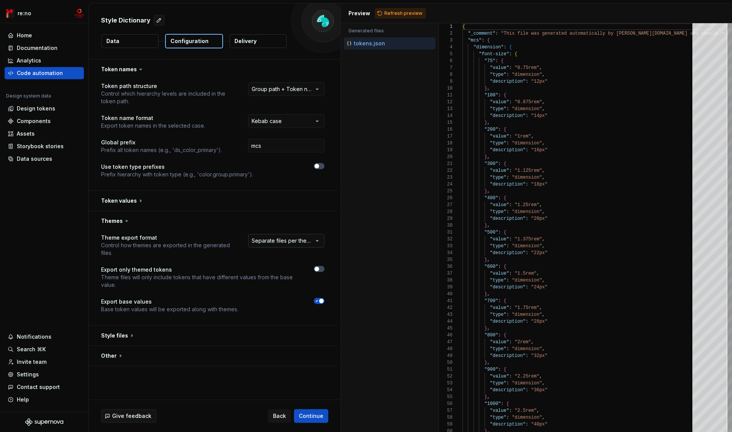
click at [280, 242] on html "**********" at bounding box center [366, 216] width 732 height 432
click at [111, 337] on button "button" at bounding box center [213, 336] width 248 height 20
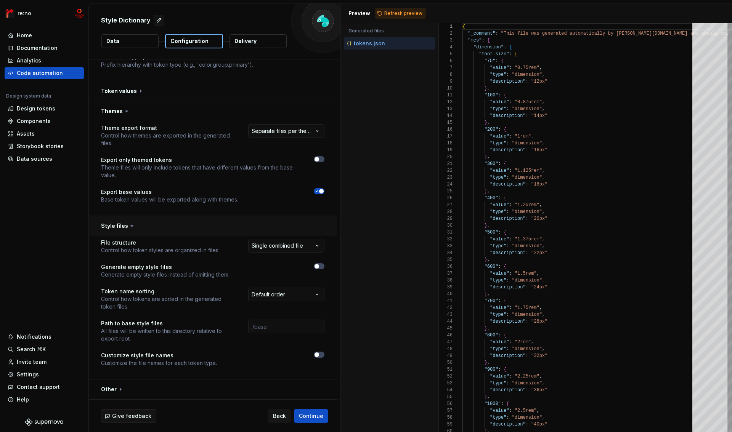
click at [118, 226] on button "button" at bounding box center [213, 226] width 248 height 20
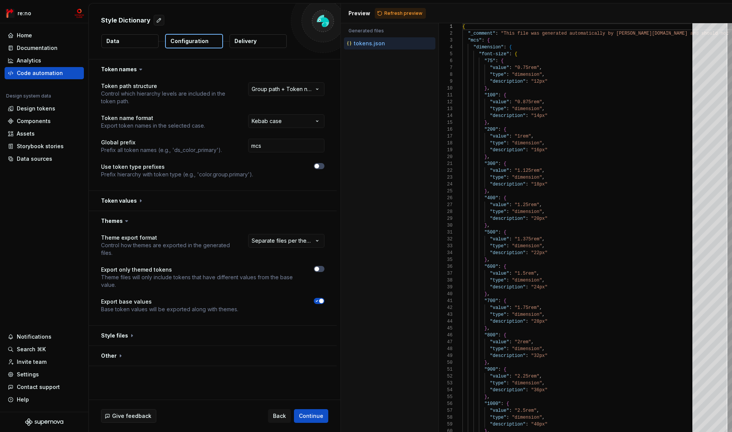
click at [409, 9] on button "Refresh preview" at bounding box center [400, 13] width 51 height 11
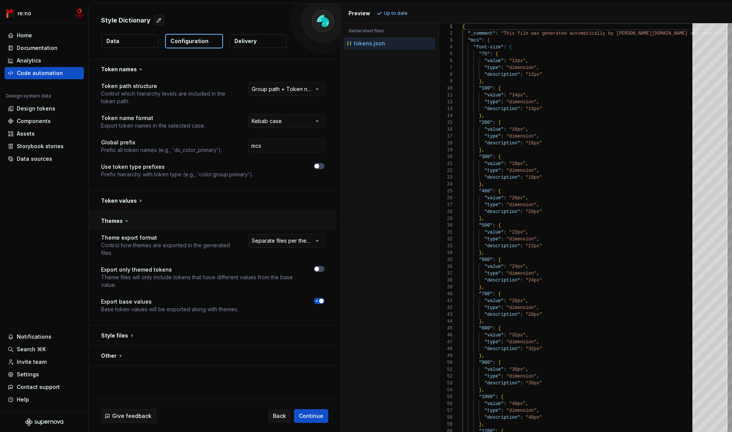
scroll to position [69, 0]
click at [459, 47] on div at bounding box center [458, 47] width 10 height 7
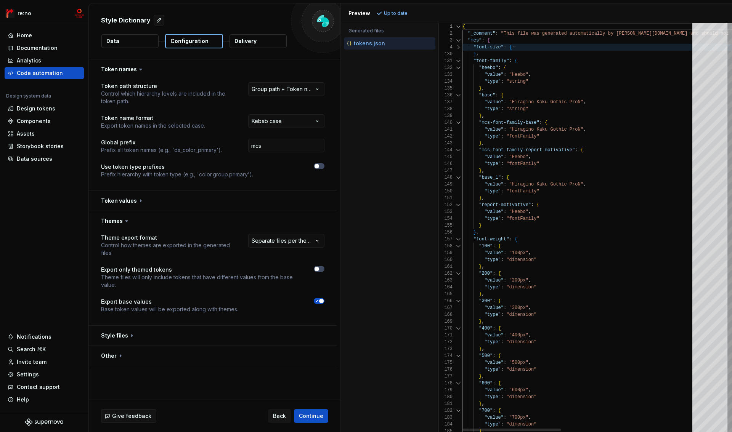
click at [459, 48] on div at bounding box center [458, 47] width 10 height 7
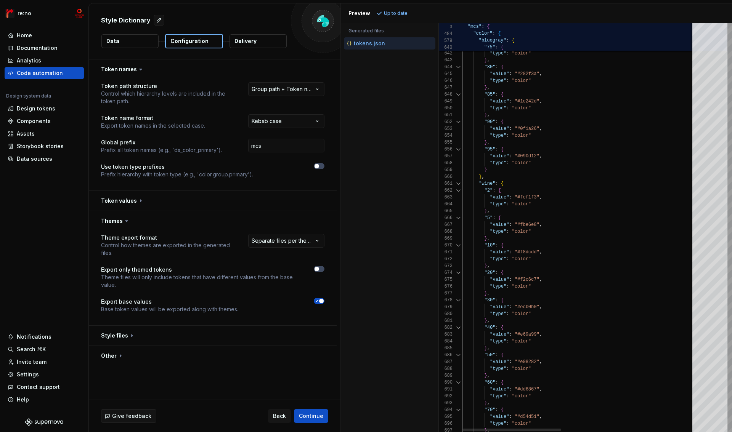
scroll to position [41, 79]
type textarea "**********"
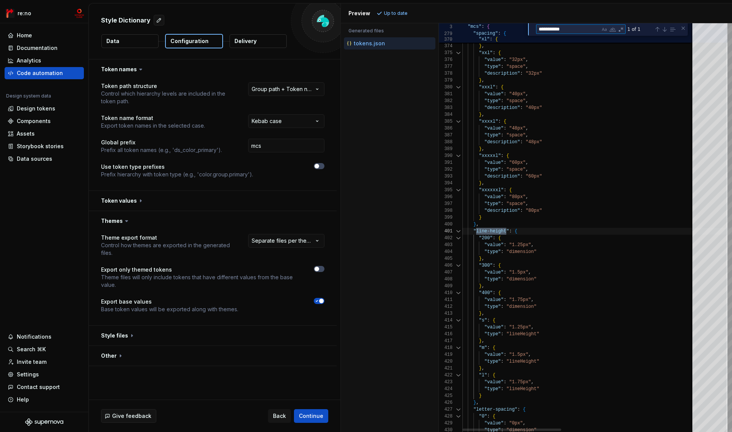
scroll to position [69, 44]
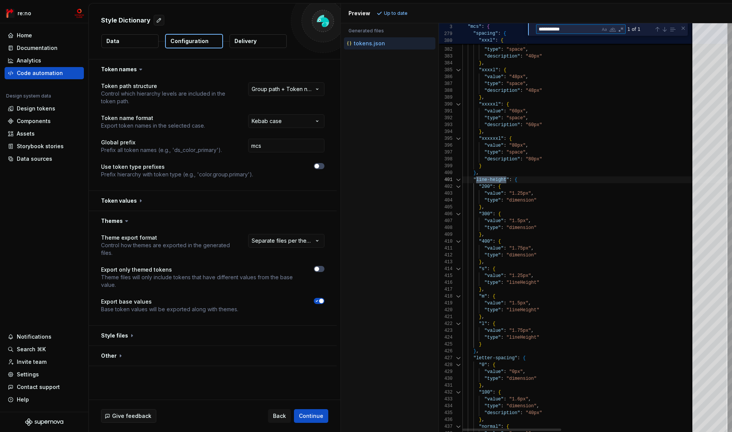
type textarea "**********"
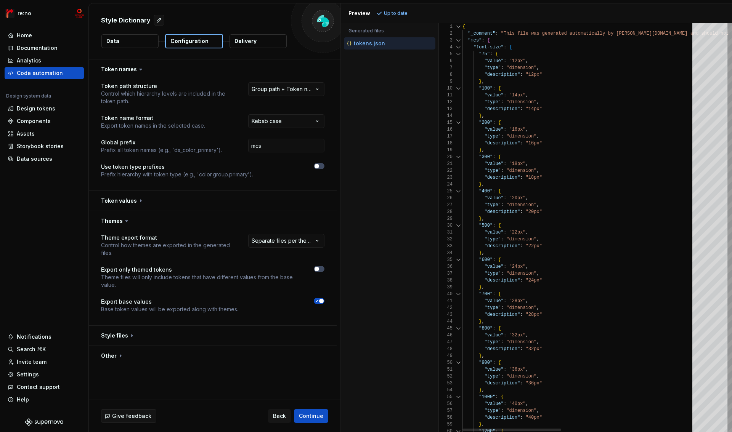
click at [458, 47] on div at bounding box center [458, 47] width 10 height 7
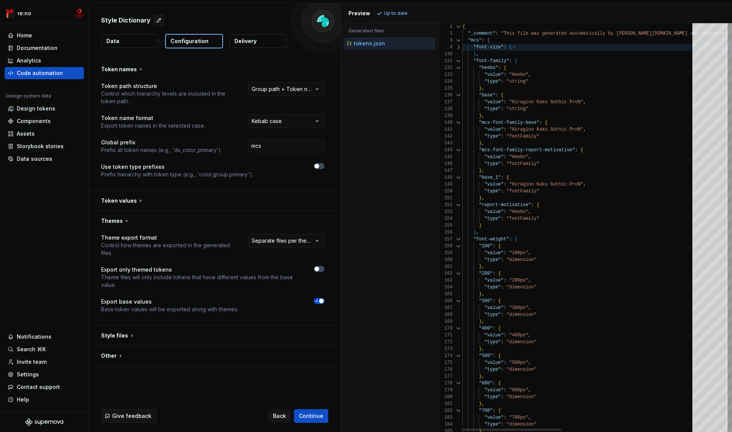
click at [457, 61] on div at bounding box center [458, 61] width 10 height 7
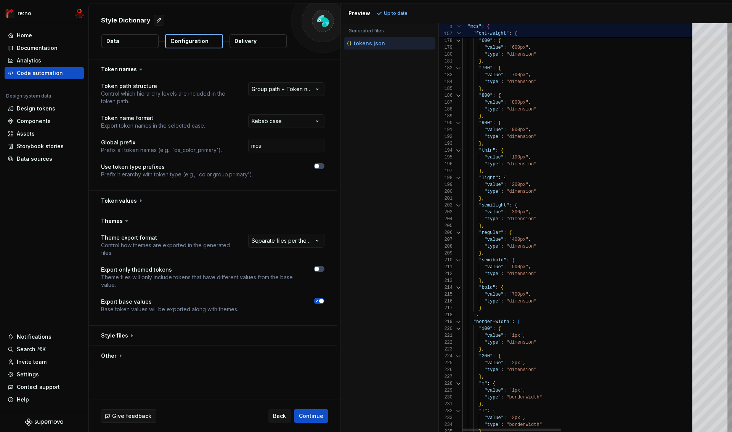
click at [459, 33] on div at bounding box center [459, 33] width 7 height 7
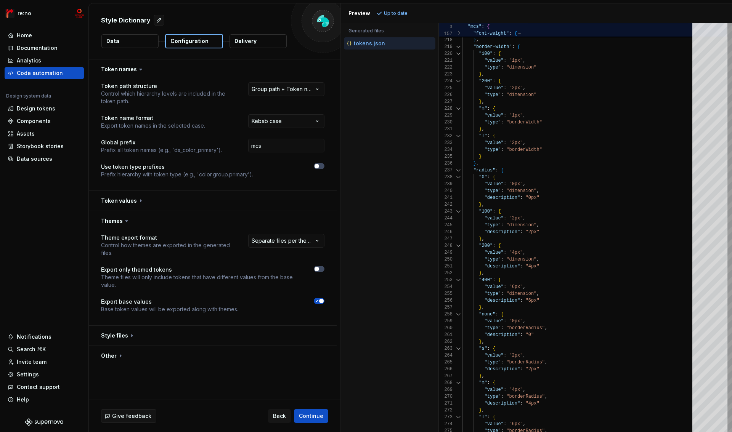
click at [459, 48] on div at bounding box center [458, 46] width 10 height 7
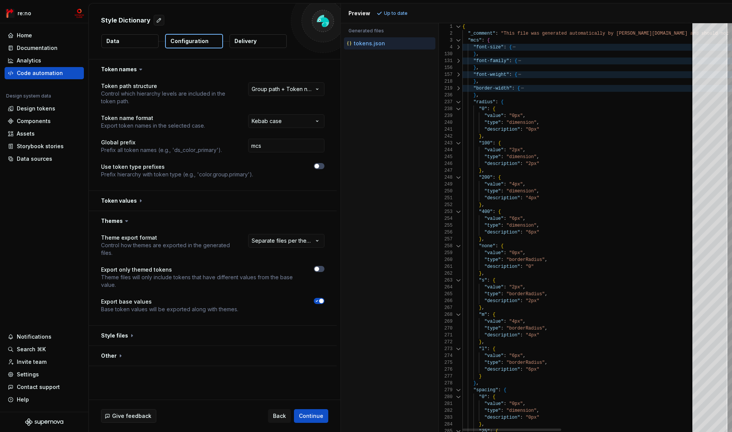
click at [459, 101] on div at bounding box center [458, 102] width 10 height 7
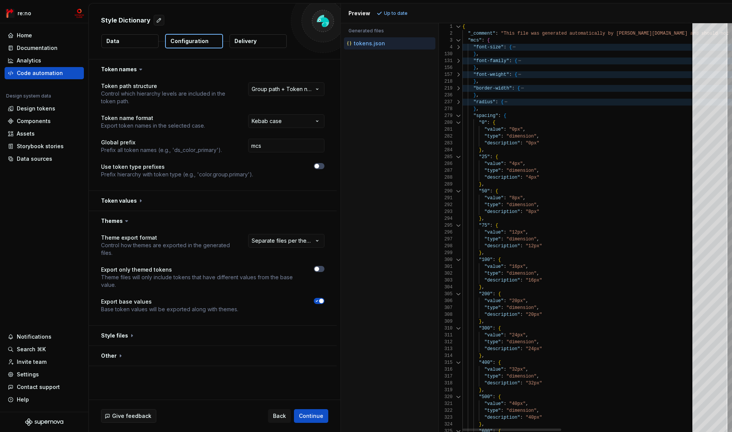
click at [460, 116] on div at bounding box center [458, 115] width 10 height 7
type textarea "**********"
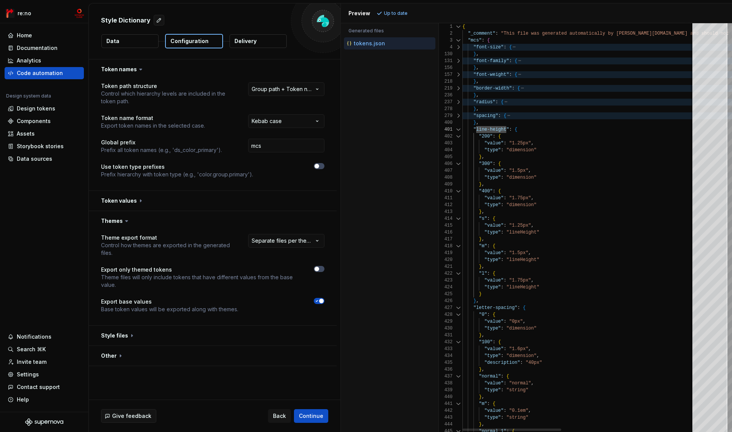
click at [459, 131] on div at bounding box center [458, 129] width 10 height 7
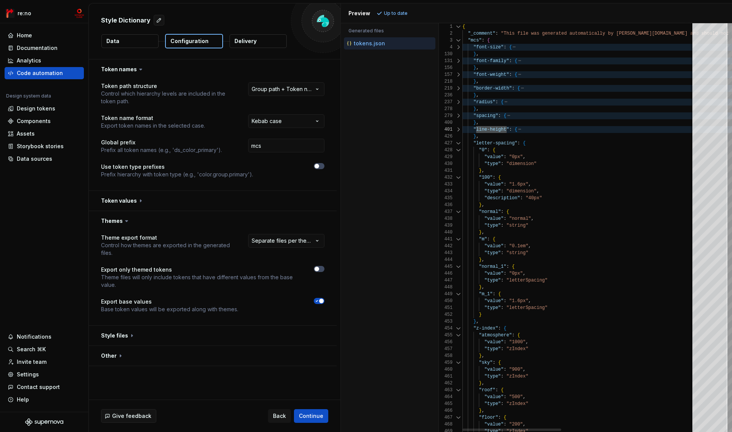
click at [459, 143] on div at bounding box center [458, 143] width 10 height 7
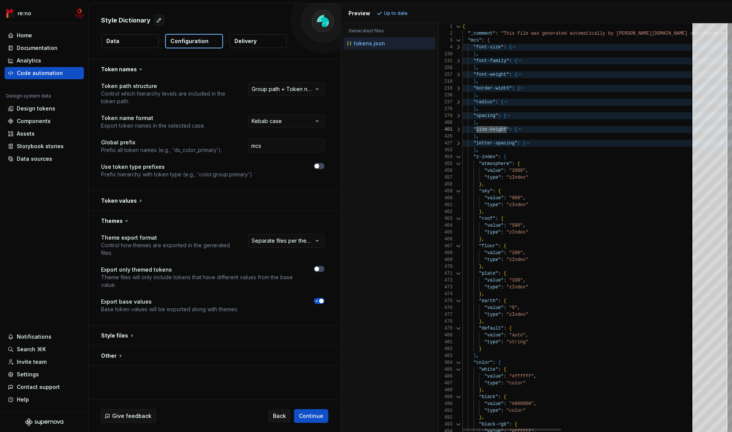
click at [458, 158] on div at bounding box center [458, 157] width 10 height 7
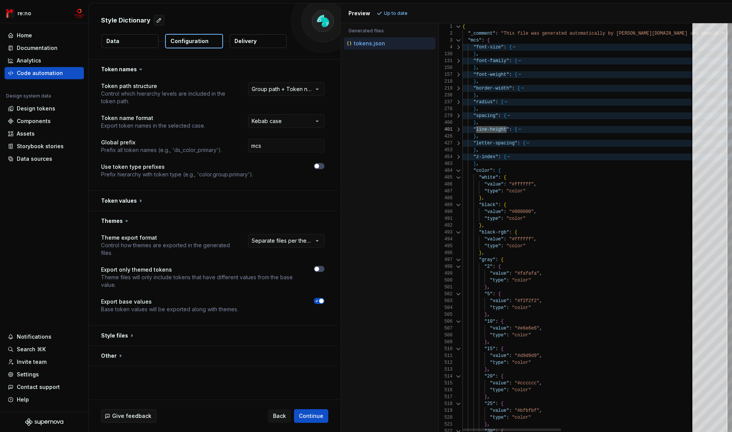
click at [458, 171] on div at bounding box center [458, 170] width 10 height 7
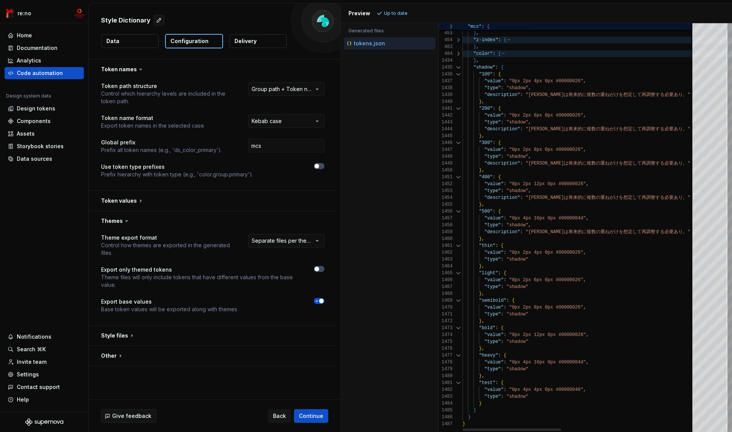
click at [459, 67] on div at bounding box center [458, 67] width 10 height 7
